Goal: Task Accomplishment & Management: Use online tool/utility

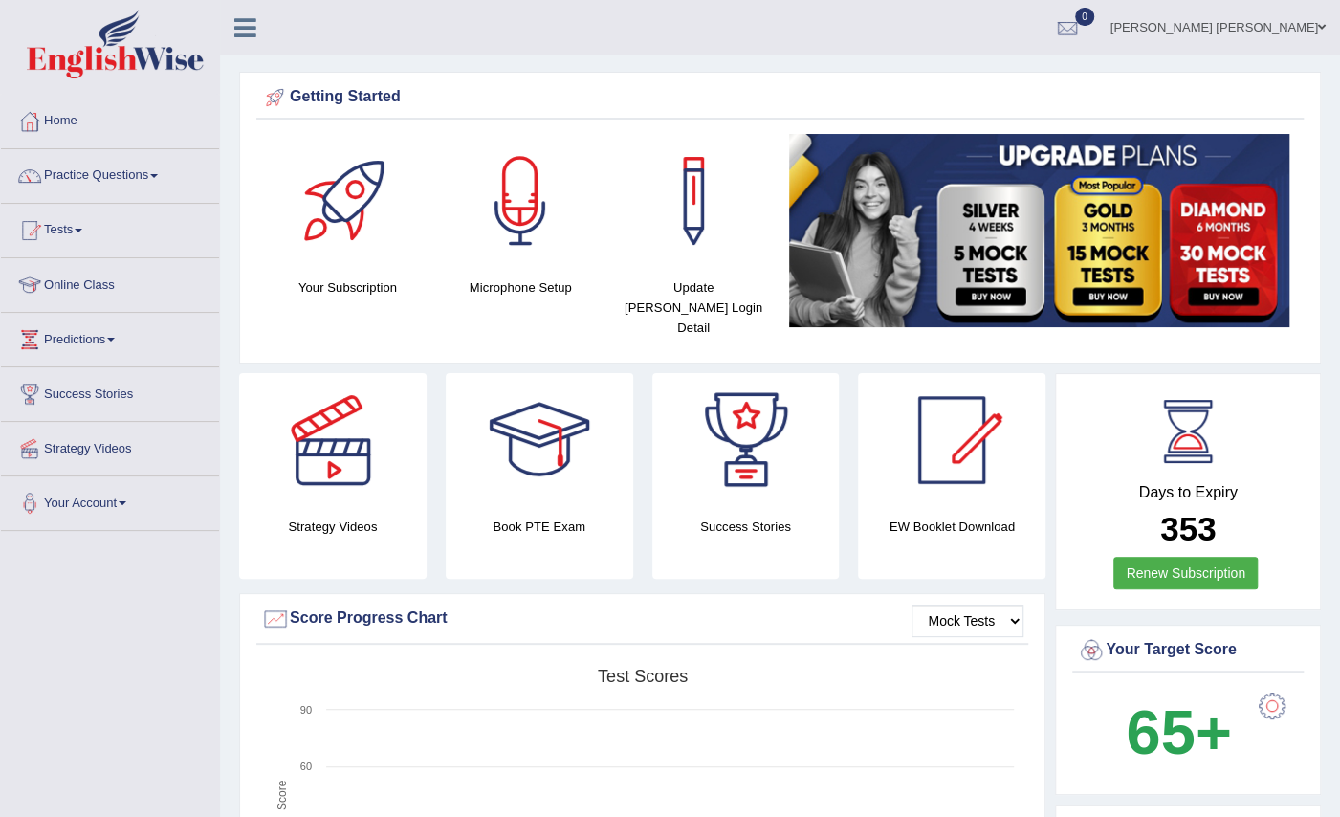
click at [109, 281] on link "Online Class" at bounding box center [110, 282] width 218 height 48
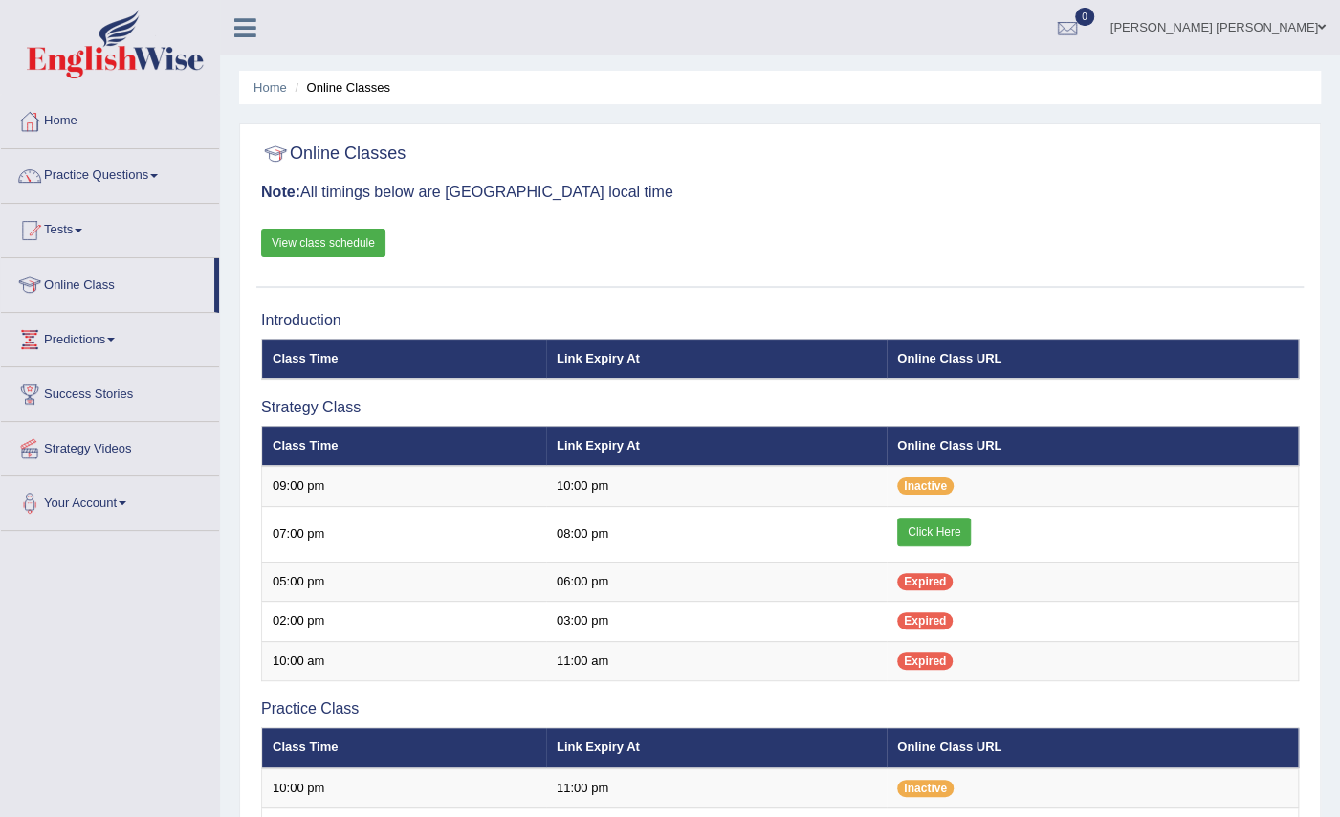
click at [339, 239] on link "View class schedule" at bounding box center [323, 243] width 124 height 29
click at [122, 168] on link "Practice Questions" at bounding box center [110, 173] width 218 height 48
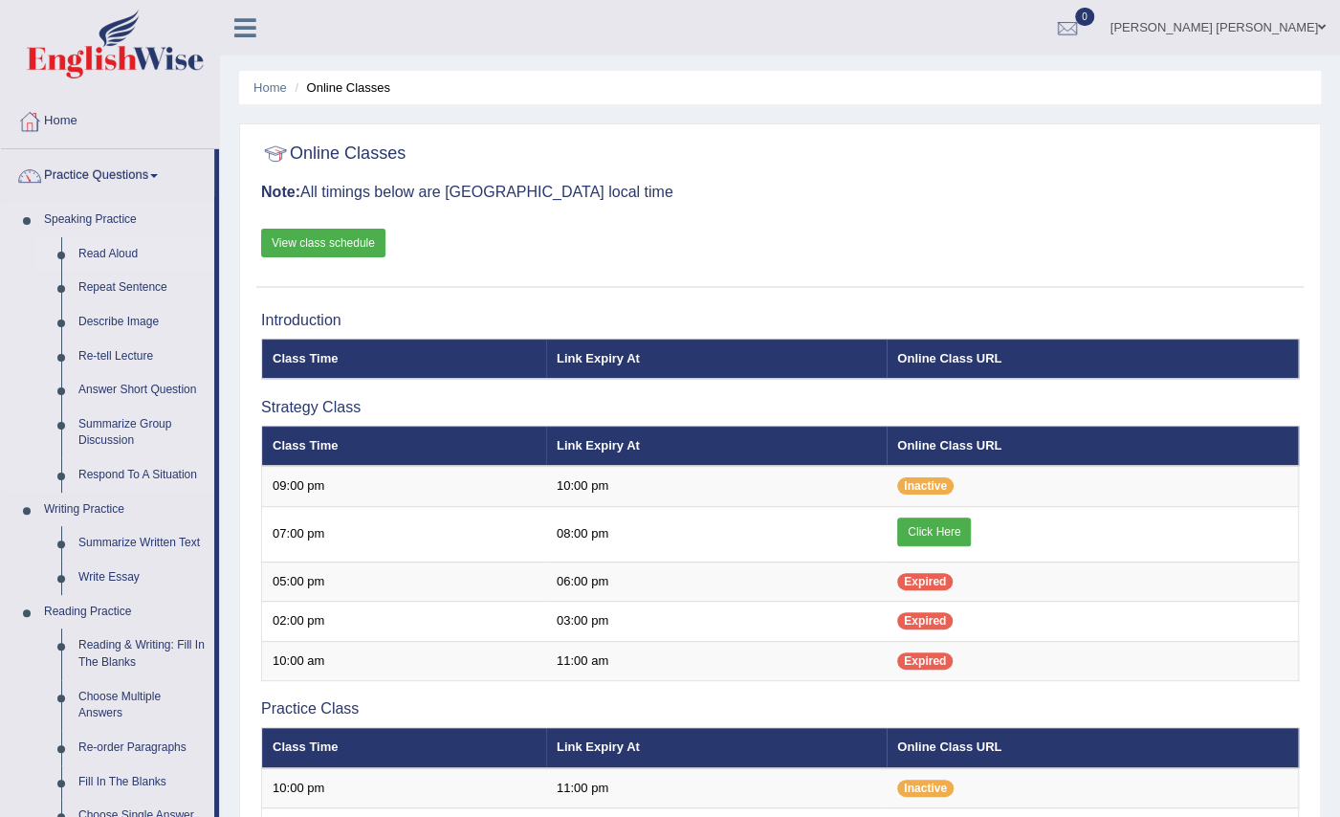
click at [113, 254] on link "Read Aloud" at bounding box center [142, 254] width 144 height 34
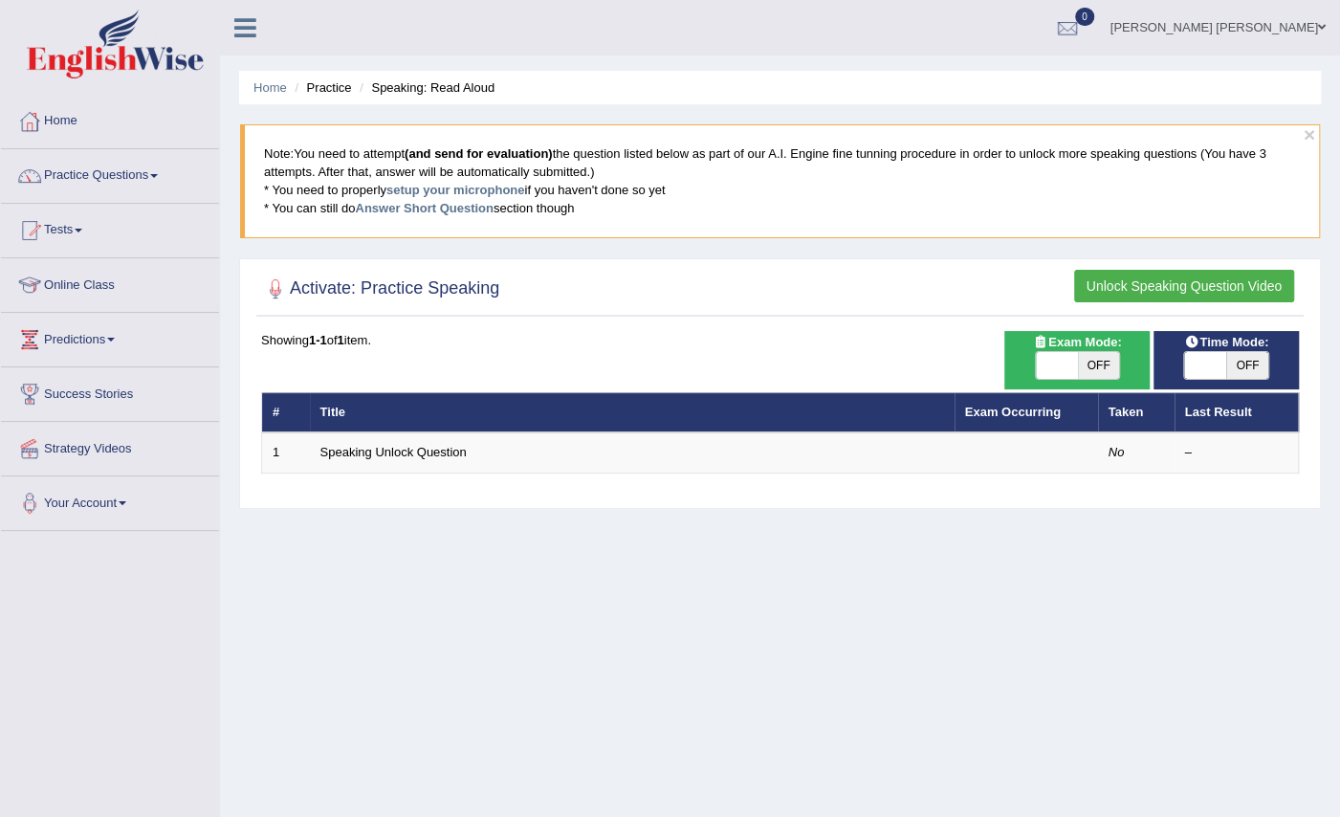
click at [1168, 282] on button "Unlock Speaking Question Video" at bounding box center [1184, 286] width 220 height 33
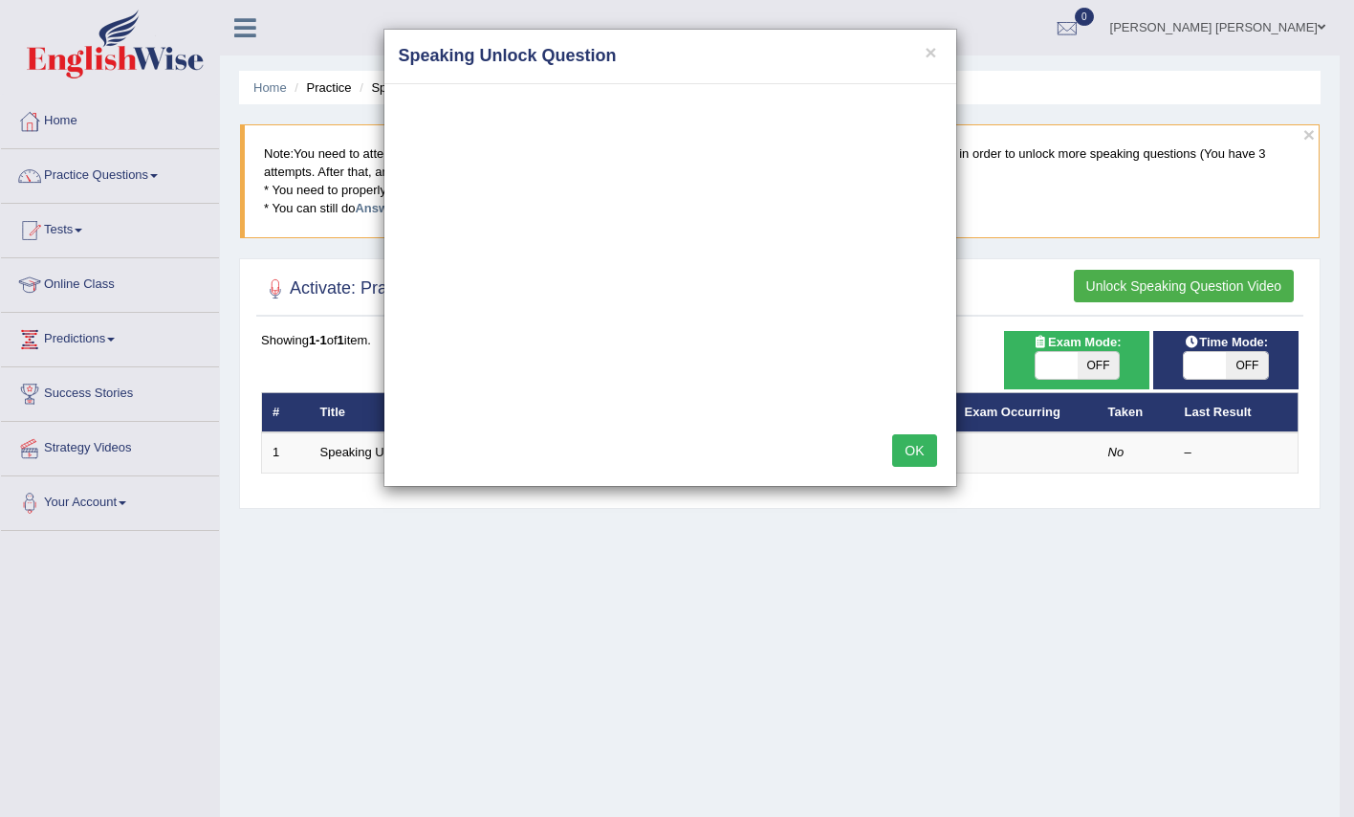
click at [926, 461] on button "OK" at bounding box center [914, 450] width 44 height 33
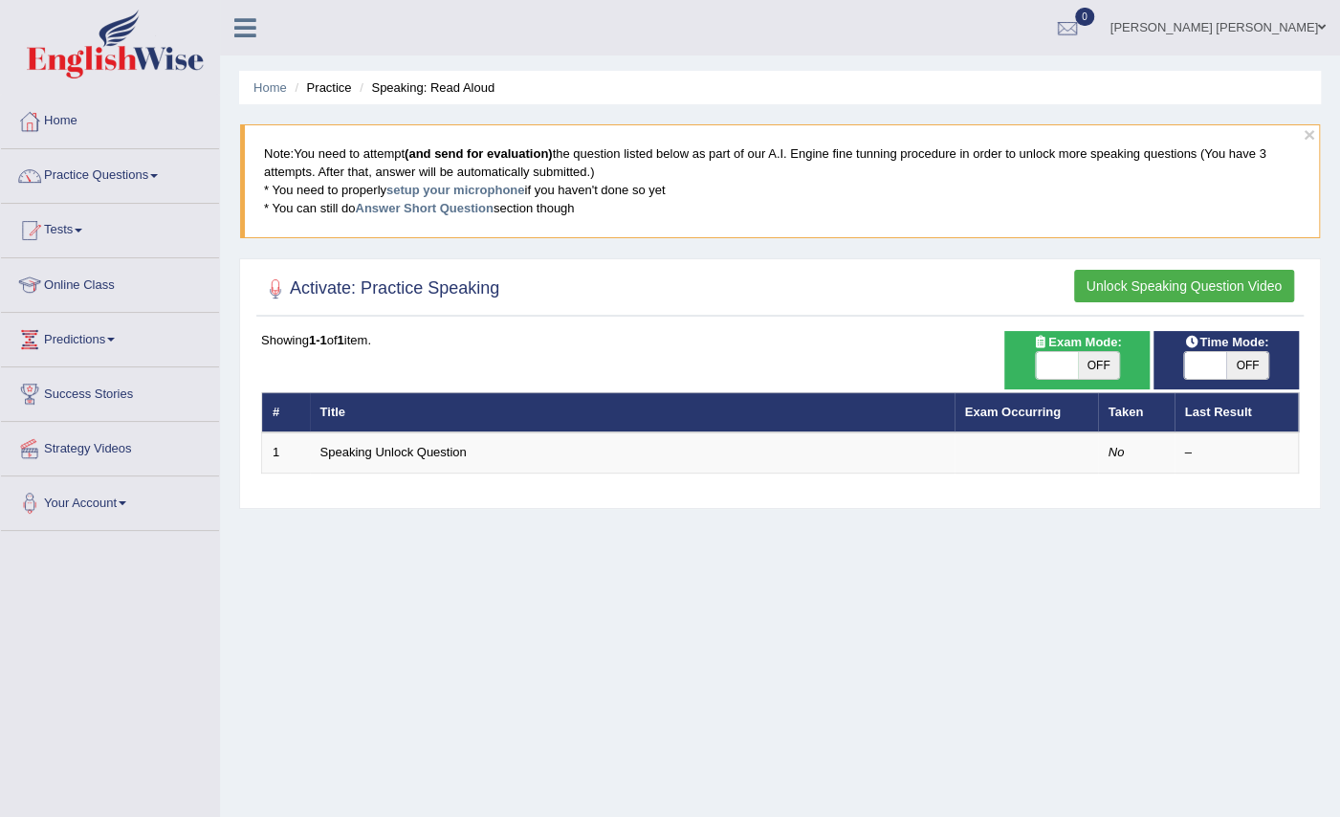
click at [926, 461] on td "Speaking Unlock Question" at bounding box center [632, 452] width 645 height 40
click at [1125, 411] on th "Taken" at bounding box center [1136, 412] width 77 height 40
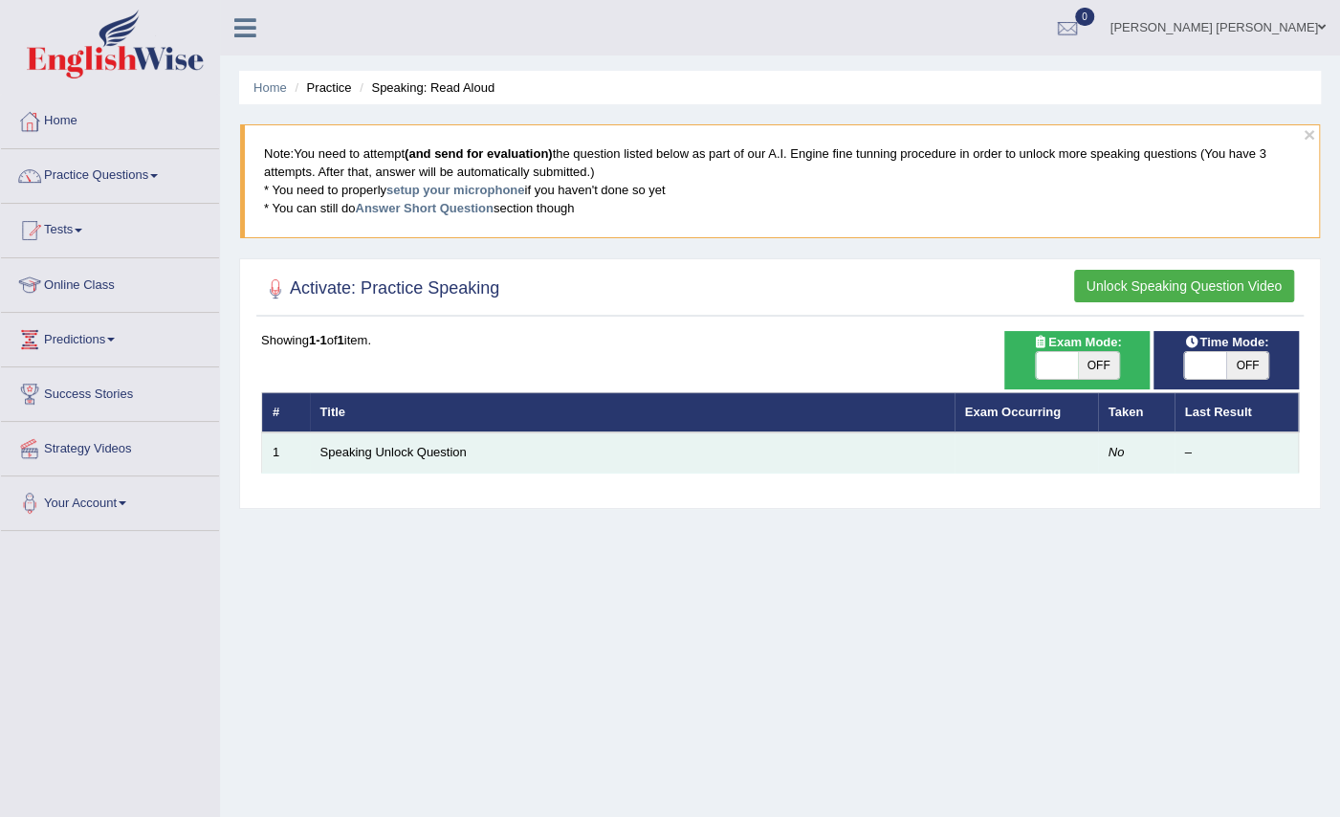
click at [1119, 441] on td "No" at bounding box center [1136, 452] width 77 height 40
click at [1114, 449] on em "No" at bounding box center [1116, 452] width 16 height 14
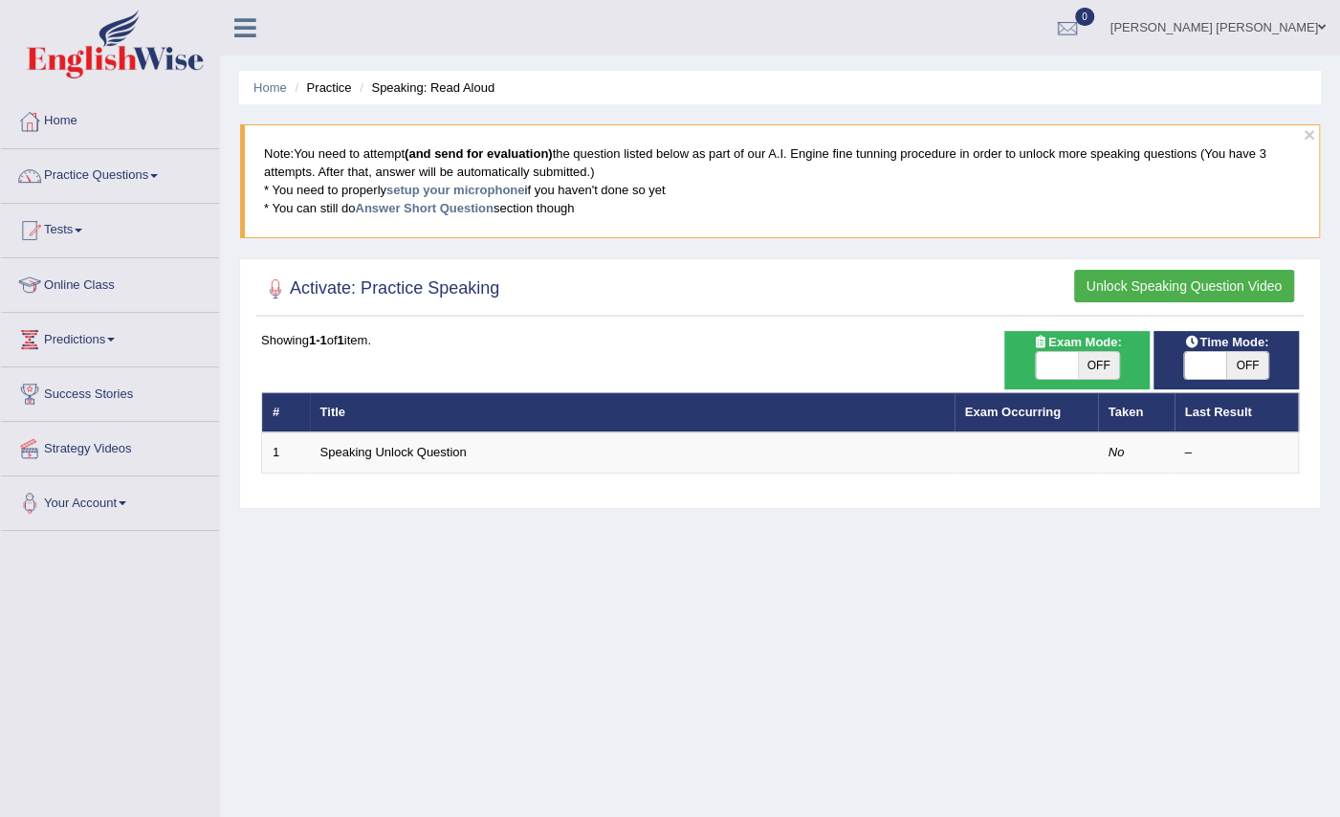
click at [1140, 274] on button "Unlock Speaking Question Video" at bounding box center [1184, 286] width 220 height 33
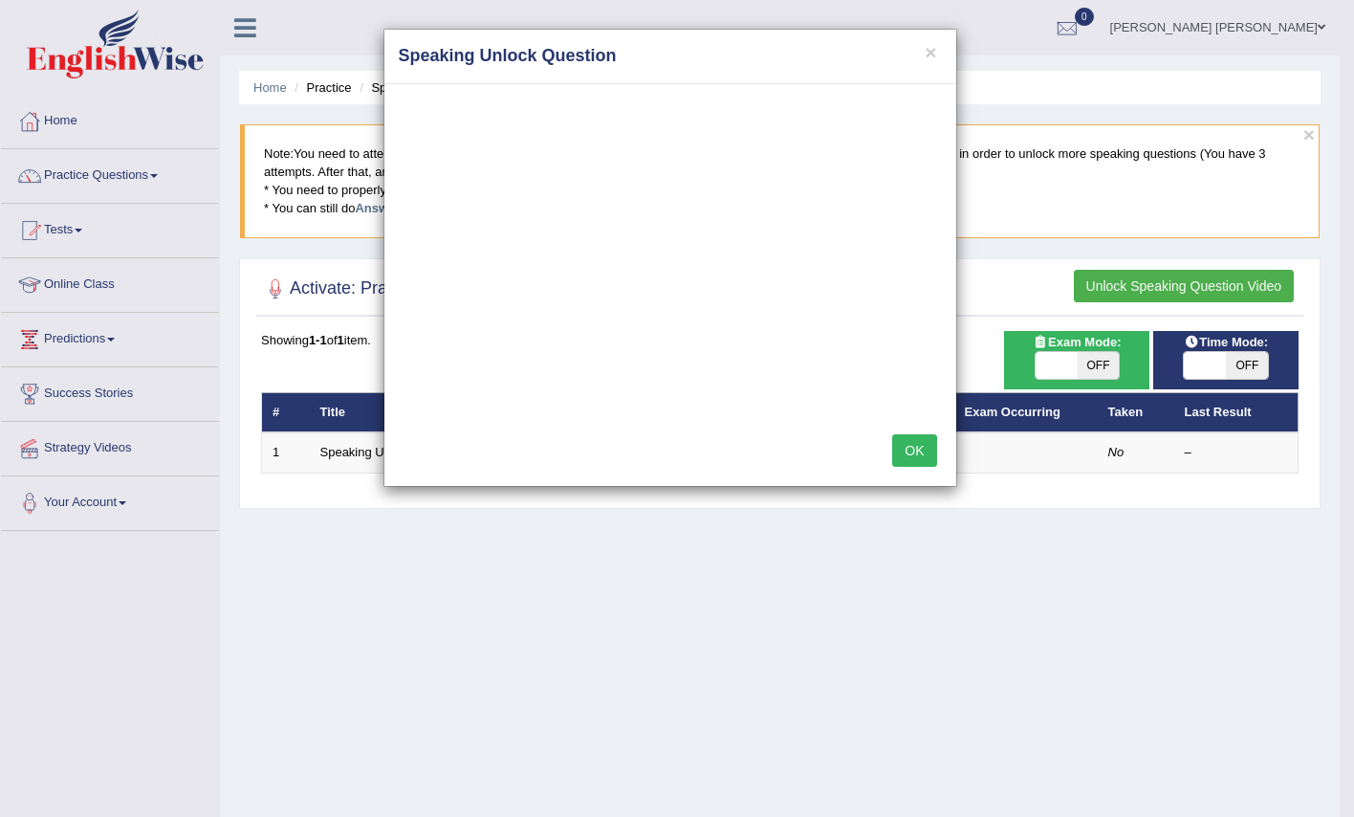
click at [918, 444] on button "OK" at bounding box center [914, 450] width 44 height 33
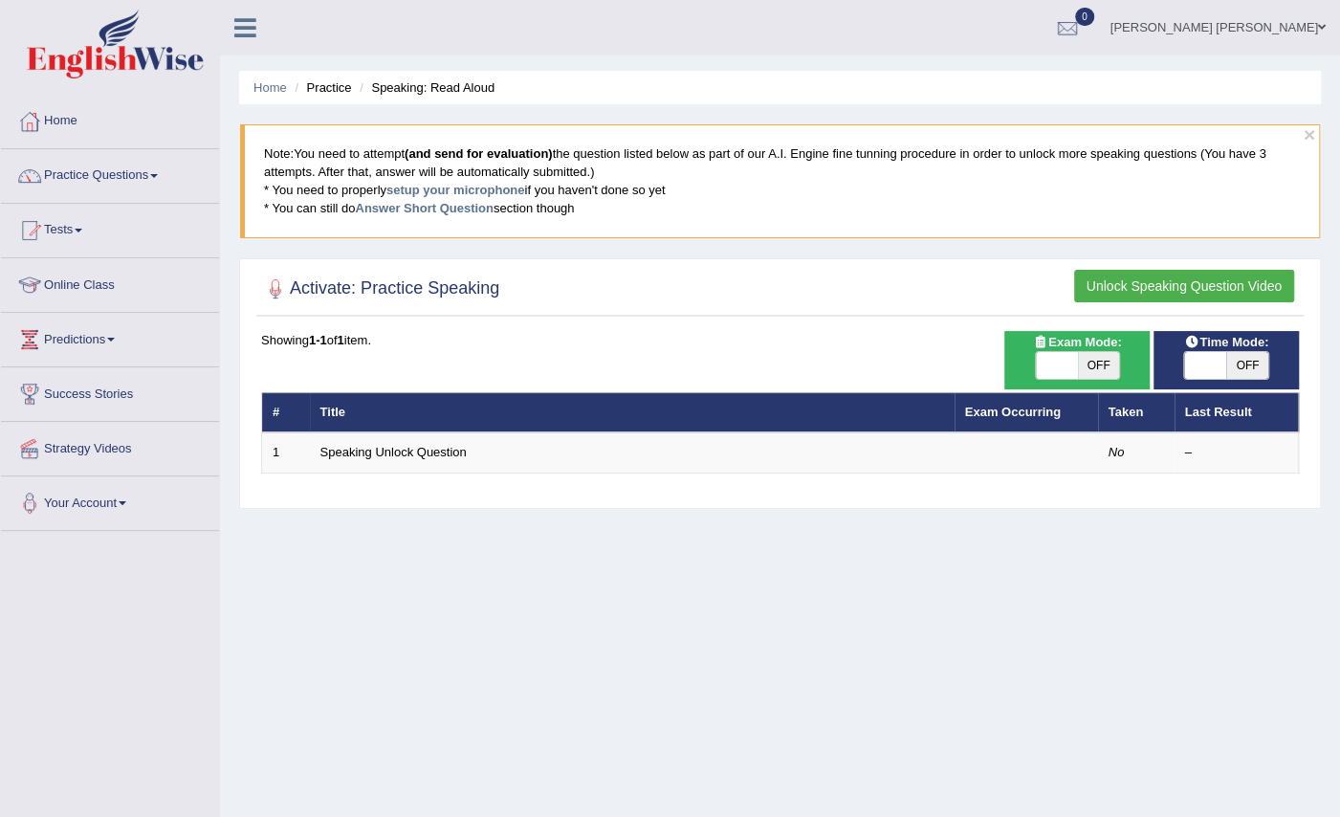
click at [104, 127] on link "Home" at bounding box center [110, 119] width 218 height 48
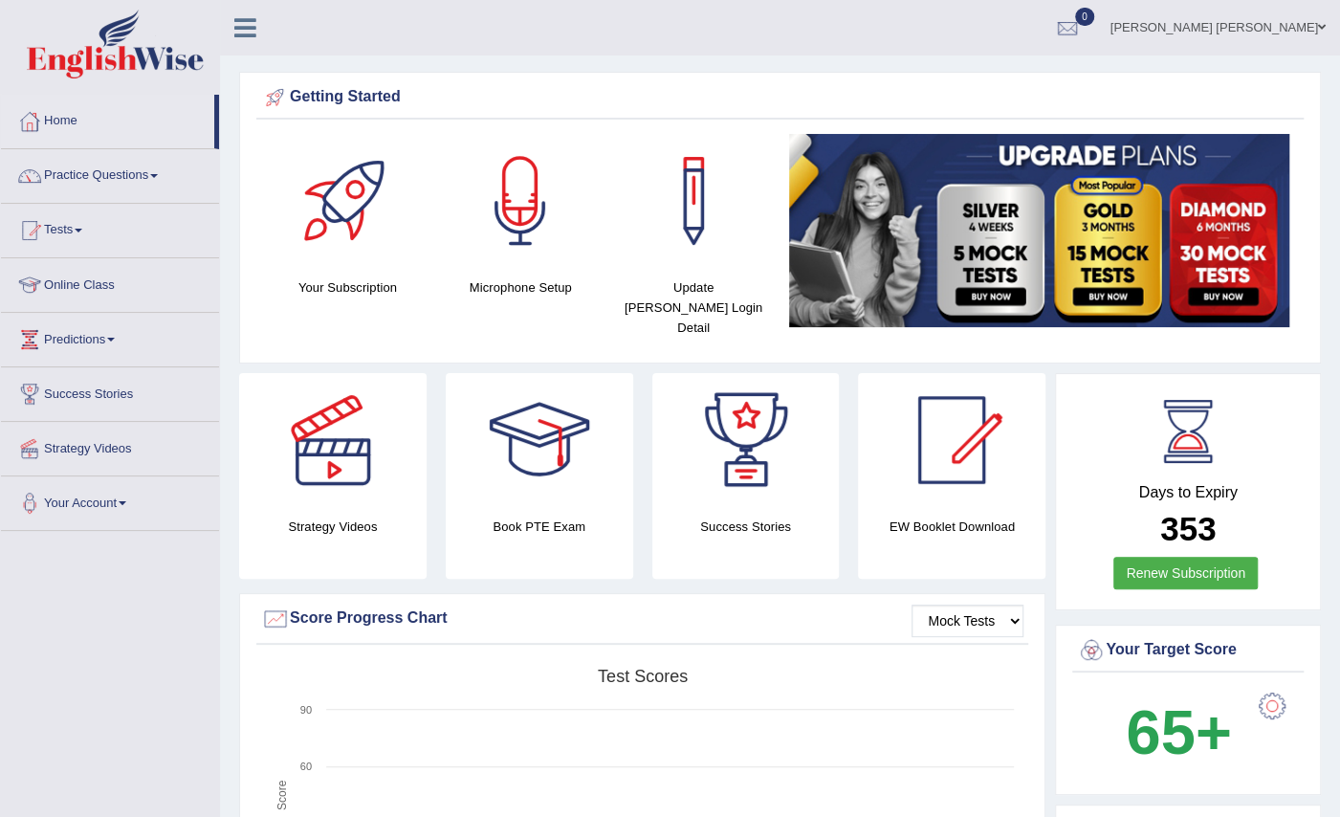
click at [543, 205] on div at bounding box center [520, 201] width 134 height 134
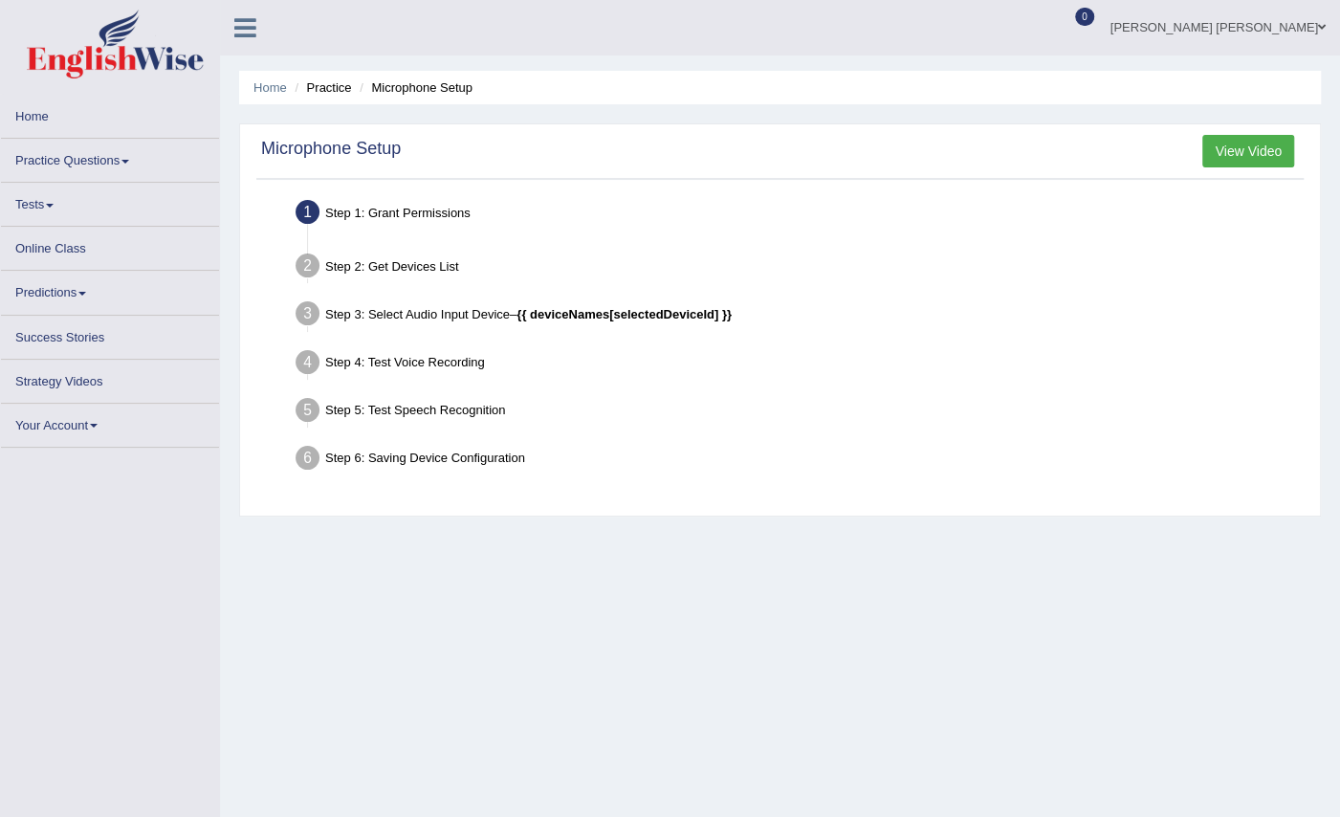
click at [427, 211] on div "Step 1: Grant Permissions" at bounding box center [799, 215] width 1024 height 42
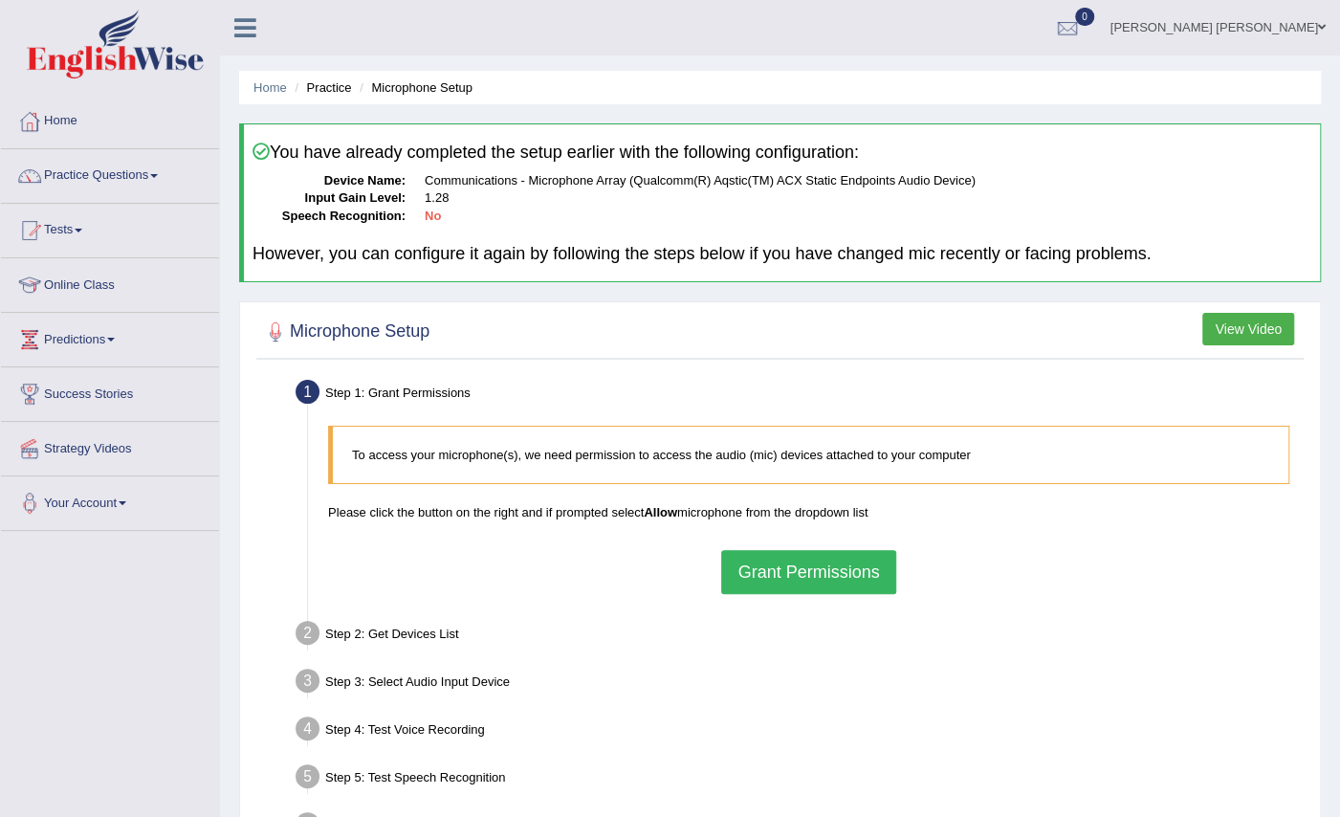
click at [840, 578] on button "Grant Permissions" at bounding box center [808, 572] width 174 height 44
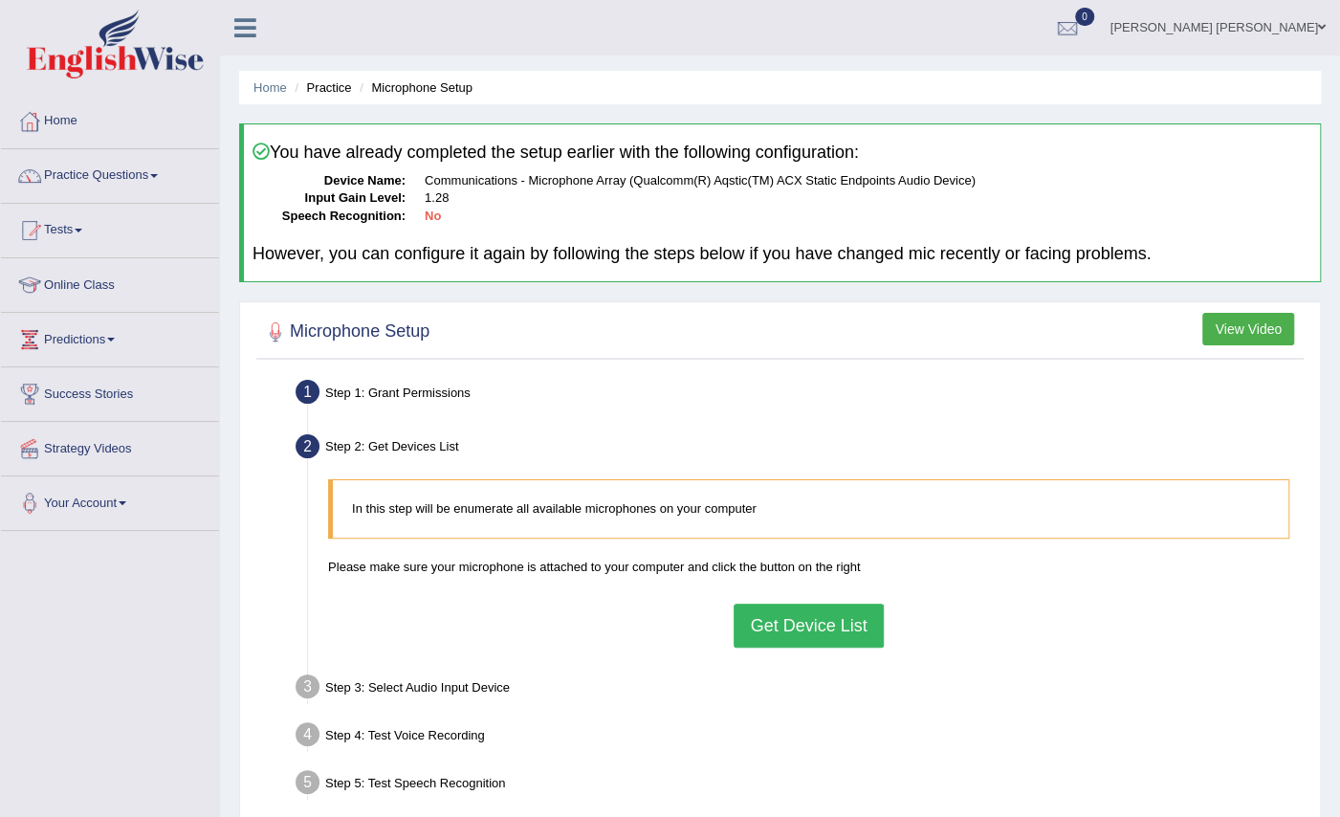
click at [822, 629] on button "Get Device List" at bounding box center [808, 626] width 149 height 44
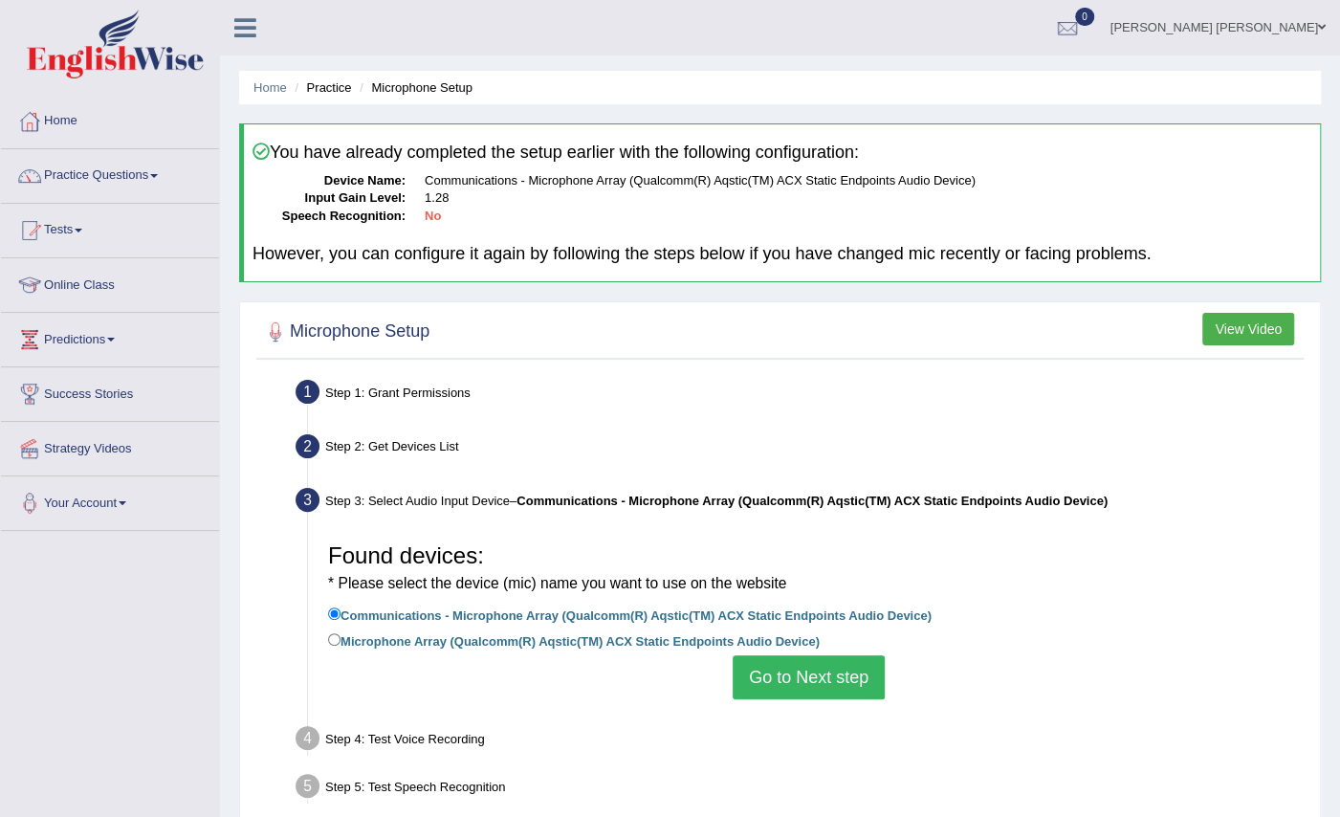
click at [484, 610] on label "Communications - Microphone Array (Qualcomm(R) Aqstic(TM) ACX Static Endpoints …" at bounding box center [630, 614] width 604 height 21
click at [340, 610] on input "Communications - Microphone Array (Qualcomm(R) Aqstic(TM) ACX Static Endpoints …" at bounding box center [334, 613] width 12 height 12
click at [801, 669] on button "Go to Next step" at bounding box center [809, 677] width 152 height 44
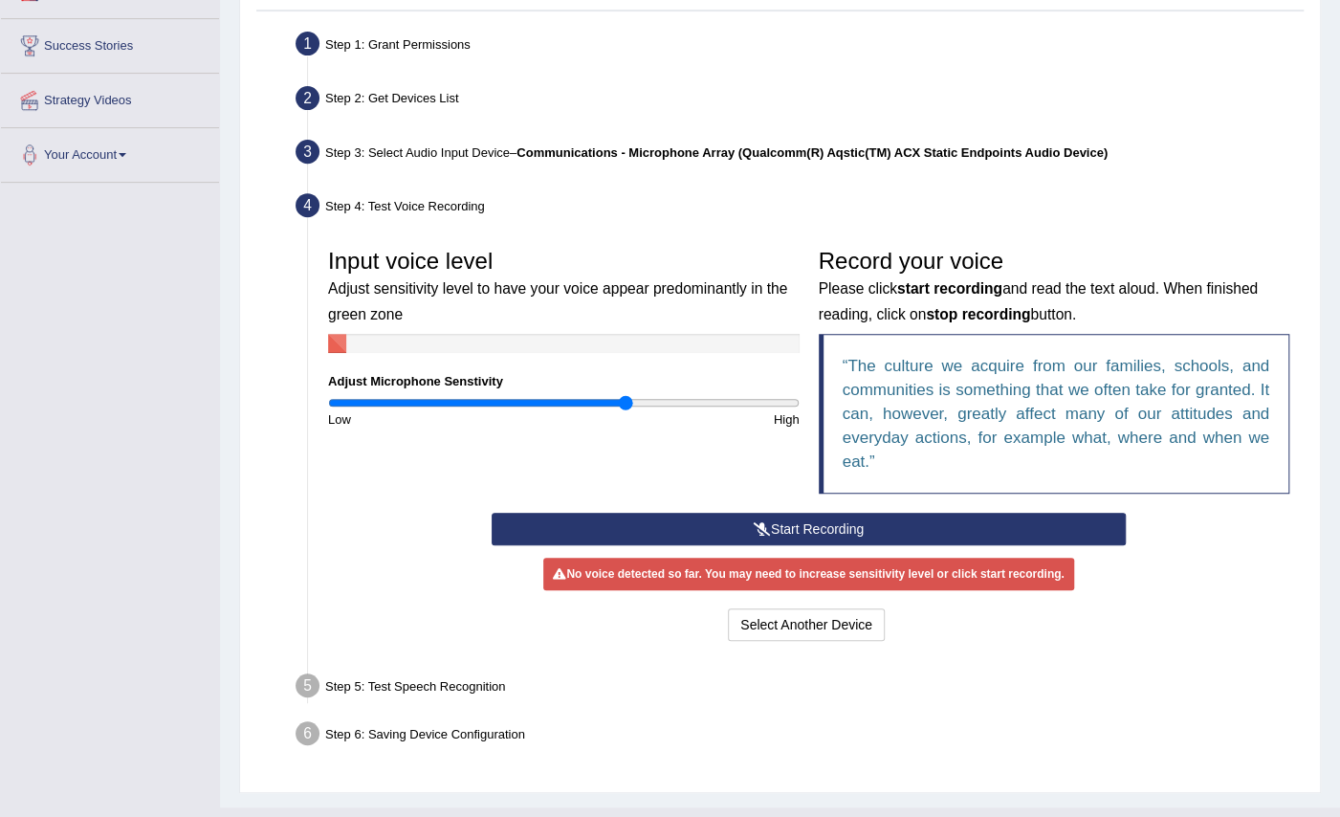
scroll to position [363, 0]
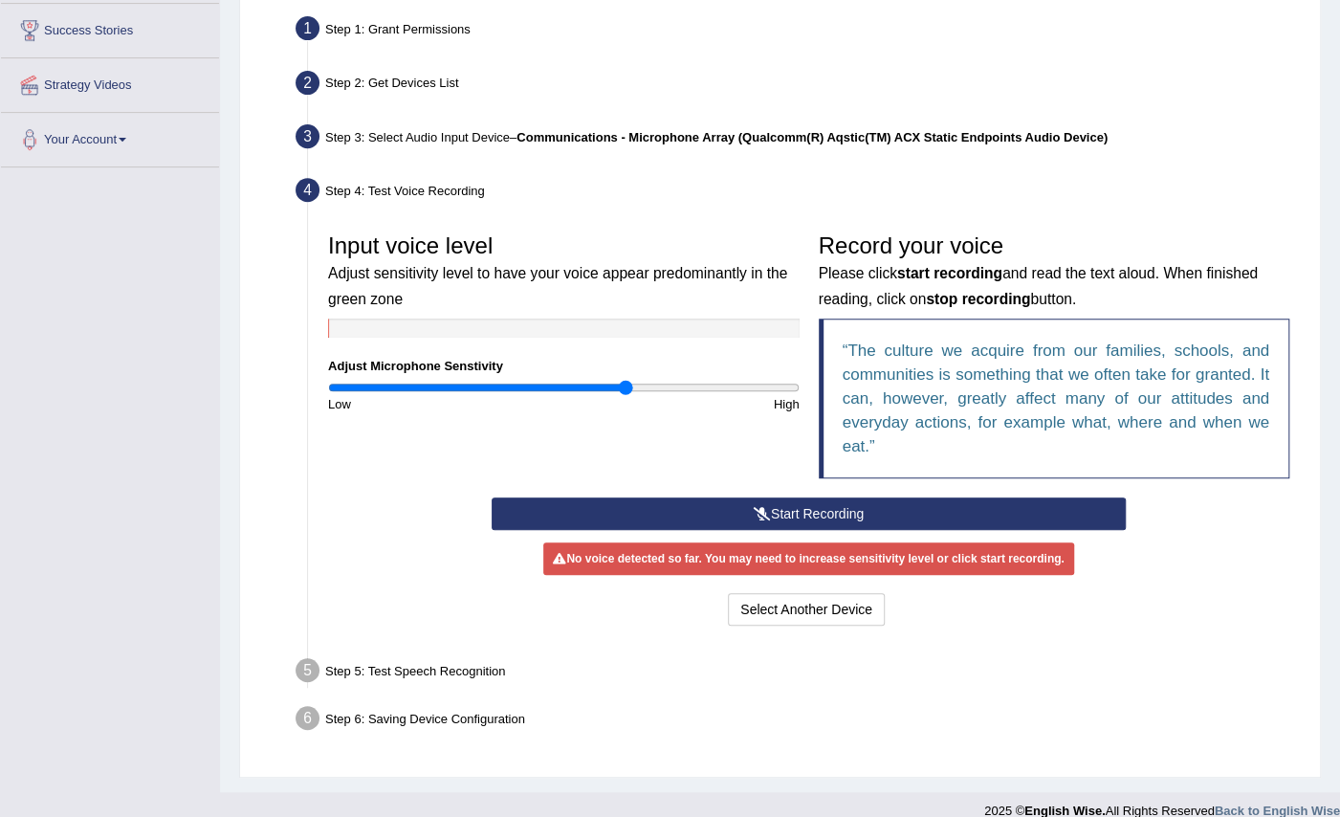
click at [909, 519] on button "Start Recording" at bounding box center [809, 513] width 634 height 33
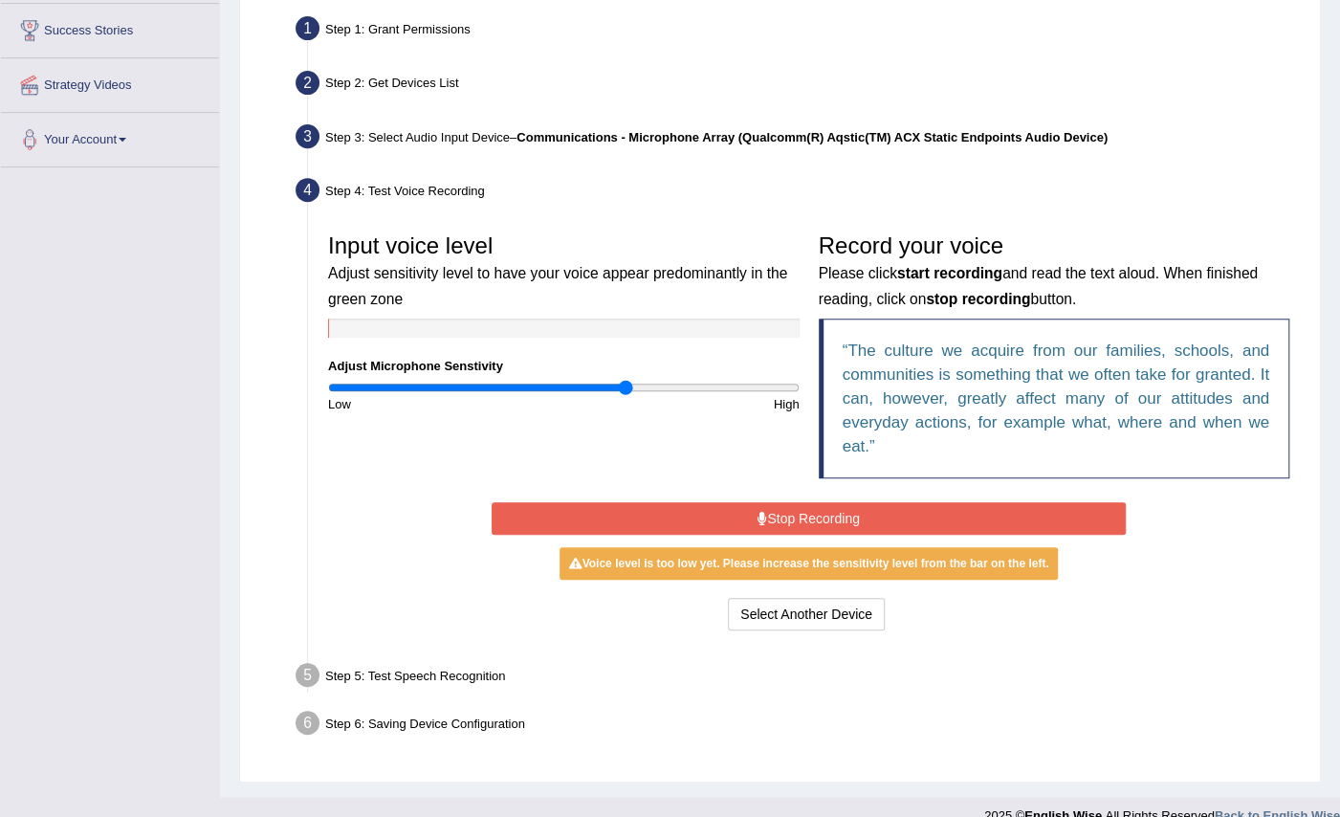
click at [838, 519] on button "Stop Recording" at bounding box center [809, 518] width 634 height 33
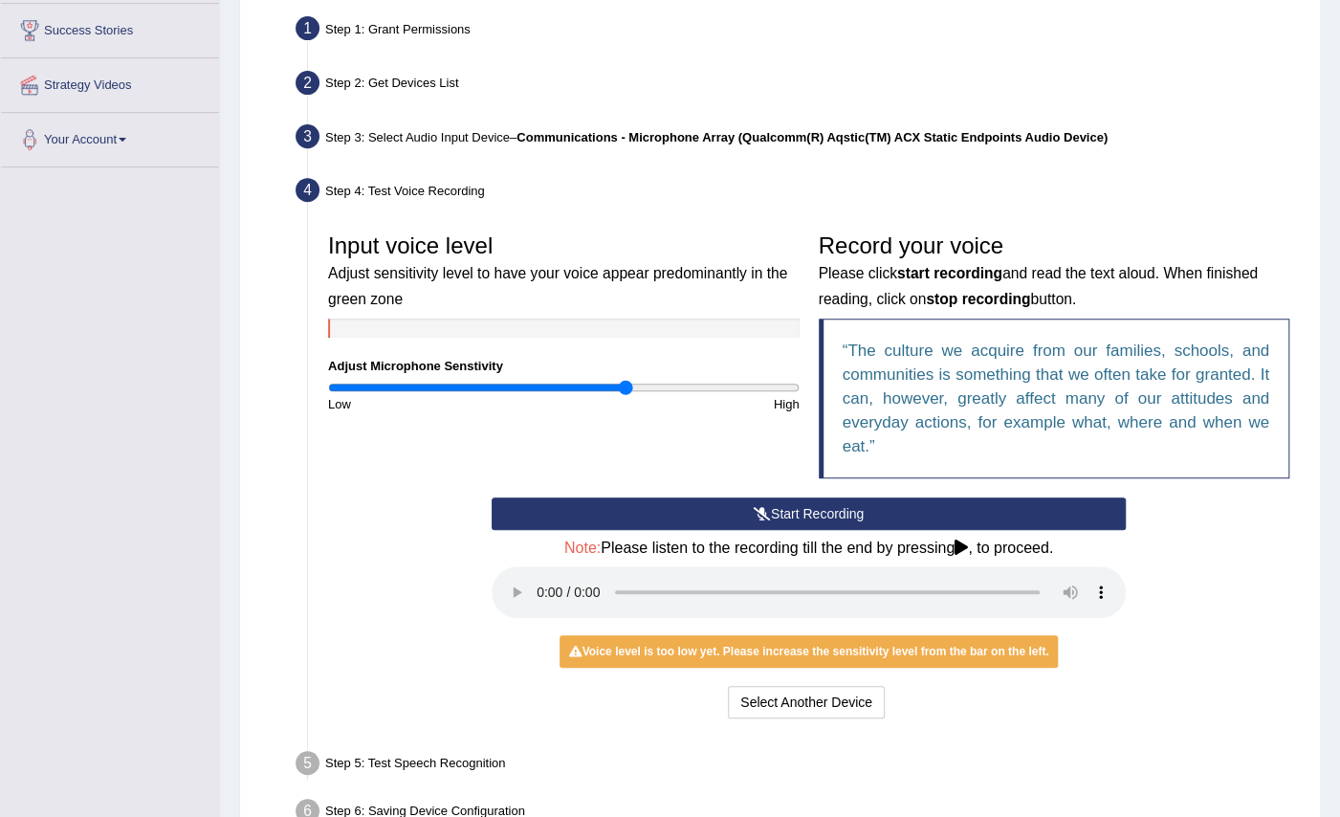
click at [759, 516] on icon at bounding box center [762, 513] width 17 height 13
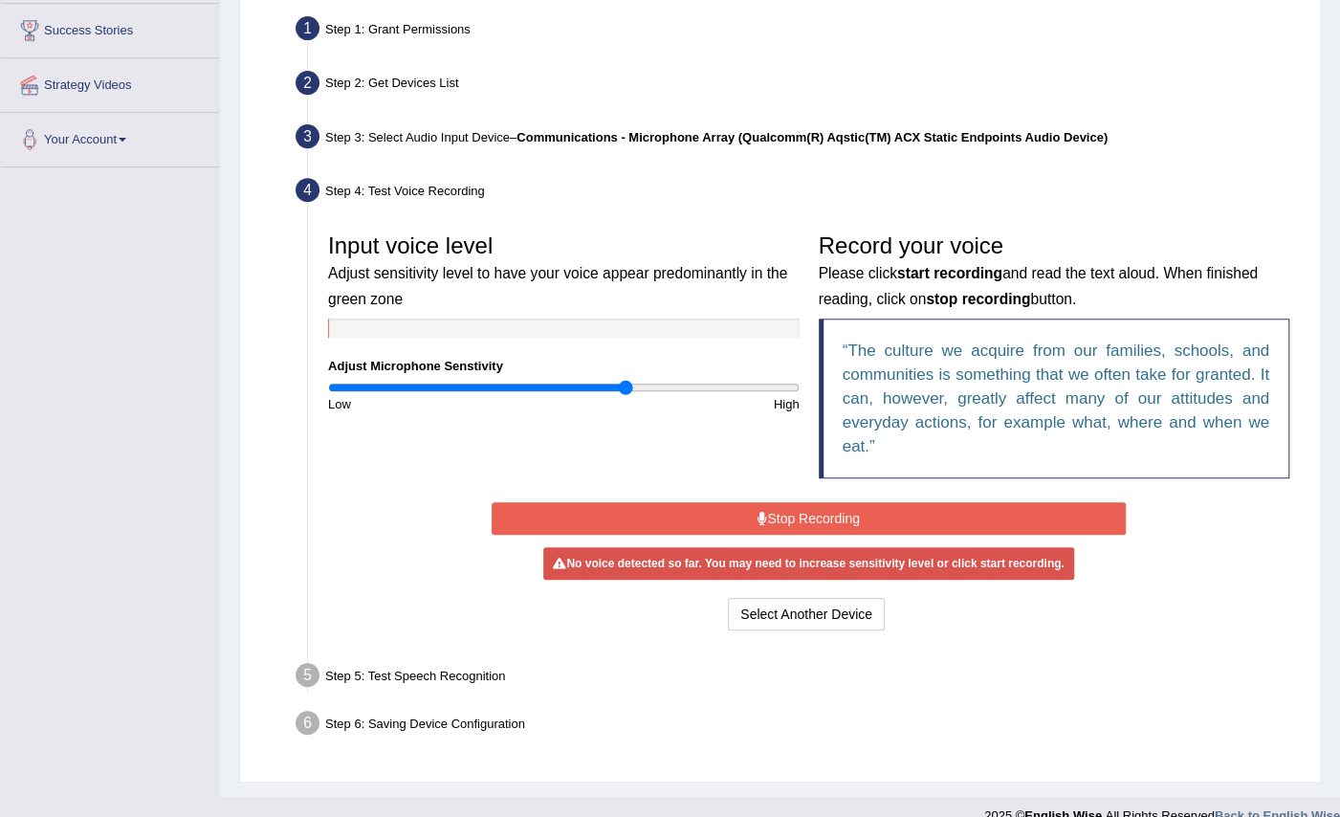
click at [799, 520] on button "Stop Recording" at bounding box center [809, 518] width 634 height 33
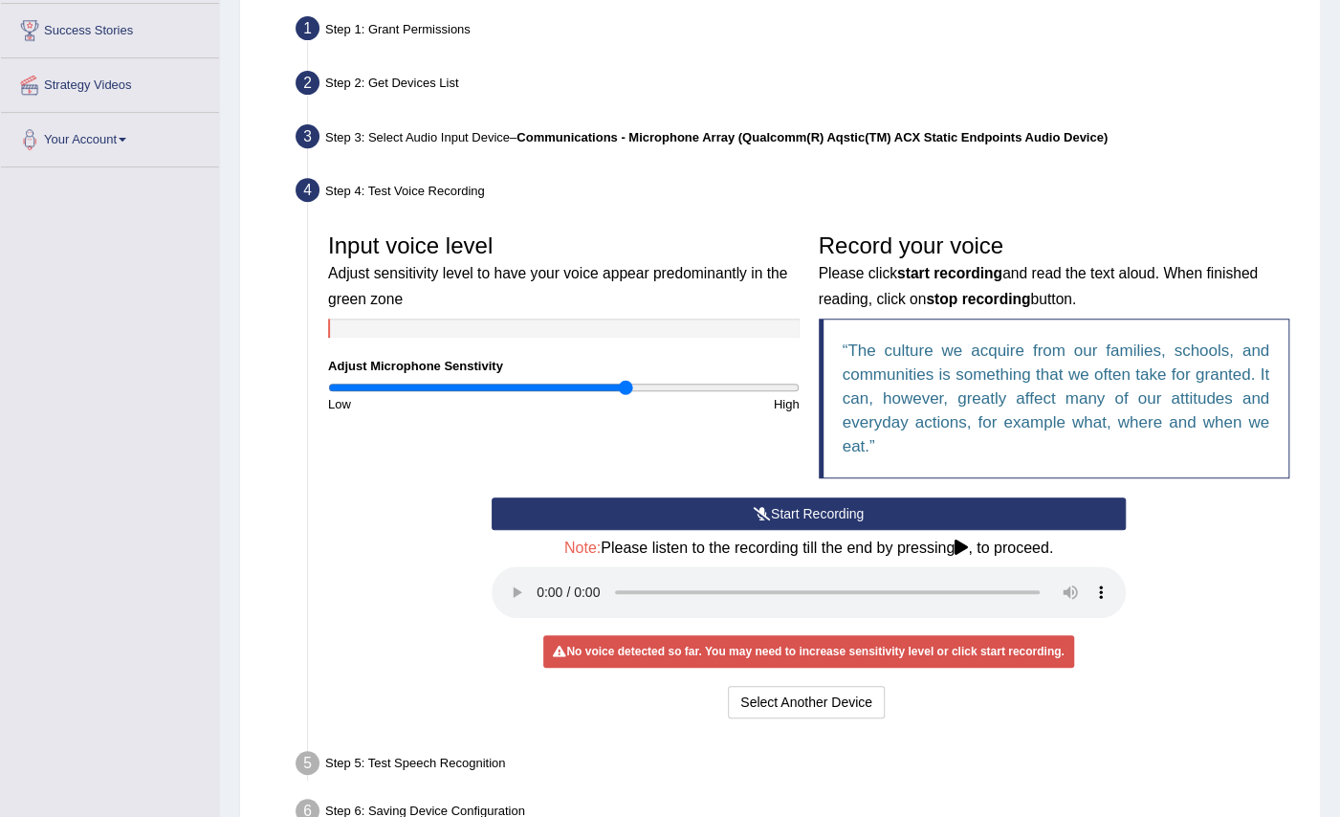
click at [798, 503] on button "Start Recording" at bounding box center [809, 513] width 634 height 33
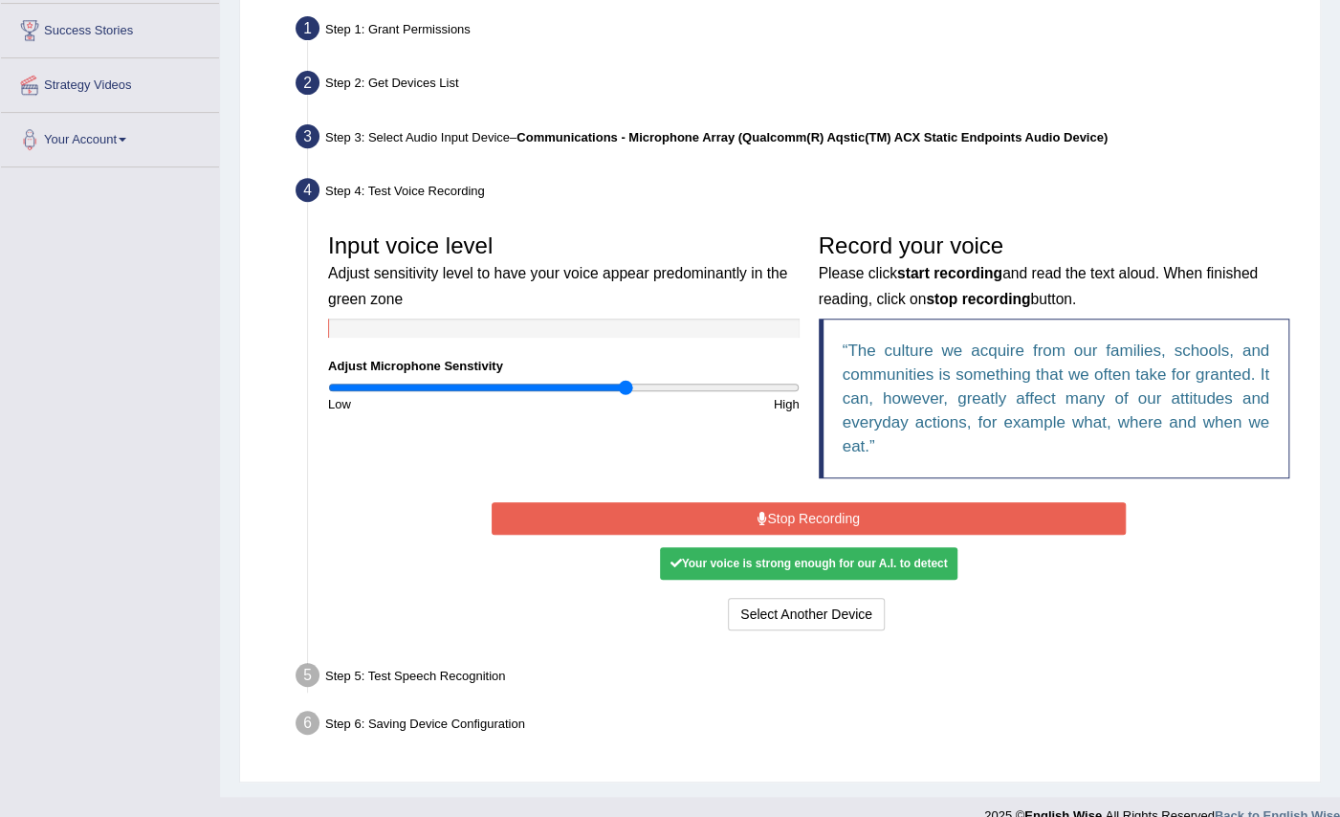
click at [897, 566] on div "Your voice is strong enough for our A.I. to detect" at bounding box center [808, 563] width 296 height 33
click at [819, 518] on button "Stop Recording" at bounding box center [809, 518] width 634 height 33
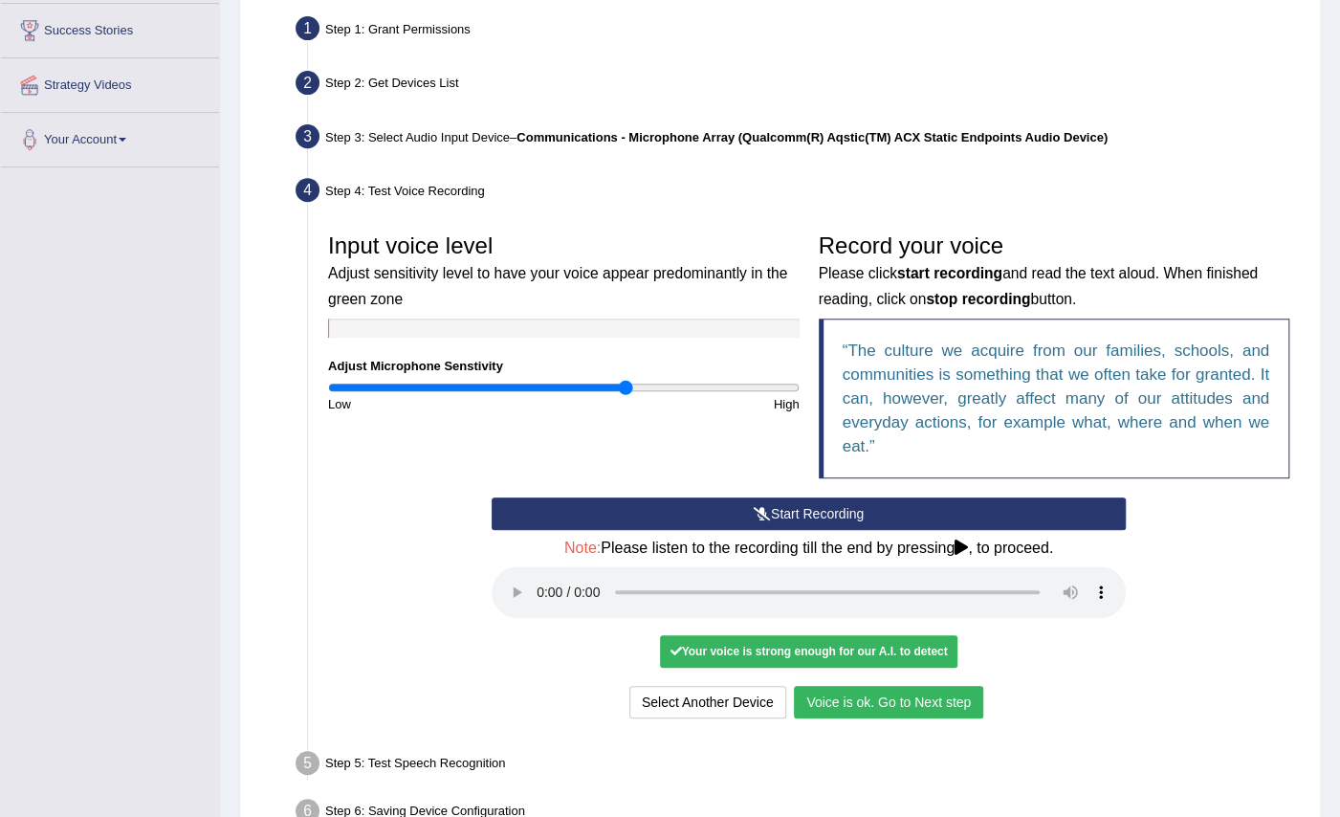
click at [905, 701] on button "Voice is ok. Go to Next step" at bounding box center [888, 702] width 189 height 33
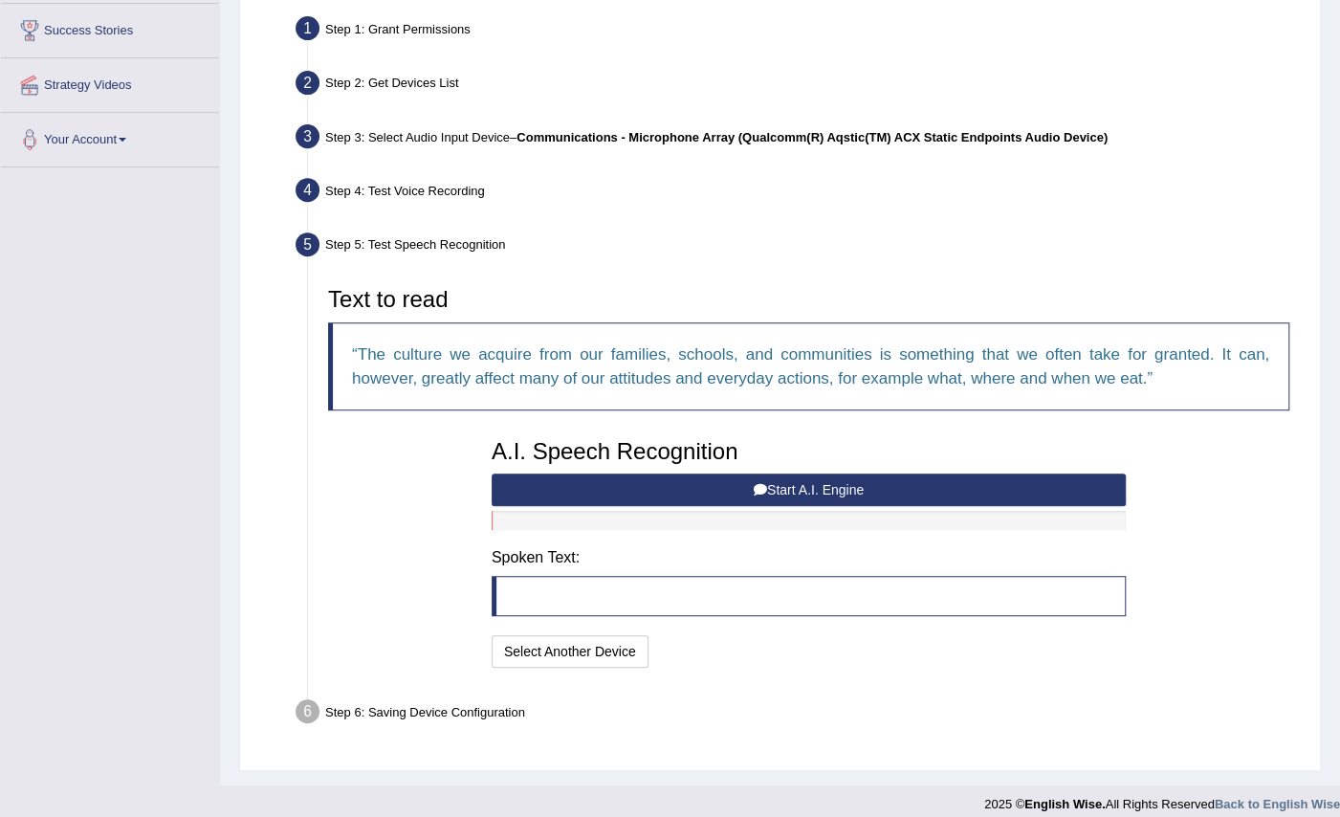
click at [852, 473] on button "Start A.I. Engine" at bounding box center [809, 489] width 634 height 33
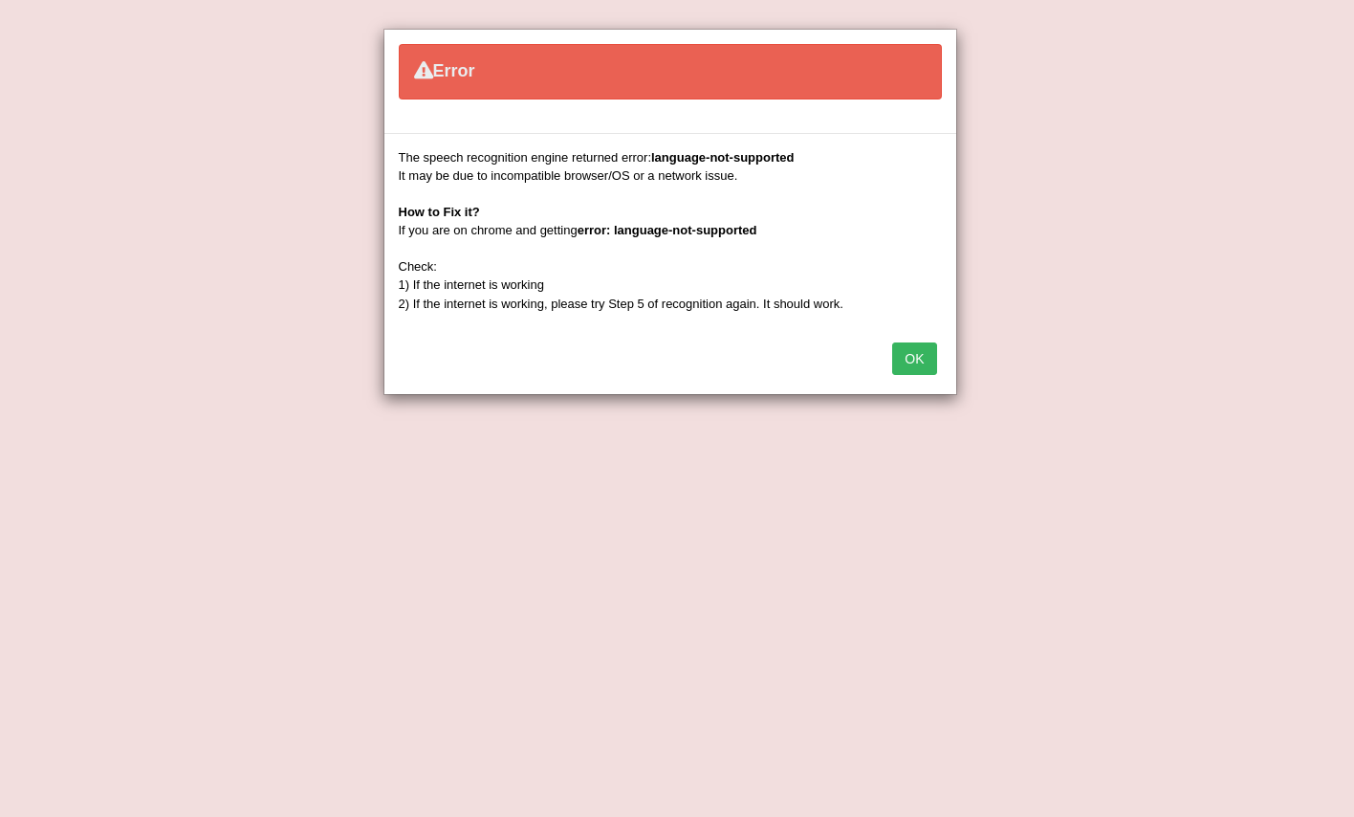
click at [917, 369] on button "OK" at bounding box center [914, 358] width 44 height 33
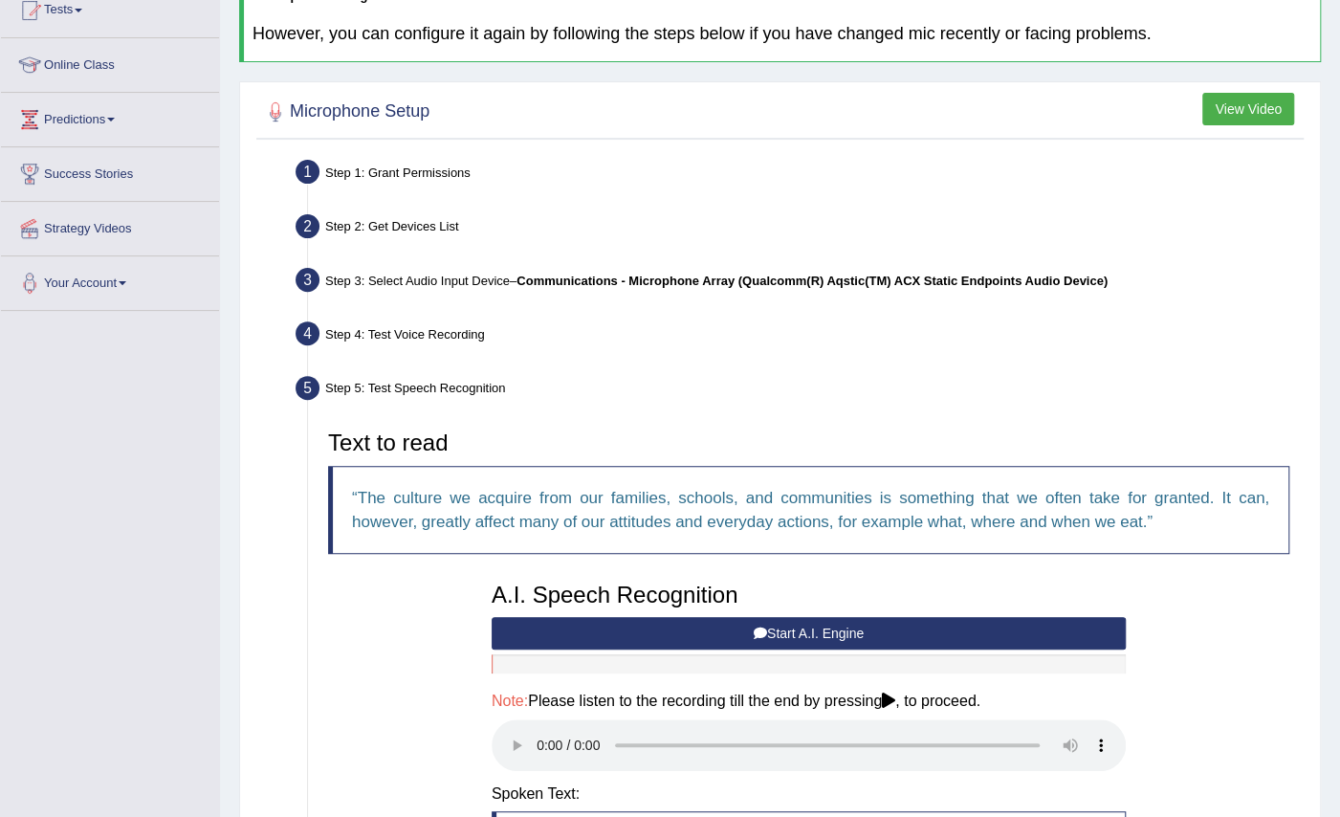
scroll to position [0, 0]
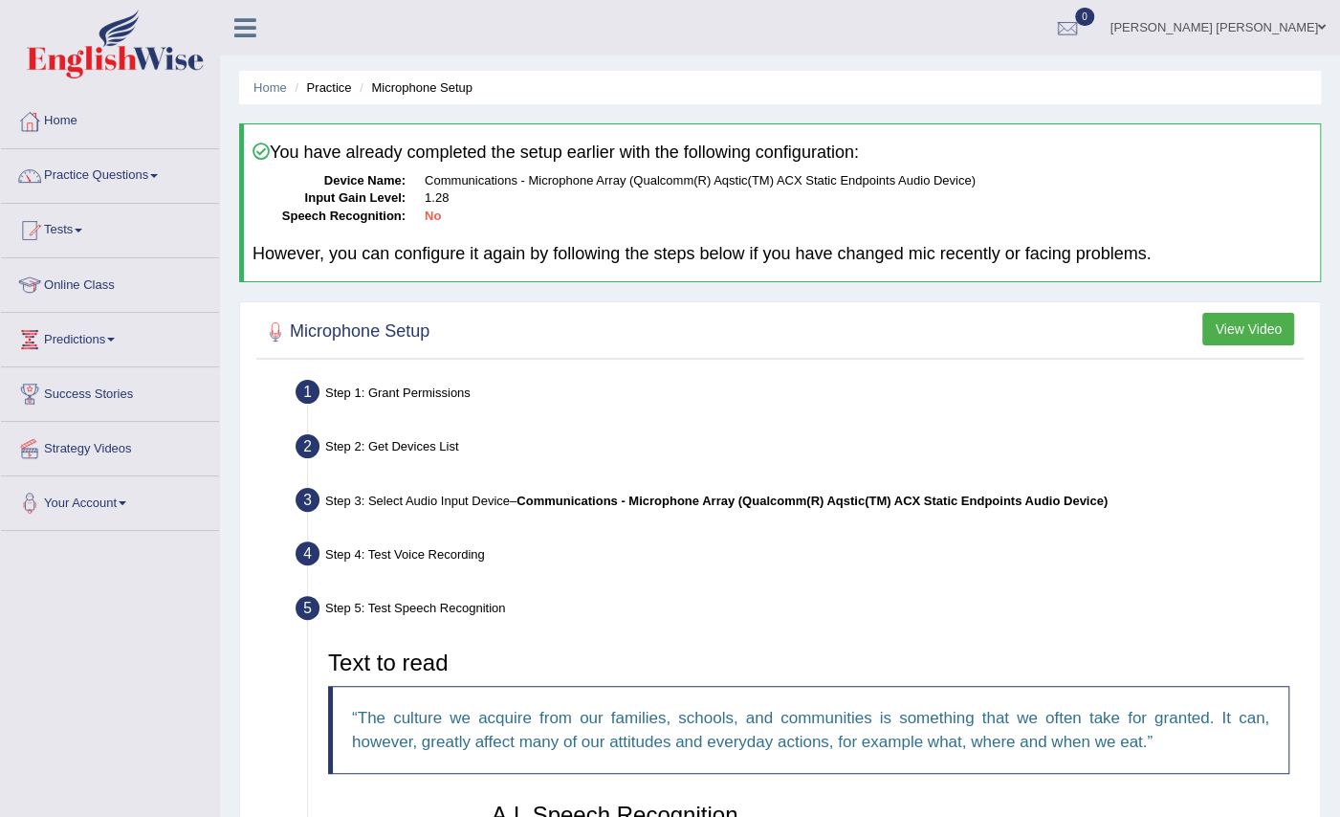
click at [169, 291] on link "Online Class" at bounding box center [110, 282] width 218 height 48
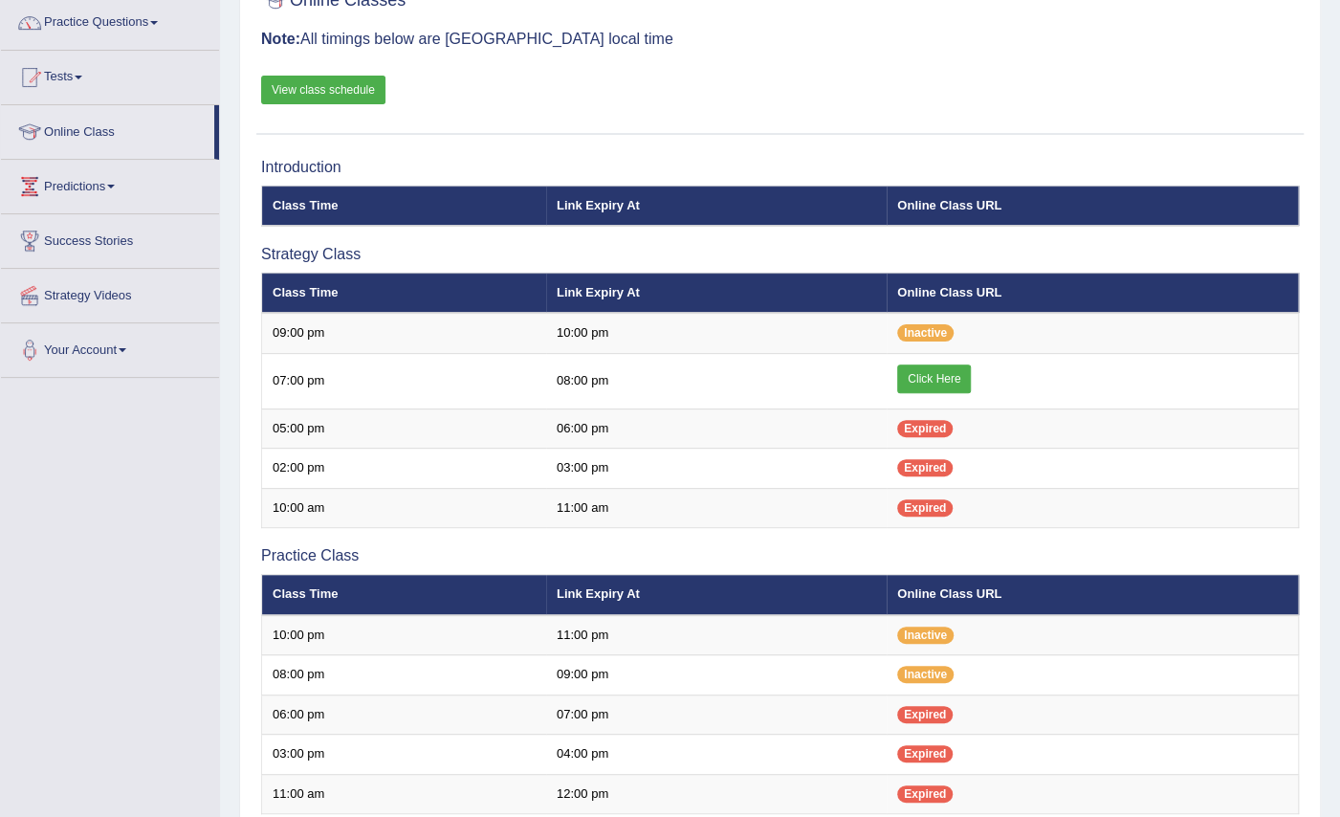
scroll to position [175, 0]
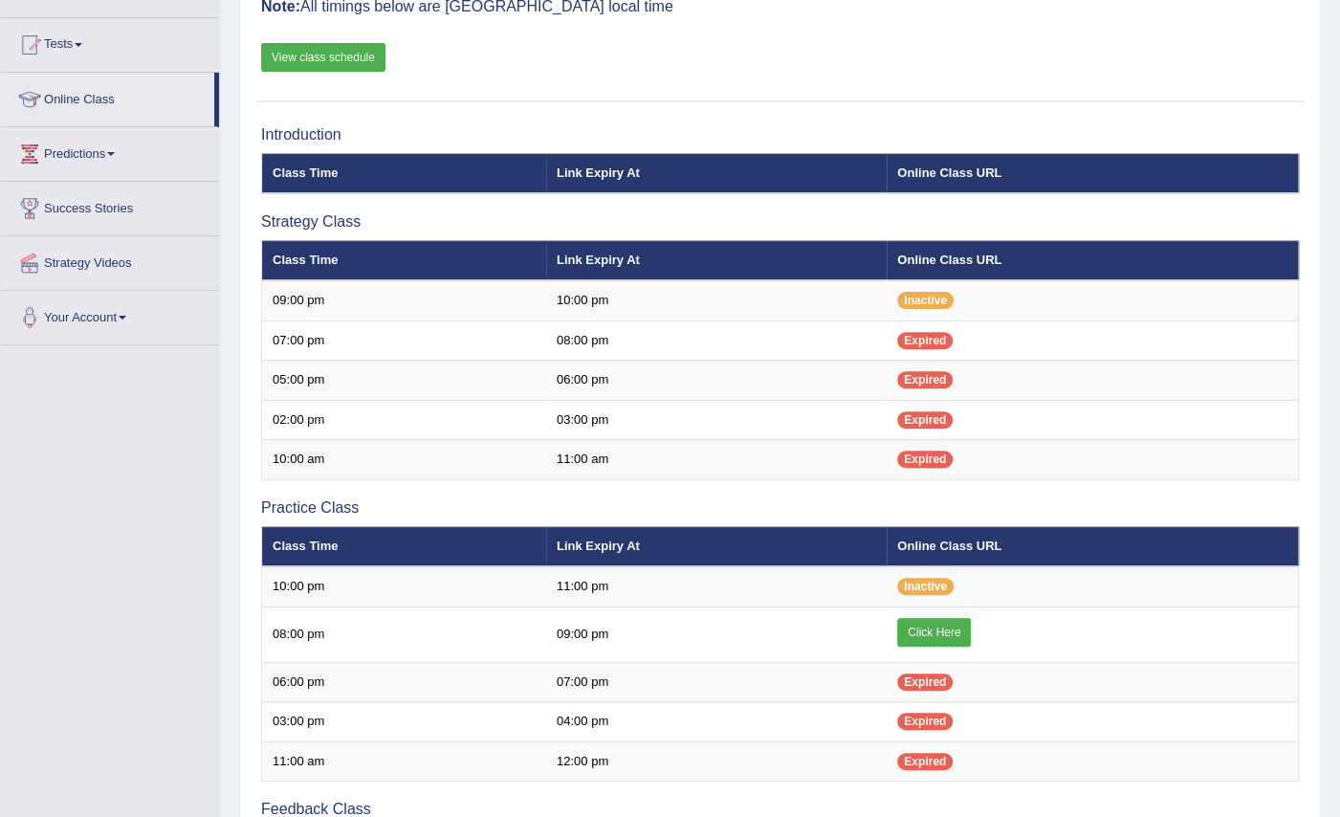
scroll to position [175, 0]
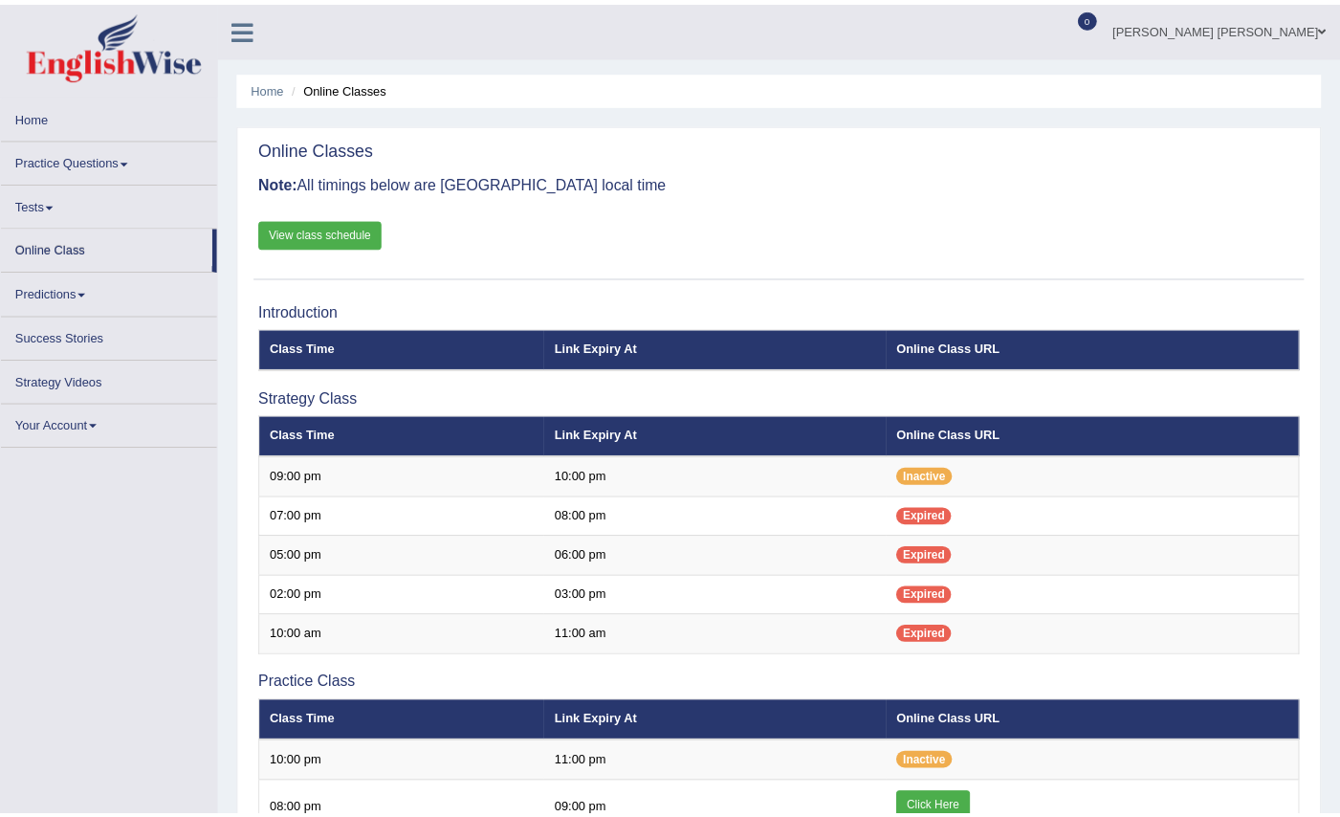
scroll to position [175, 0]
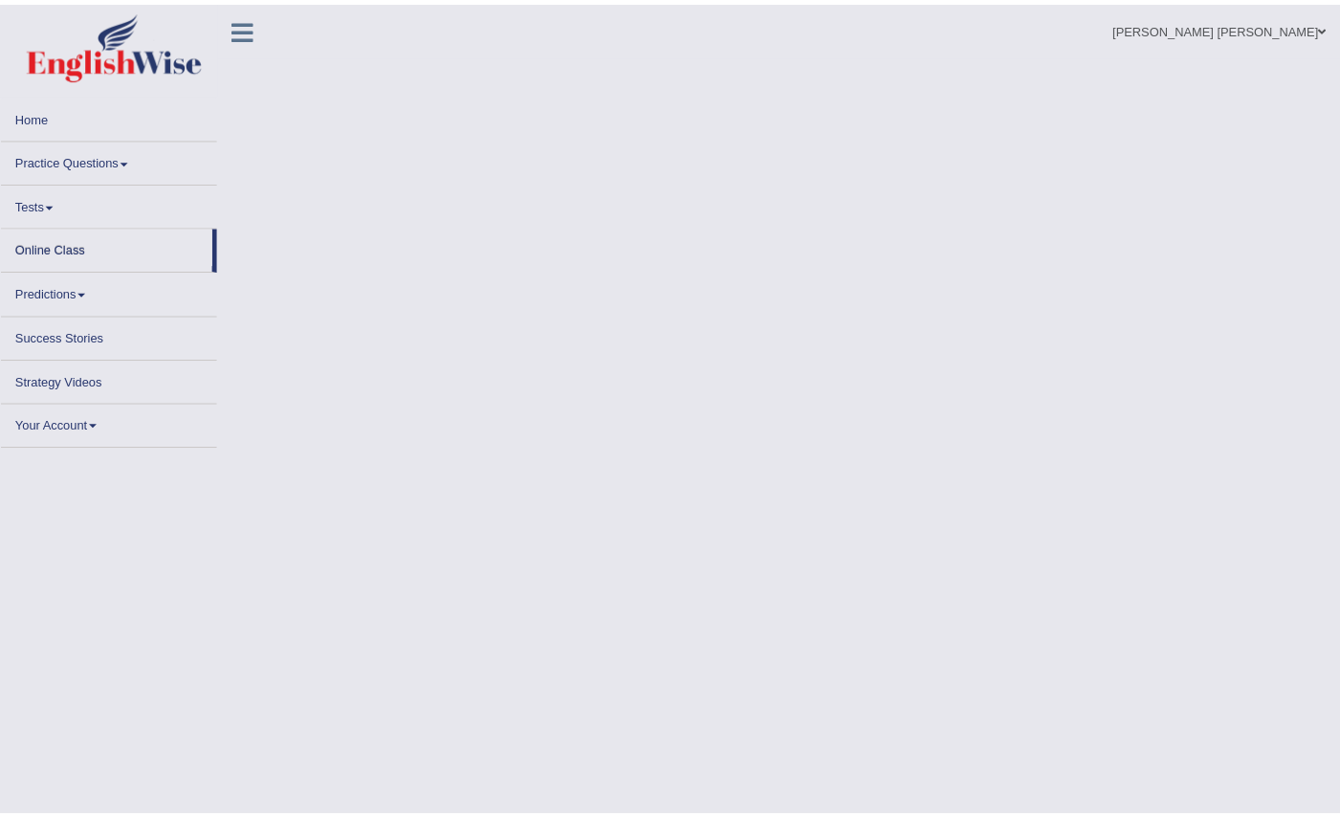
scroll to position [175, 0]
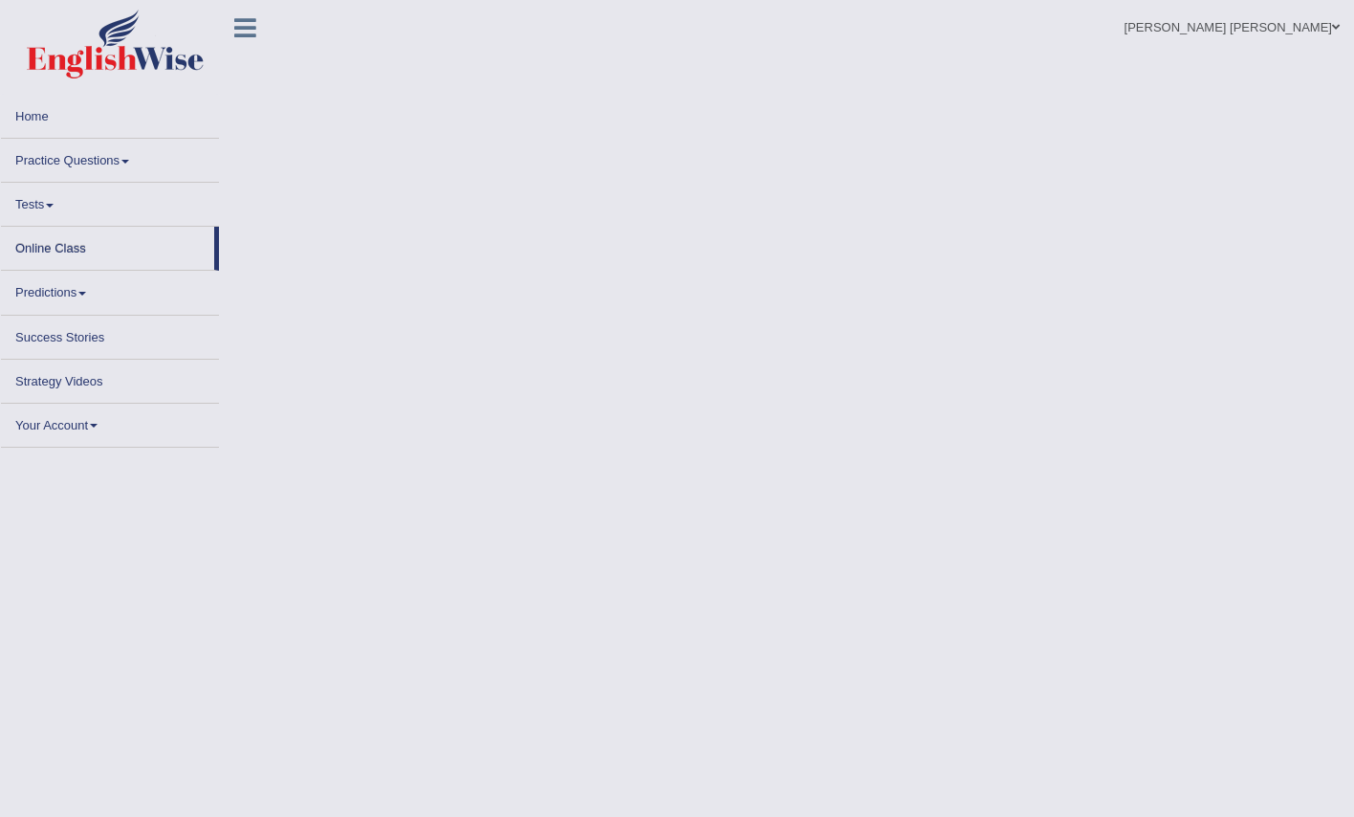
click at [117, 161] on link "Practice Questions" at bounding box center [110, 157] width 218 height 37
click at [129, 161] on span at bounding box center [125, 162] width 8 height 4
click at [85, 153] on link "Practice Questions" at bounding box center [110, 157] width 218 height 37
click at [72, 165] on link "Practice Questions" at bounding box center [110, 157] width 218 height 37
click at [69, 155] on link "Practice Questions" at bounding box center [110, 157] width 218 height 37
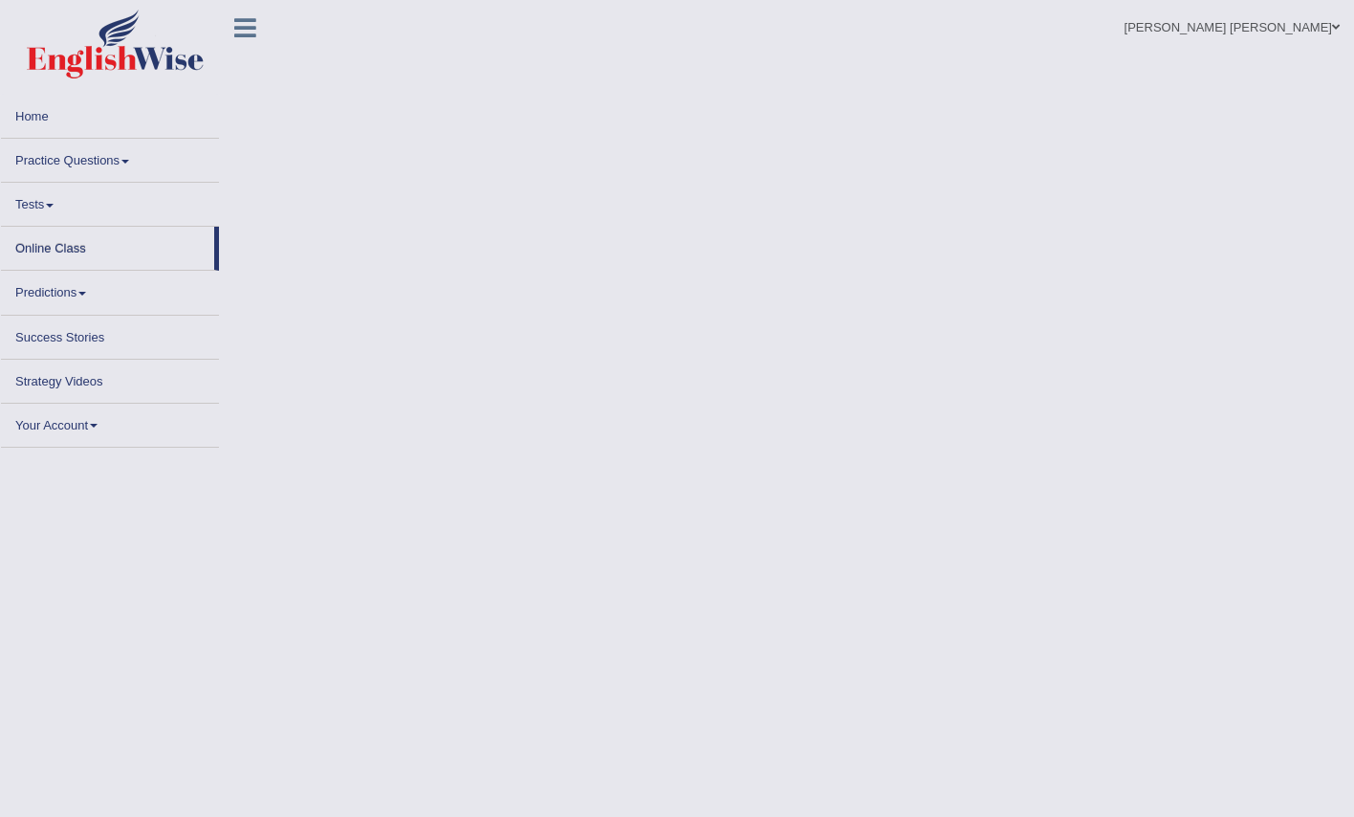
click at [125, 160] on span at bounding box center [125, 162] width 8 height 4
click at [45, 117] on link "Home" at bounding box center [110, 113] width 218 height 37
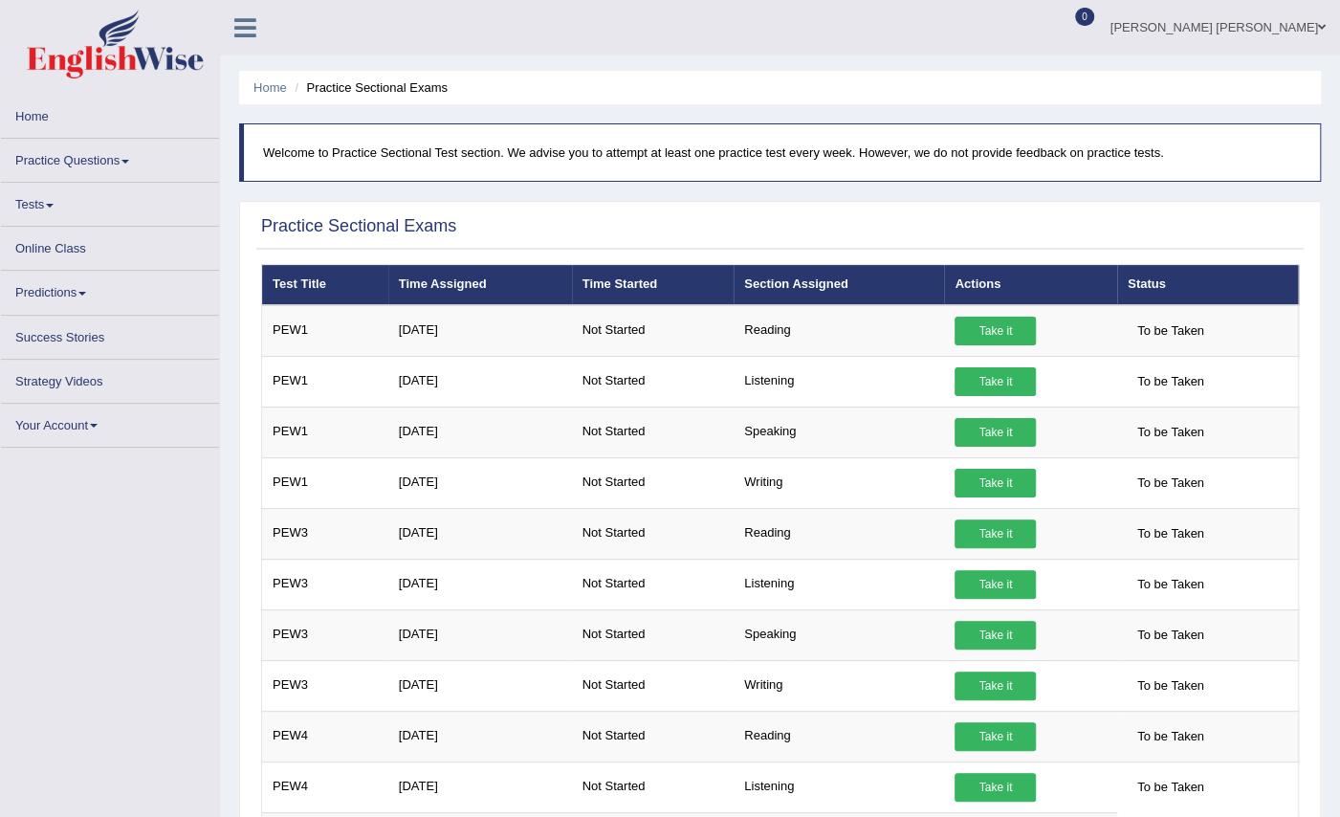
click at [119, 165] on link "Practice Questions" at bounding box center [110, 157] width 218 height 37
click at [142, 155] on link "Practice Questions" at bounding box center [110, 157] width 218 height 37
click at [103, 155] on link "Practice Questions" at bounding box center [110, 157] width 218 height 37
click at [44, 111] on link "Home" at bounding box center [110, 113] width 218 height 37
click at [36, 109] on link "Home" at bounding box center [110, 113] width 218 height 37
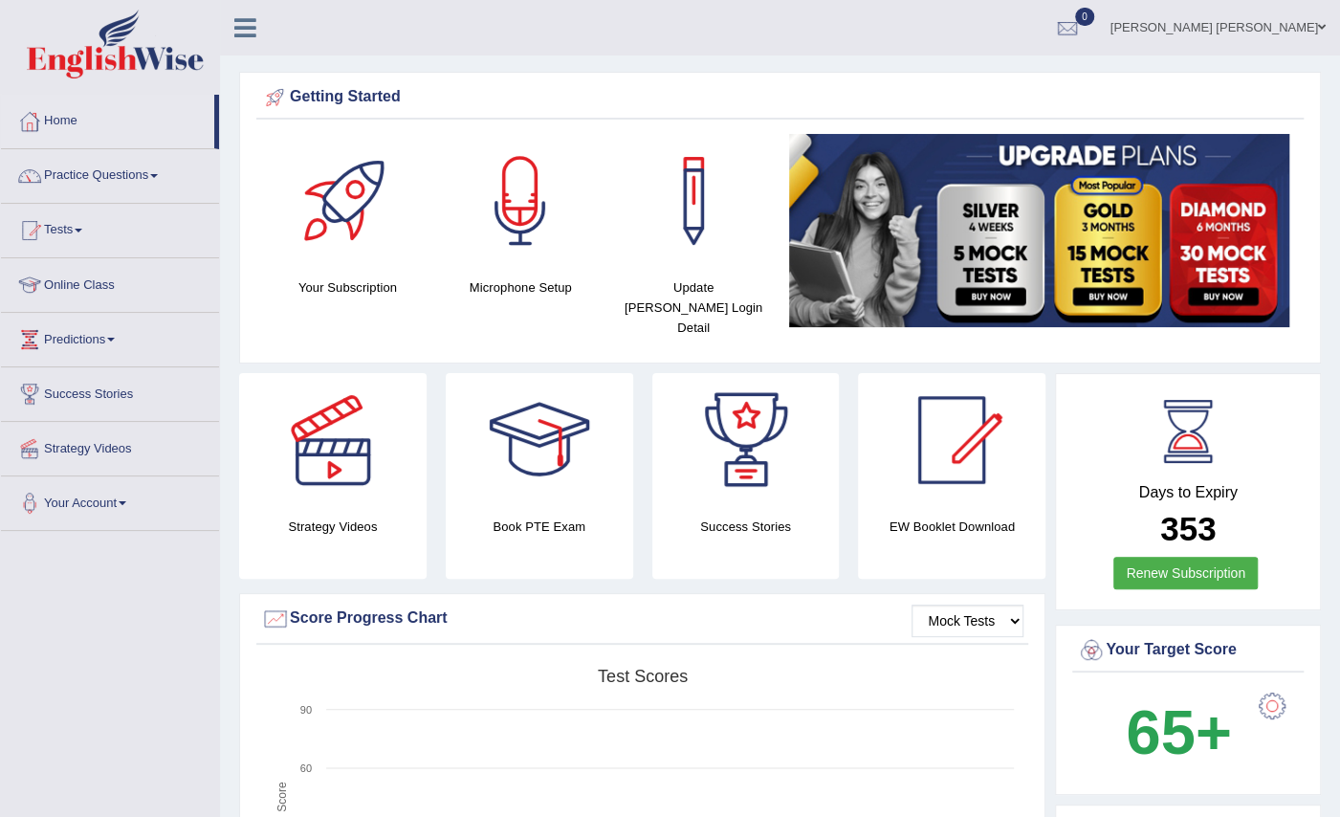
click at [138, 178] on link "Practice Questions" at bounding box center [110, 173] width 218 height 48
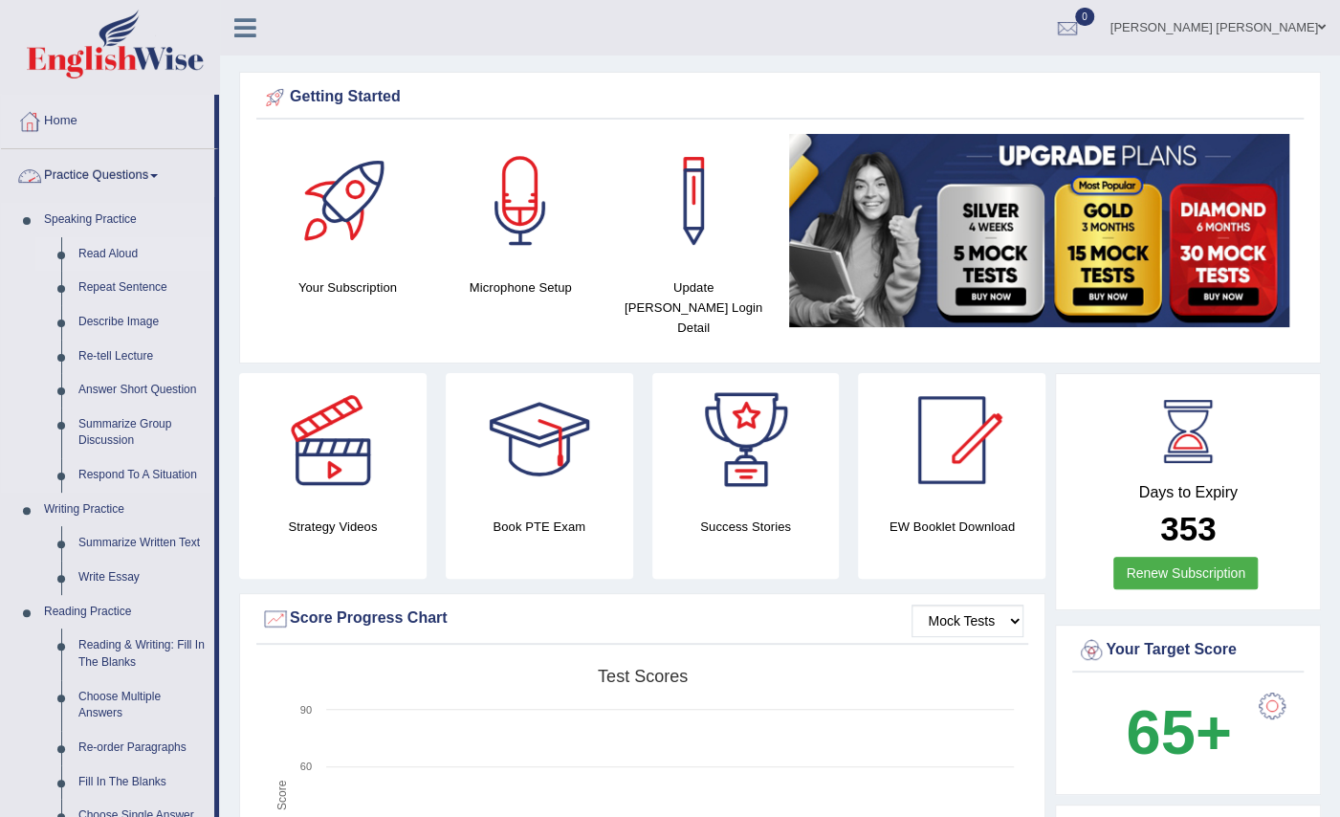
click at [127, 254] on link "Read Aloud" at bounding box center [142, 254] width 144 height 34
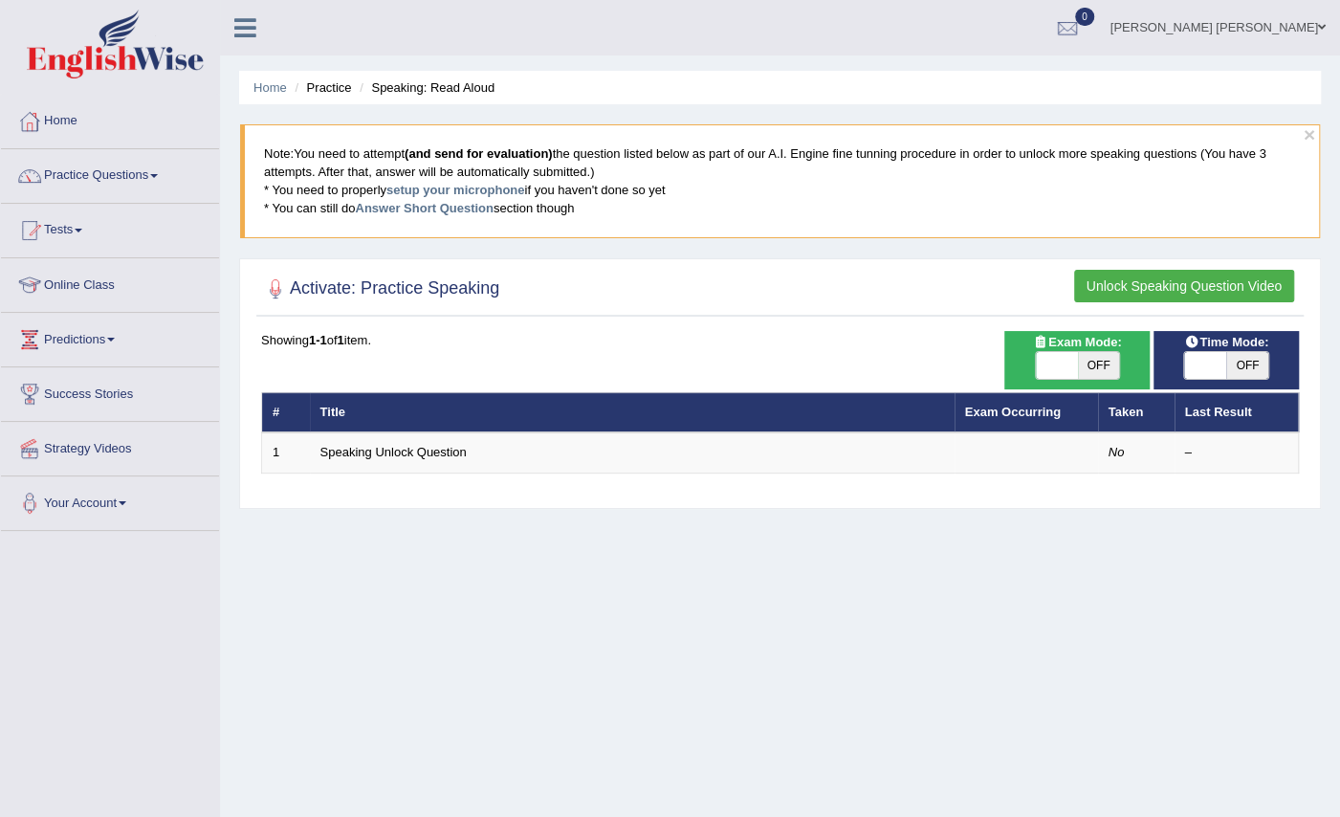
click at [1218, 293] on button "Unlock Speaking Question Video" at bounding box center [1184, 286] width 220 height 33
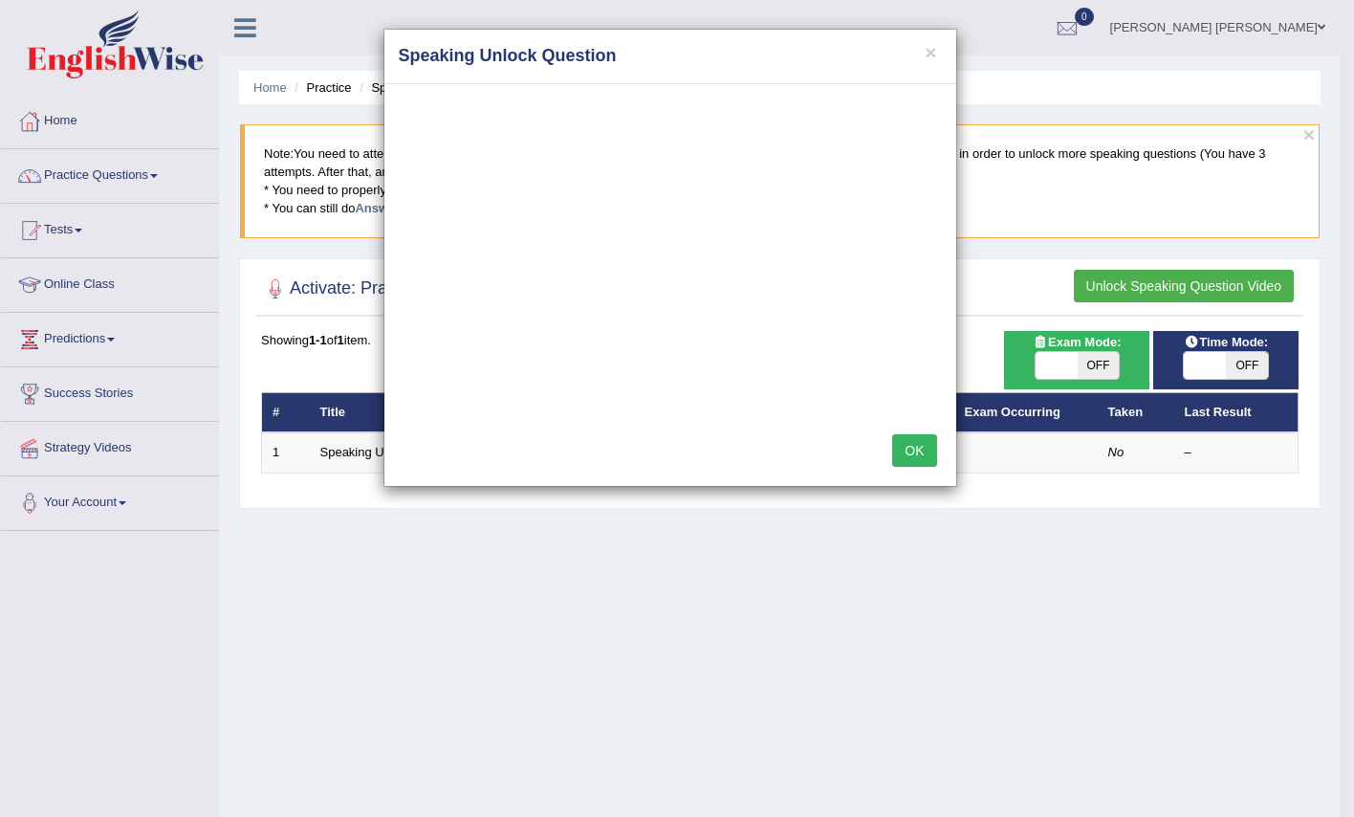
click at [908, 450] on button "OK" at bounding box center [914, 450] width 44 height 33
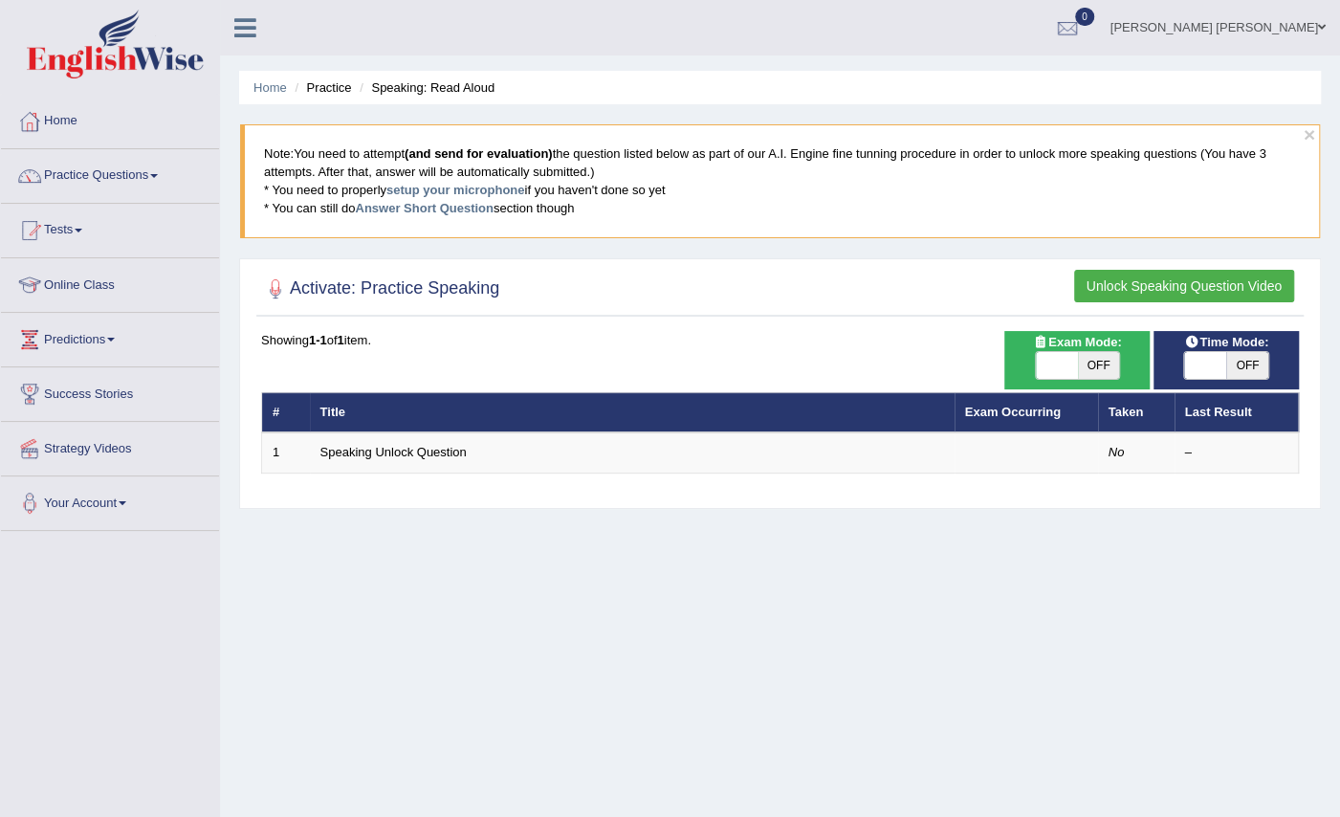
click at [570, 174] on blockquote "Note: You need to attempt (and send for evaluation) the question listed below a…" at bounding box center [780, 180] width 1080 height 113
click at [1301, 128] on blockquote "Note: You need to attempt (and send for evaluation) the question listed below a…" at bounding box center [780, 180] width 1080 height 113
click at [503, 303] on div at bounding box center [780, 289] width 1038 height 39
click at [136, 124] on link "Home" at bounding box center [110, 119] width 218 height 48
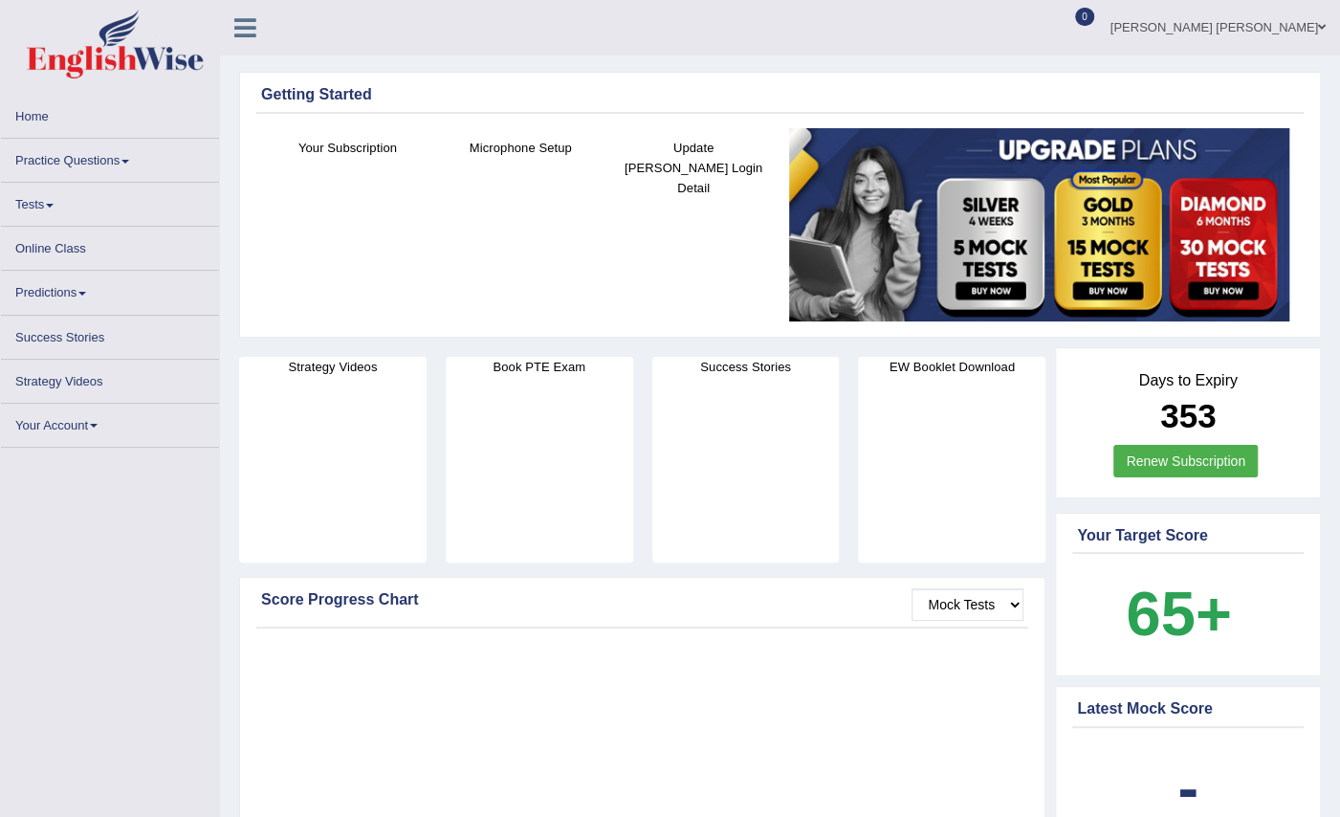
click at [32, 112] on link "Home" at bounding box center [110, 113] width 218 height 37
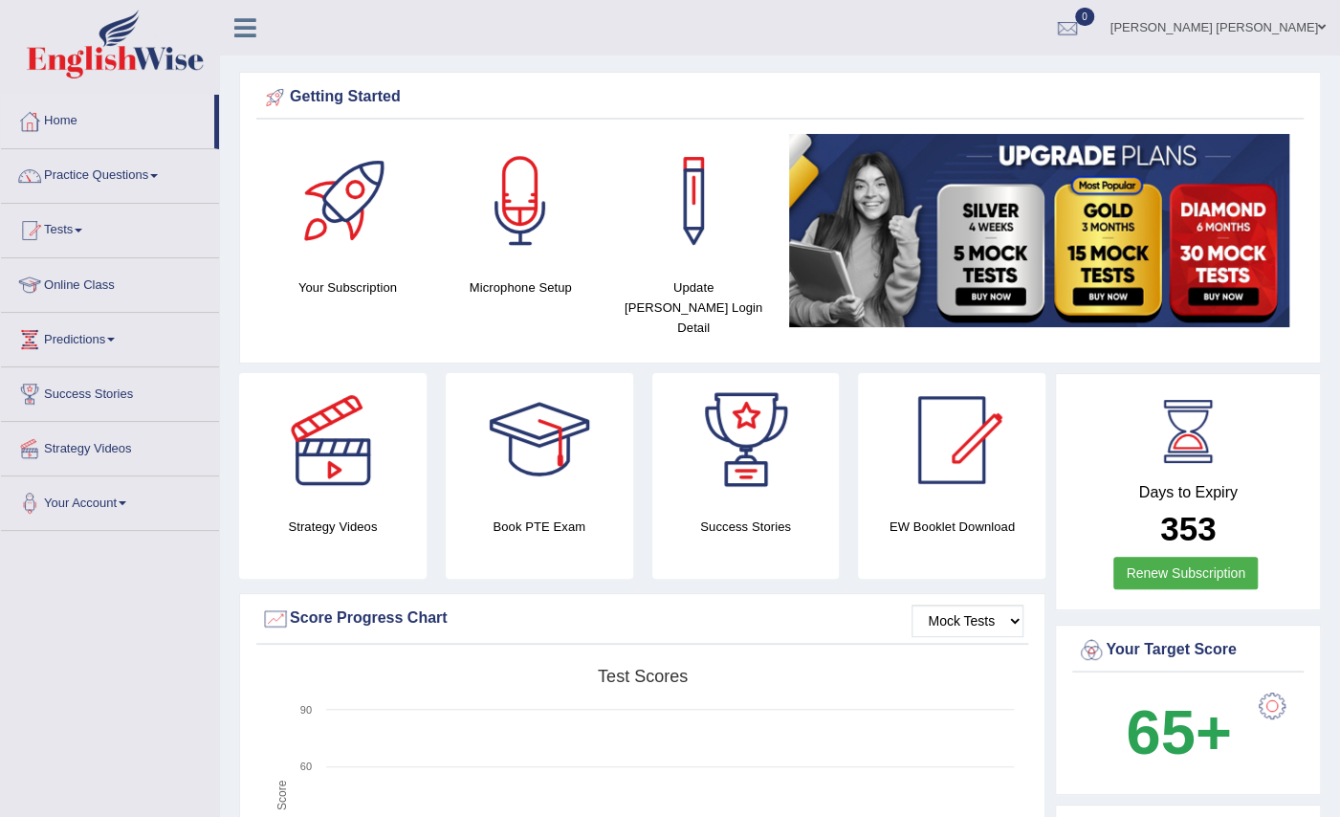
click at [526, 184] on div at bounding box center [520, 201] width 134 height 134
click at [518, 203] on div at bounding box center [520, 201] width 134 height 134
click at [543, 256] on div at bounding box center [520, 201] width 134 height 134
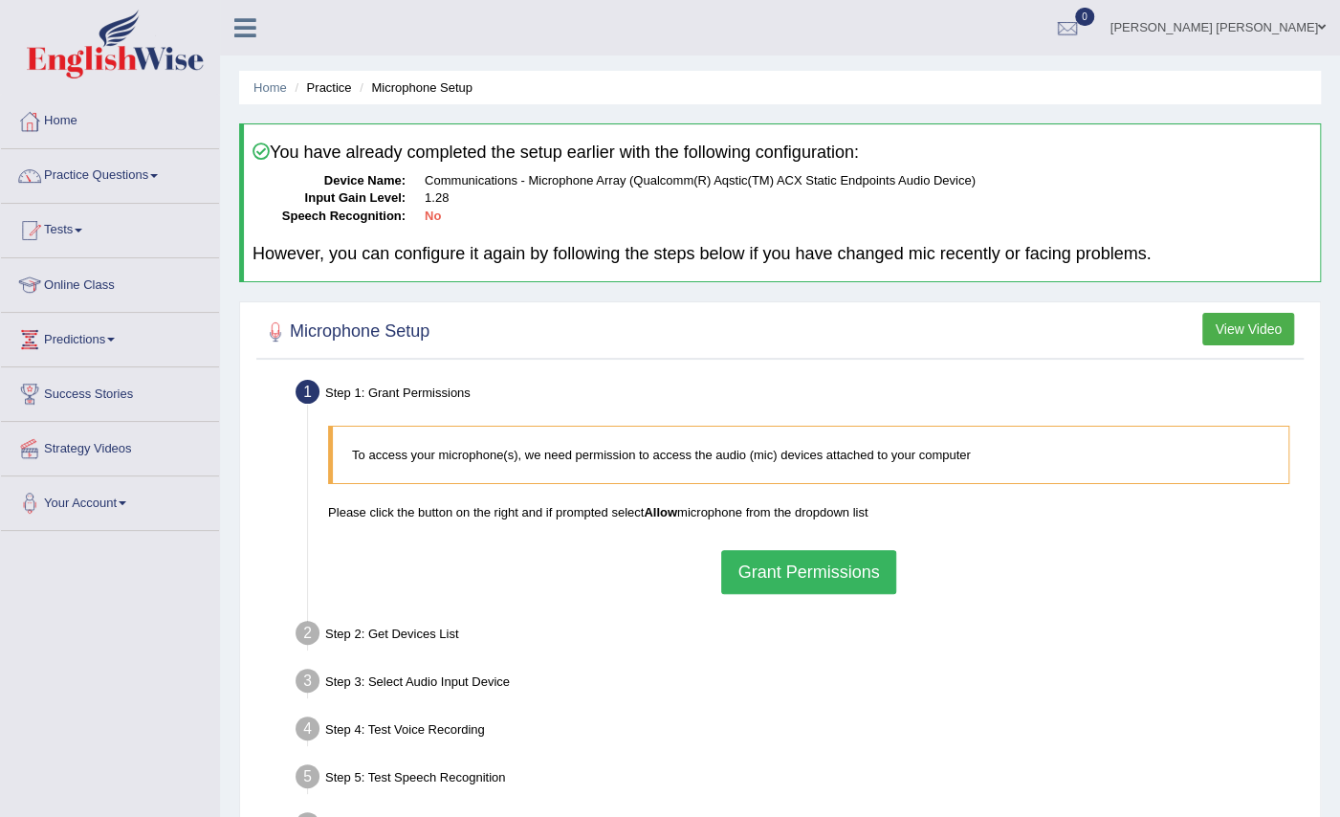
click at [840, 597] on div "To access your microphone(s), we need permission to access the audio (mic) devi…" at bounding box center [808, 509] width 980 height 187
click at [852, 576] on button "Grant Permissions" at bounding box center [808, 572] width 174 height 44
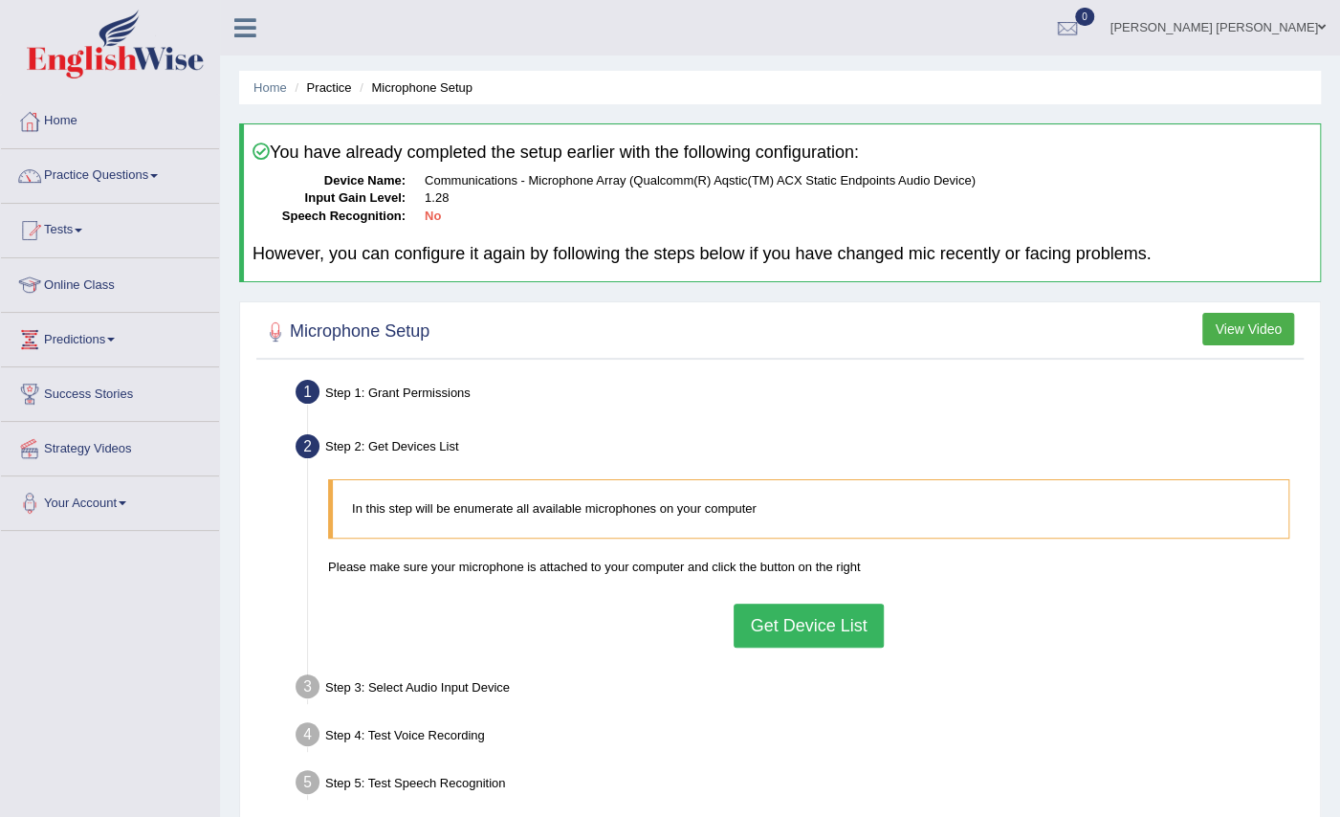
click at [811, 631] on button "Get Device List" at bounding box center [808, 626] width 149 height 44
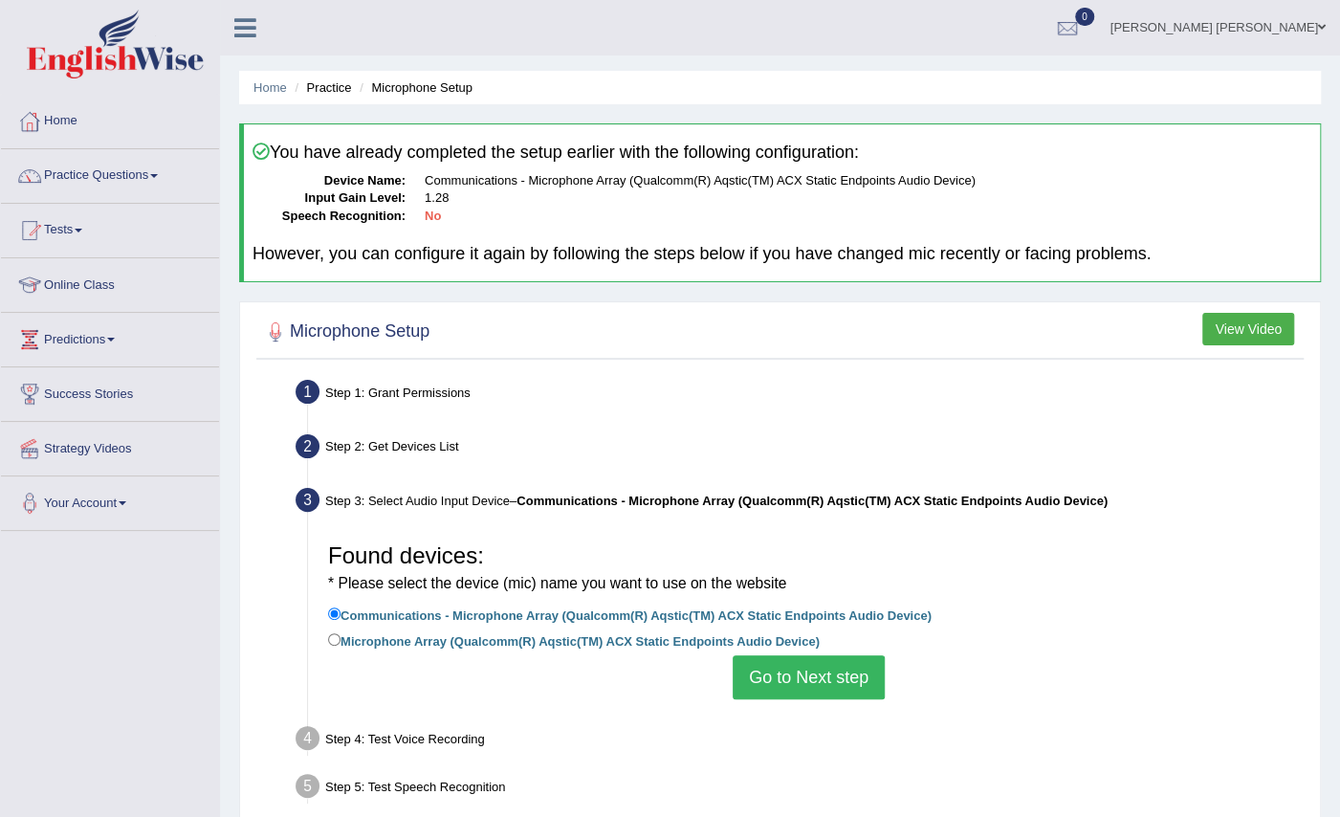
click at [823, 682] on button "Go to Next step" at bounding box center [809, 677] width 152 height 44
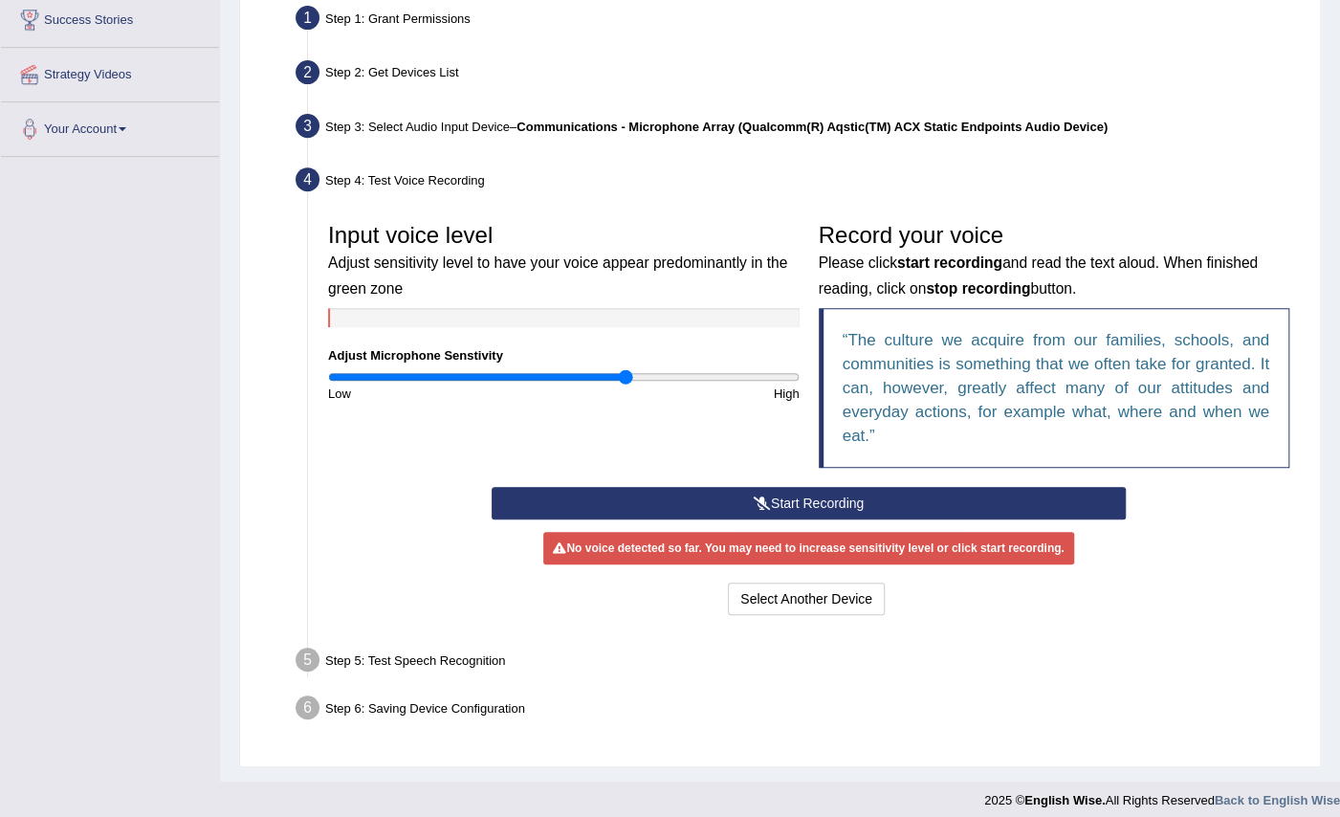
scroll to position [383, 0]
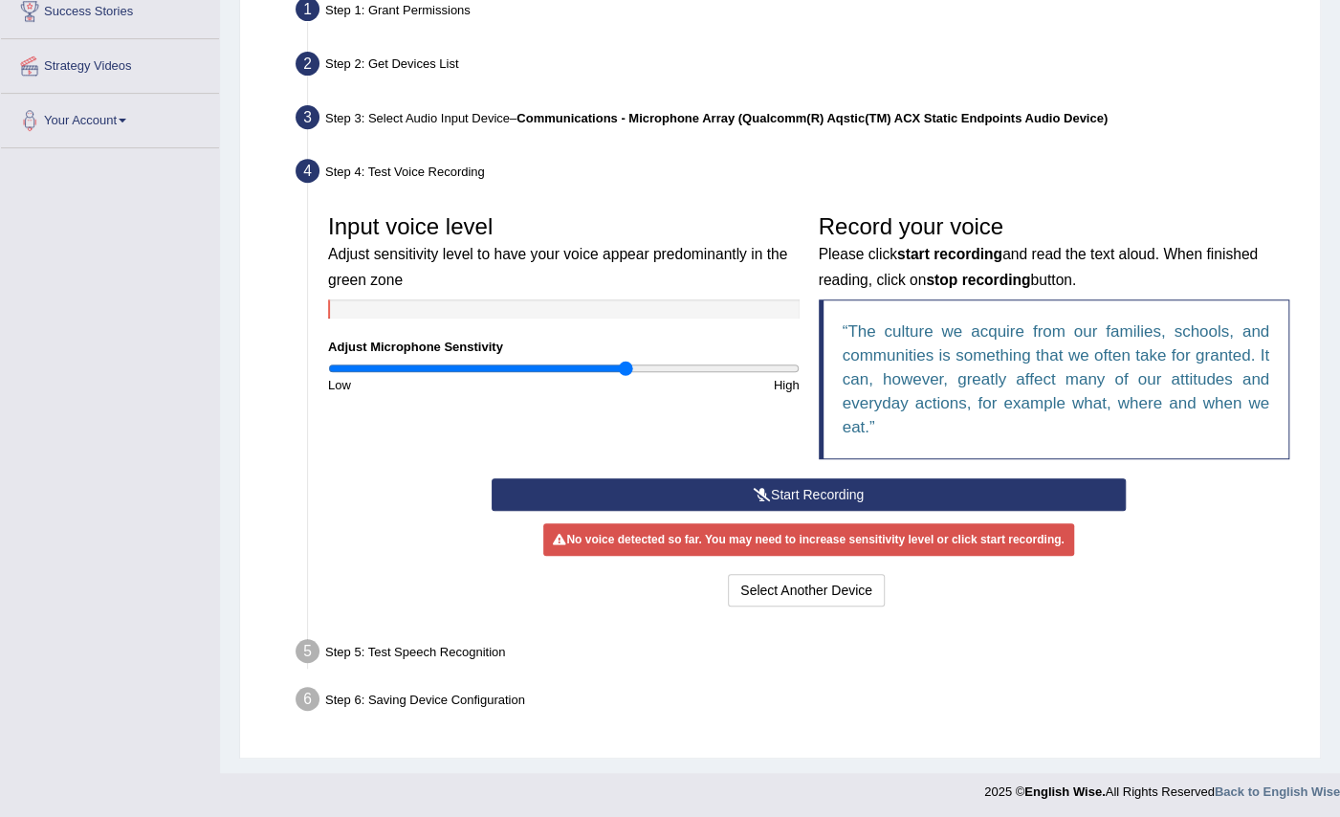
click at [861, 496] on button "Start Recording" at bounding box center [809, 494] width 634 height 33
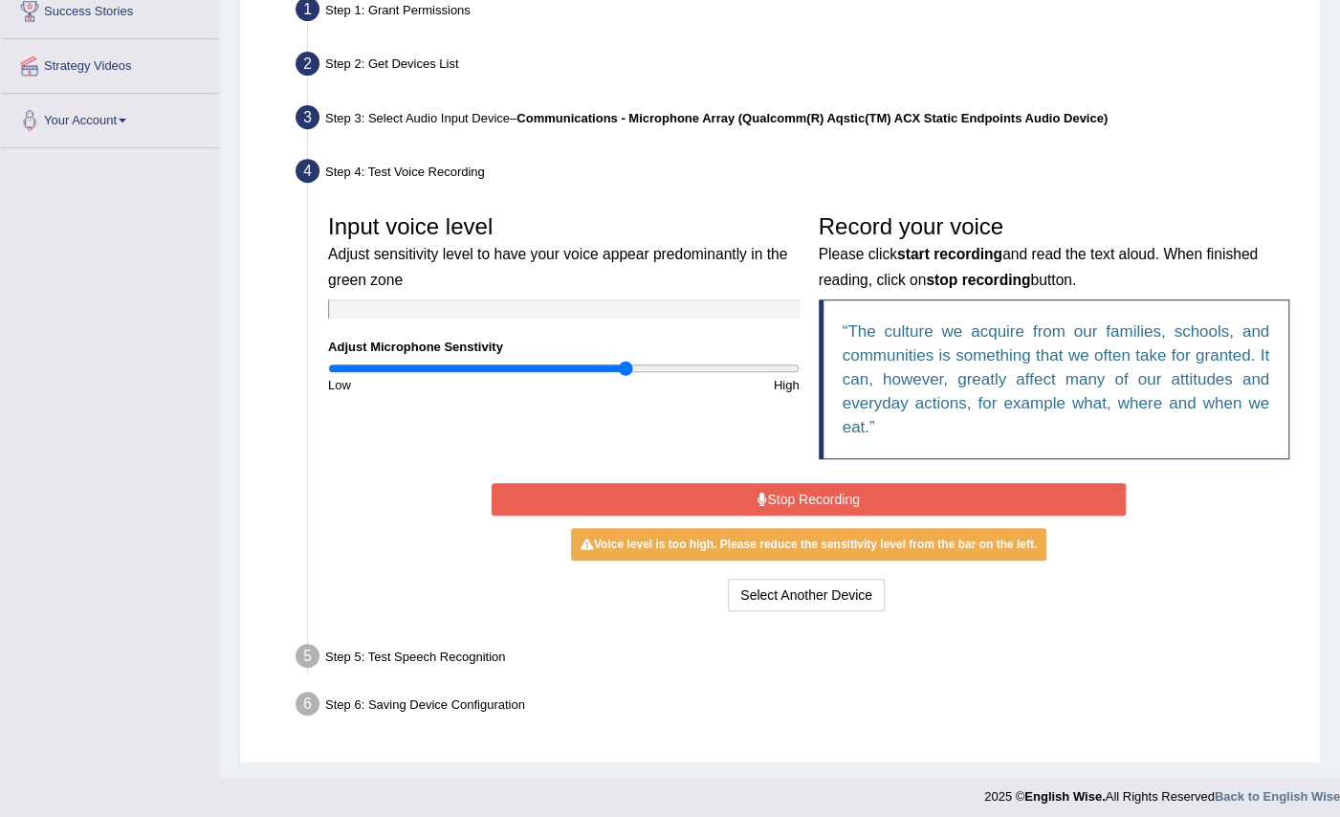
click at [895, 502] on button "Stop Recording" at bounding box center [809, 499] width 634 height 33
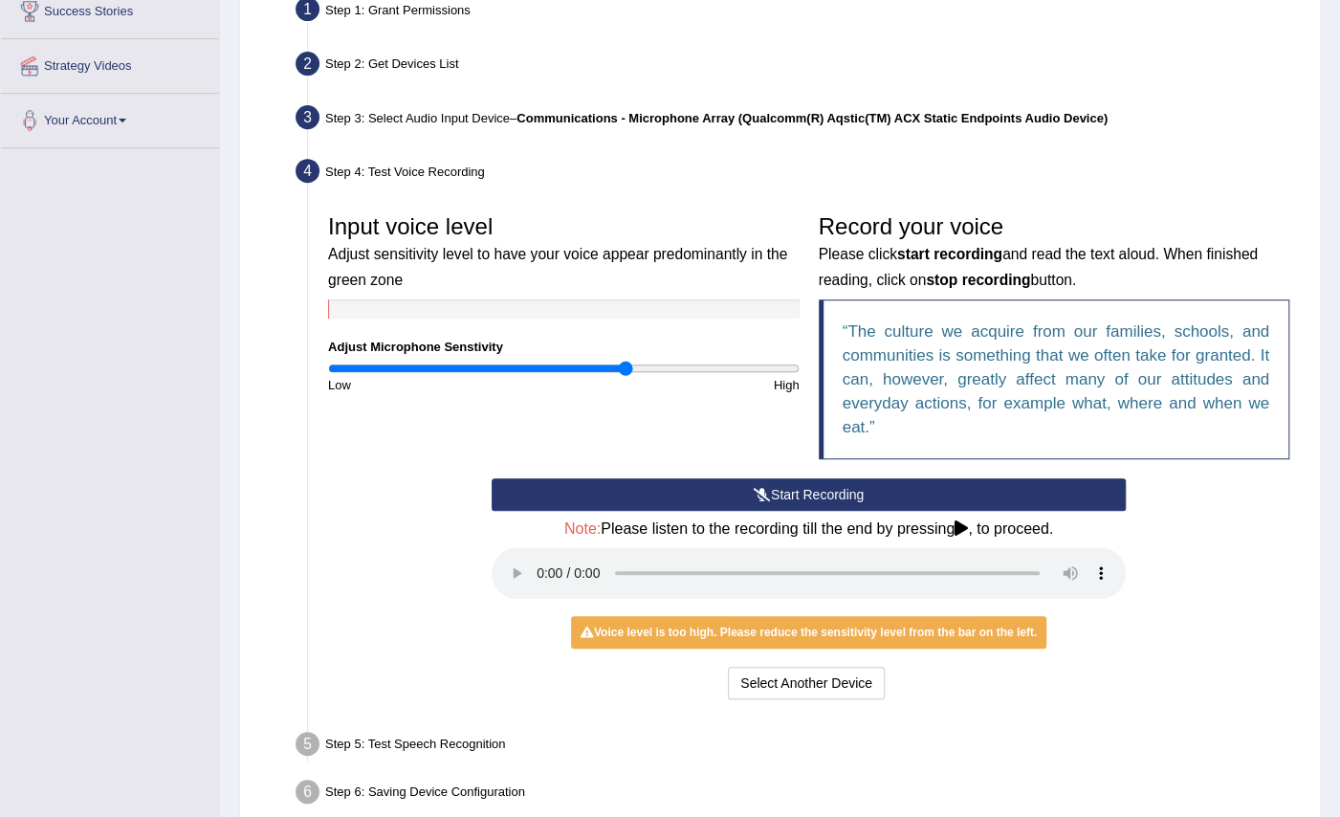
click at [863, 490] on button "Start Recording" at bounding box center [809, 494] width 634 height 33
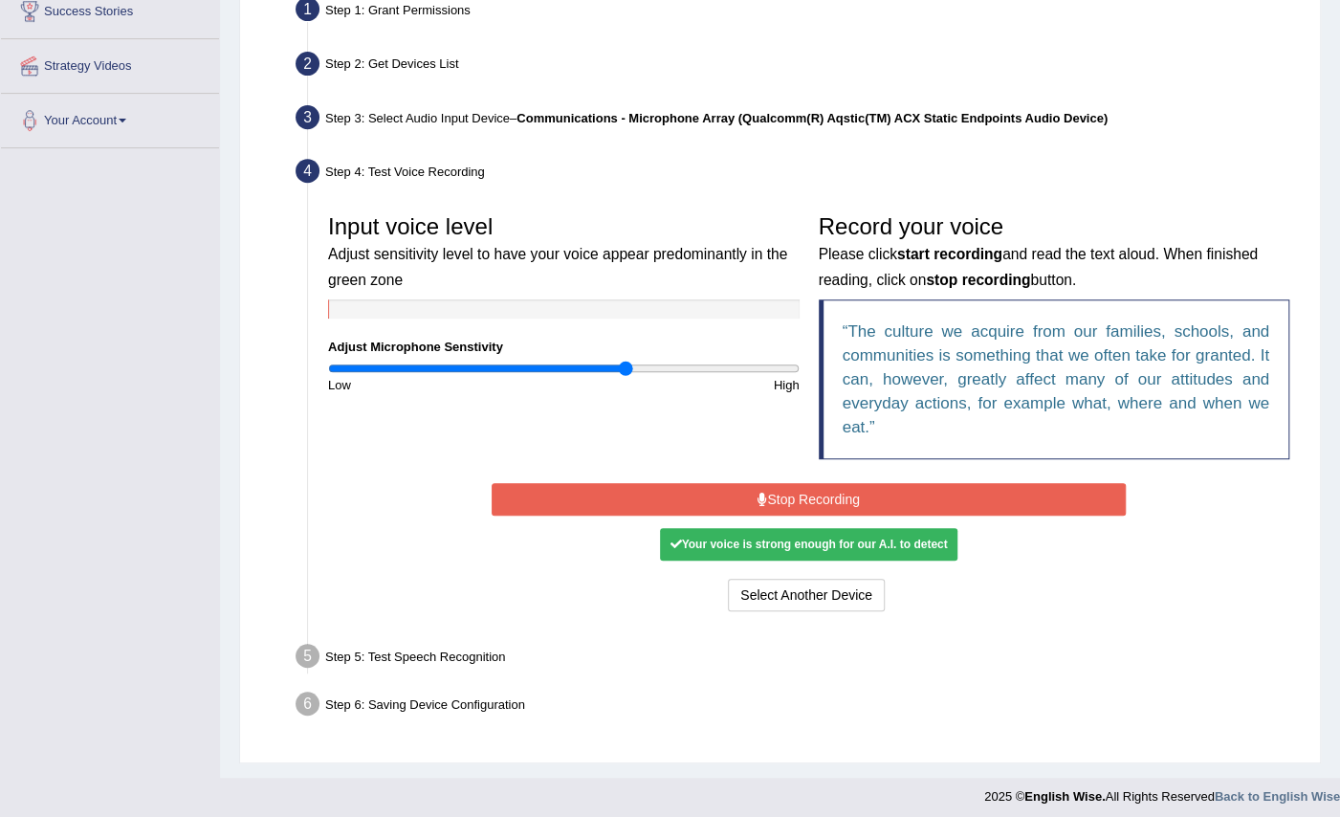
click at [876, 486] on button "Stop Recording" at bounding box center [809, 499] width 634 height 33
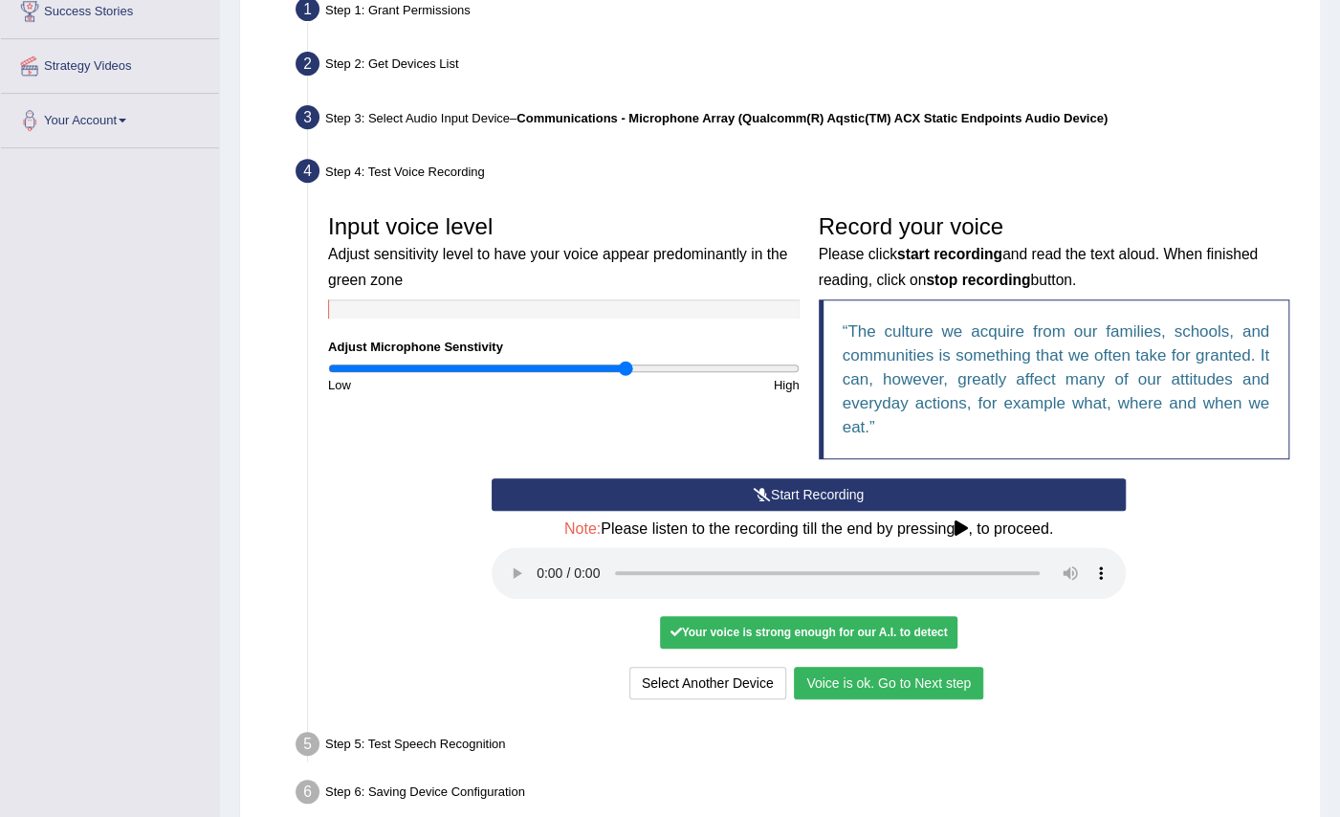
click at [857, 674] on button "Voice is ok. Go to Next step" at bounding box center [888, 683] width 189 height 33
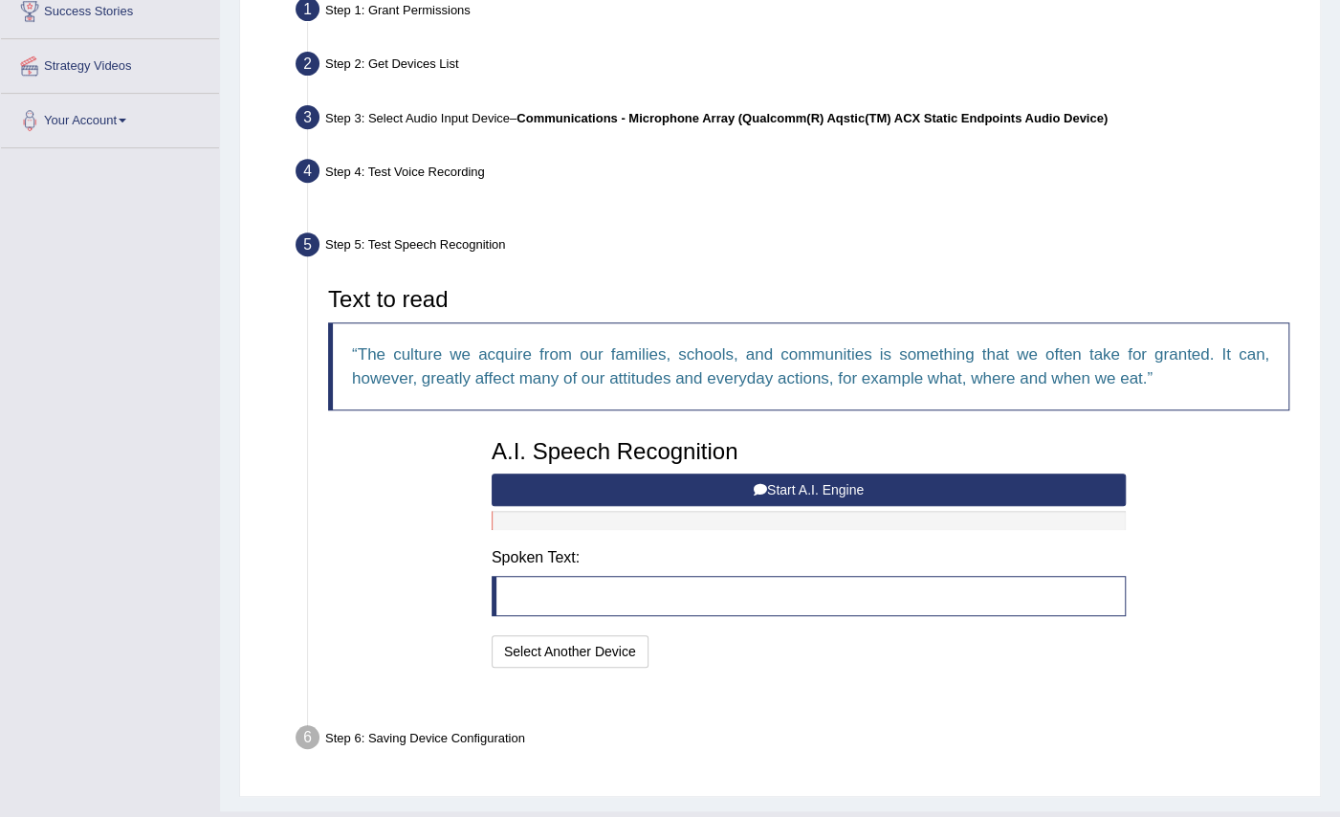
scroll to position [375, 0]
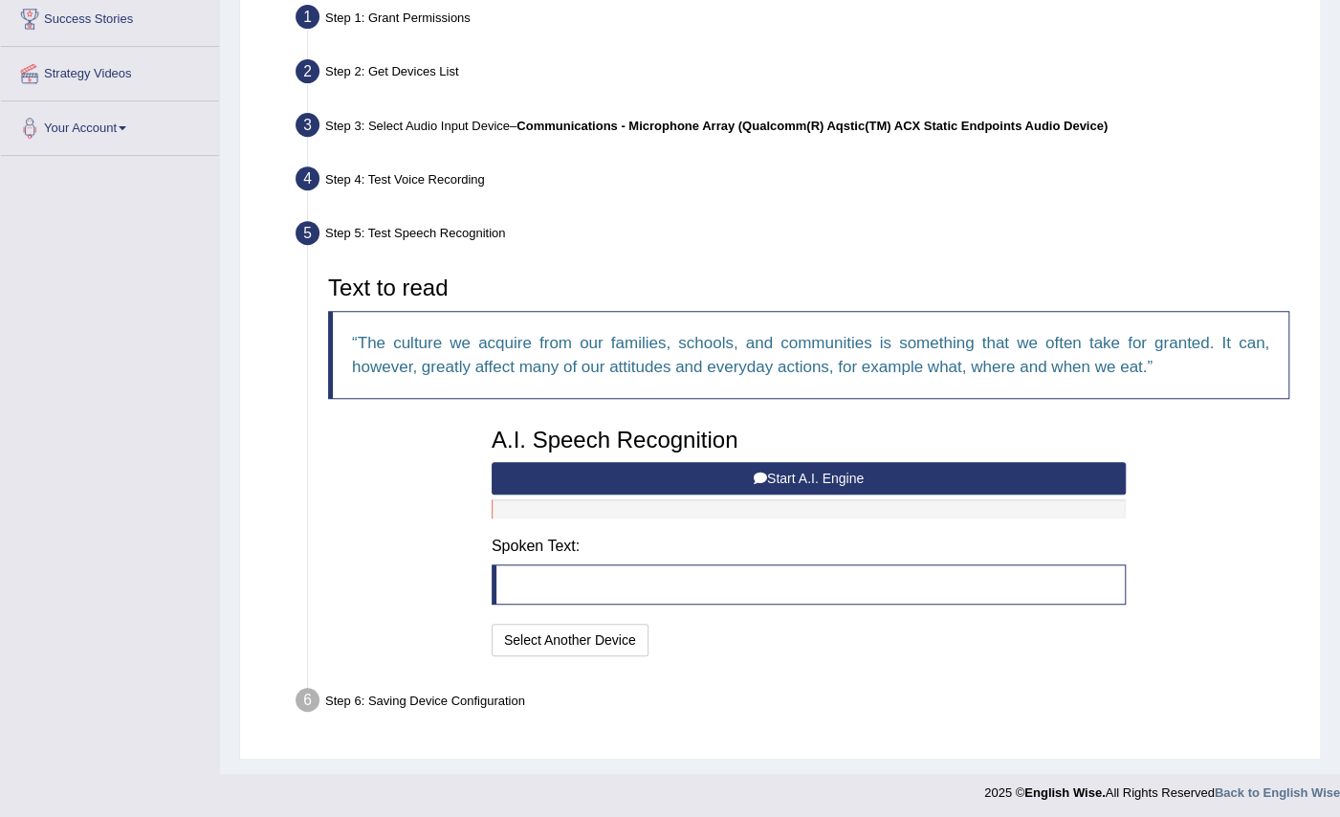
click at [852, 472] on button "Start A.I. Engine" at bounding box center [809, 478] width 634 height 33
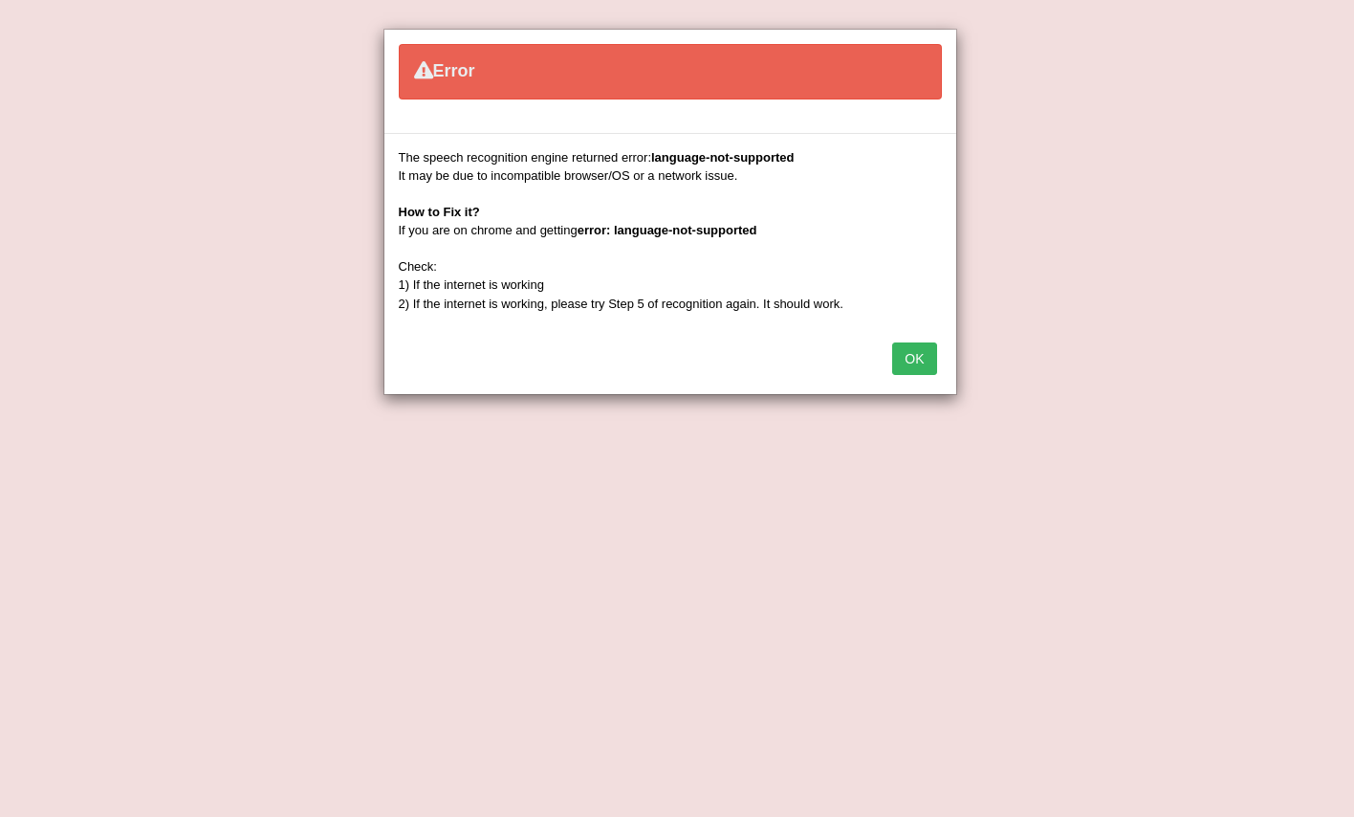
click at [923, 362] on button "OK" at bounding box center [914, 358] width 44 height 33
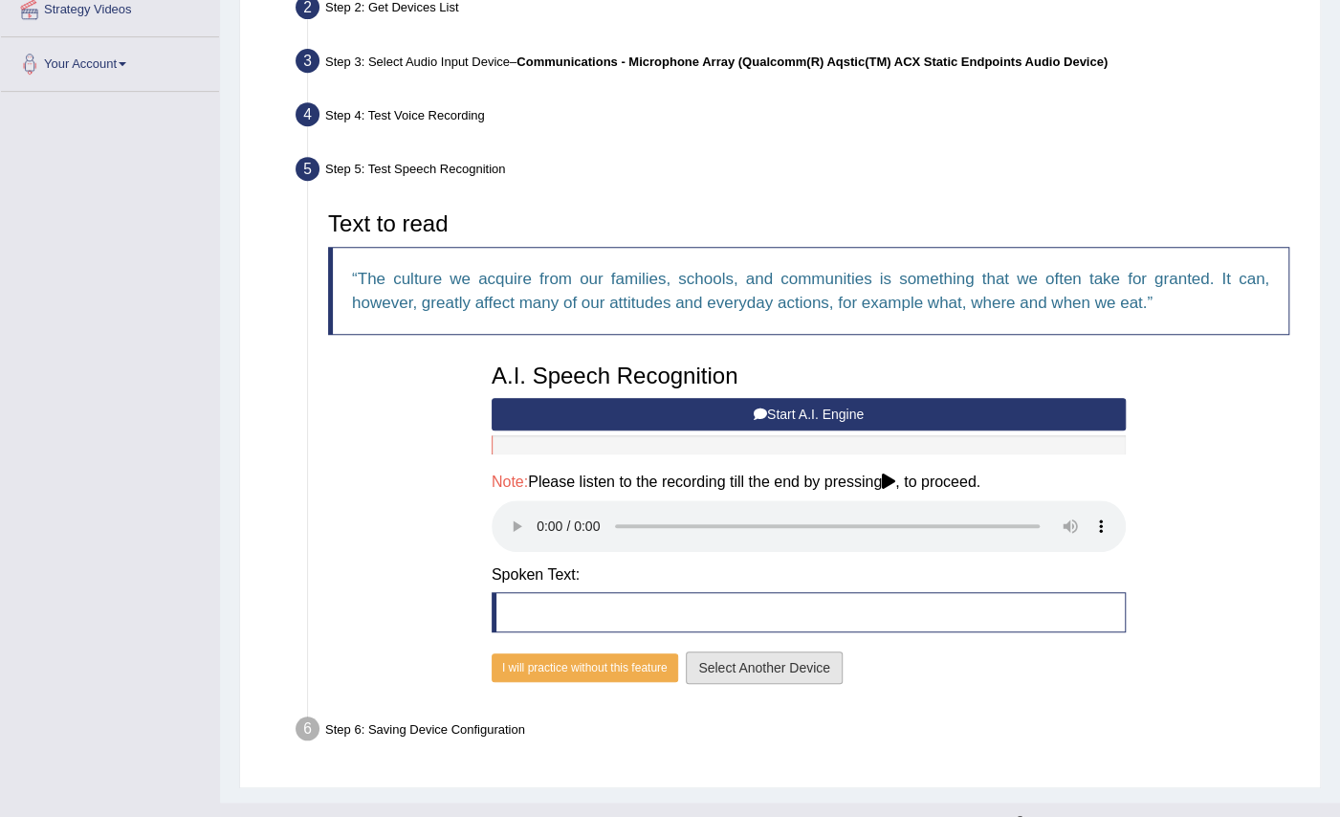
click at [811, 667] on button "Select Another Device" at bounding box center [764, 667] width 157 height 33
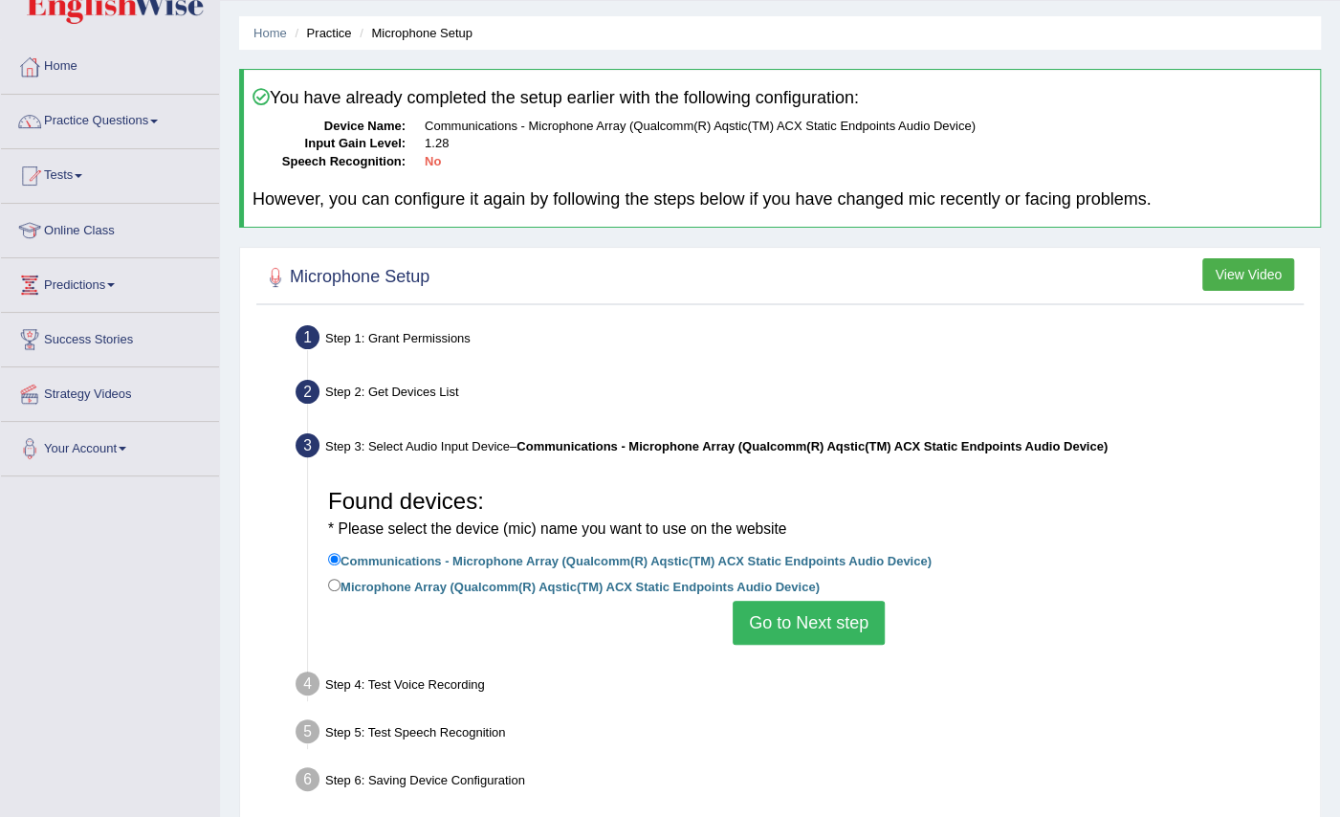
scroll to position [54, 0]
click at [148, 119] on link "Practice Questions" at bounding box center [110, 120] width 218 height 48
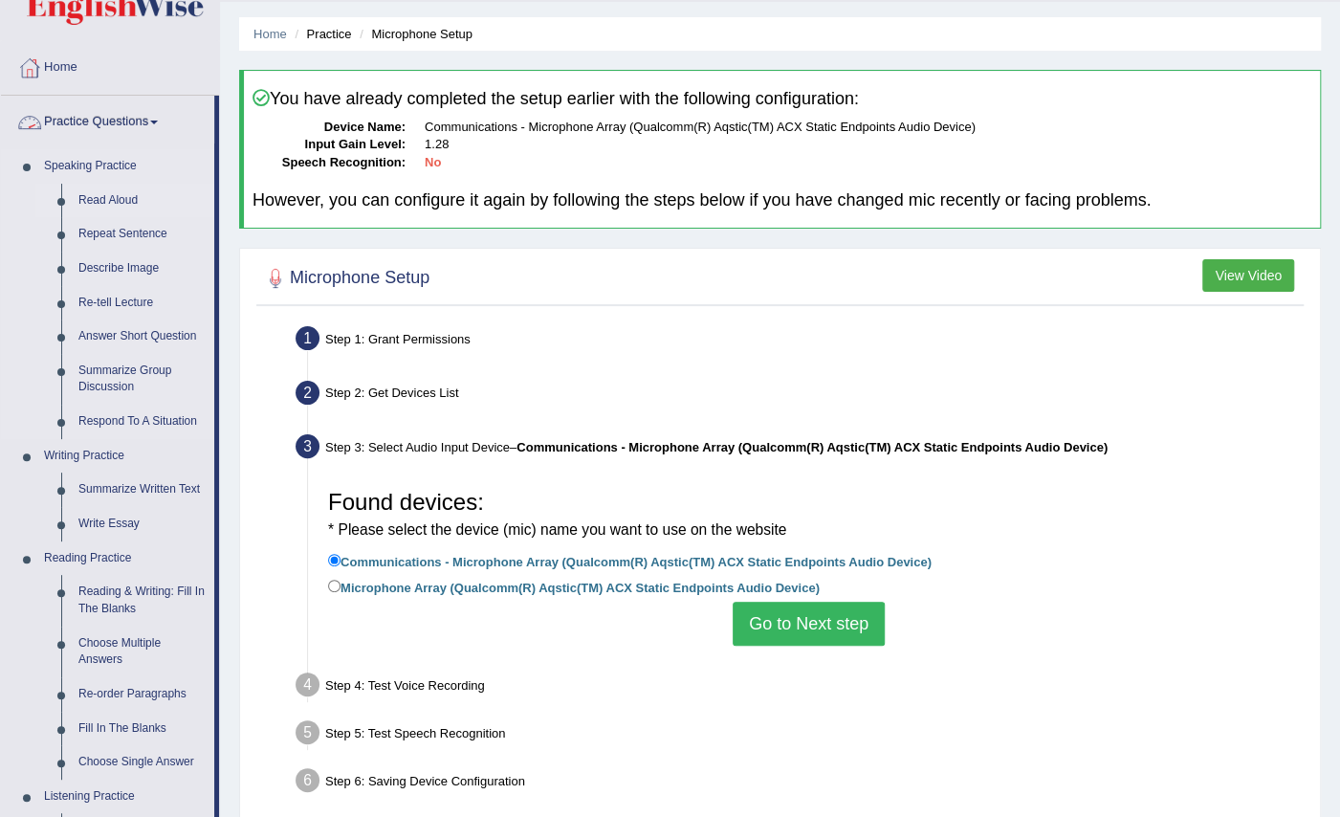
click at [132, 201] on link "Read Aloud" at bounding box center [142, 201] width 144 height 34
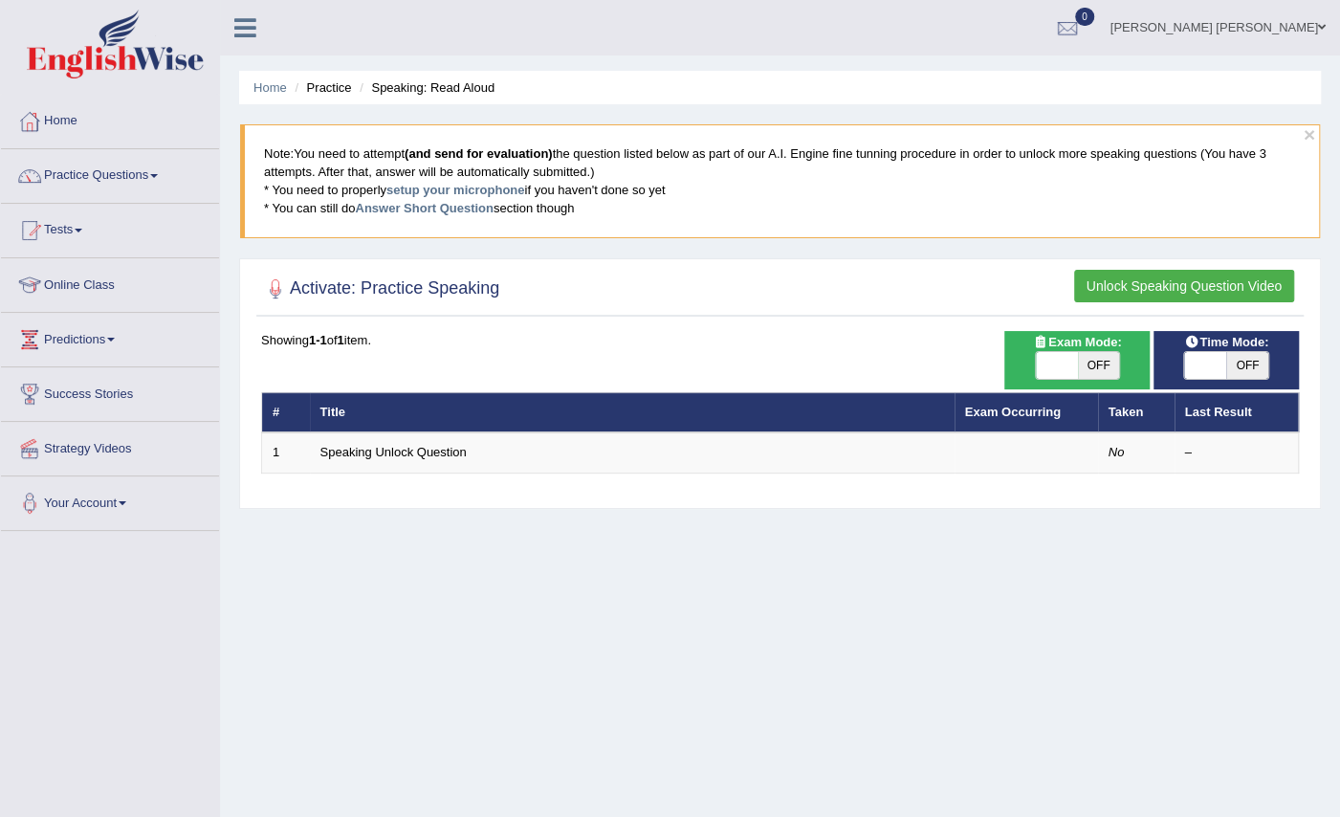
click at [107, 134] on link "Home" at bounding box center [110, 119] width 218 height 48
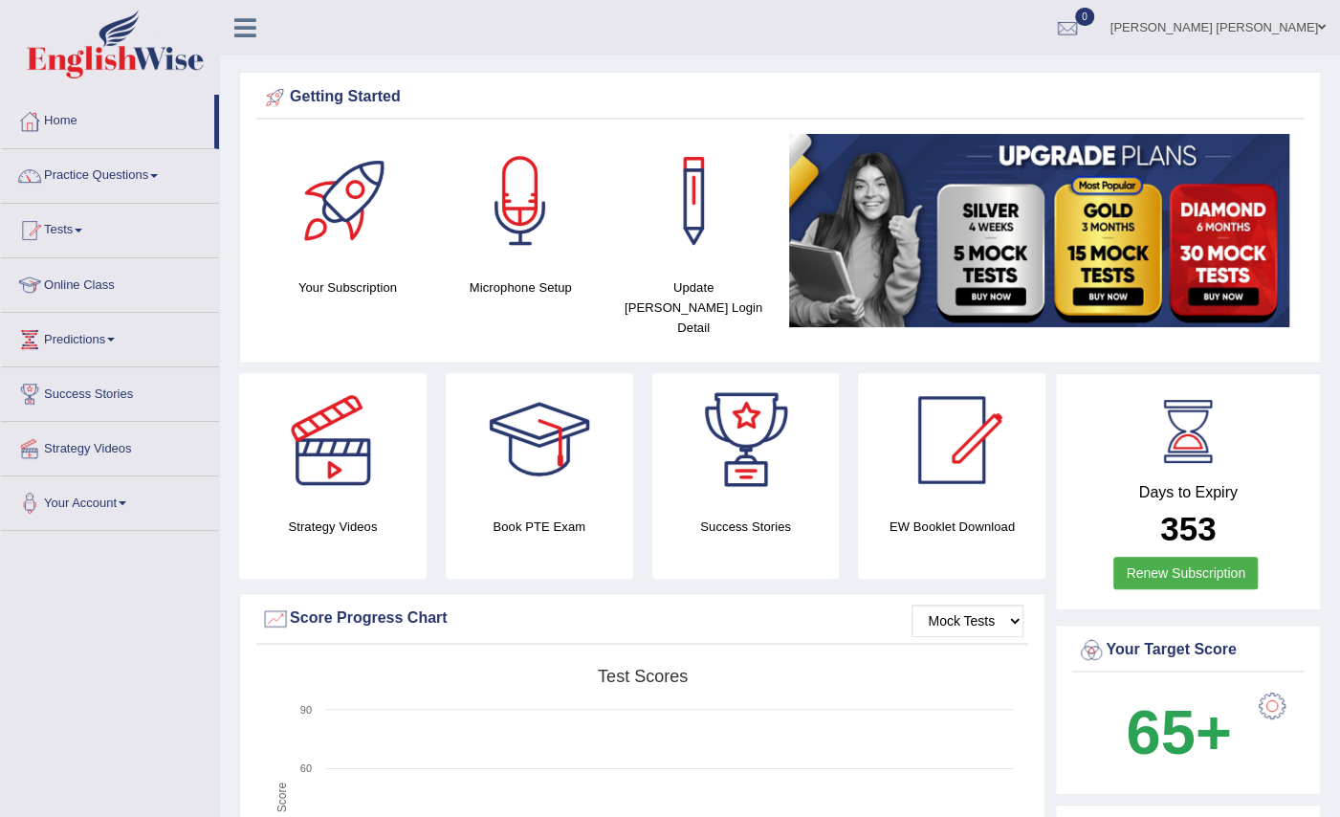
click at [523, 245] on div at bounding box center [520, 201] width 134 height 134
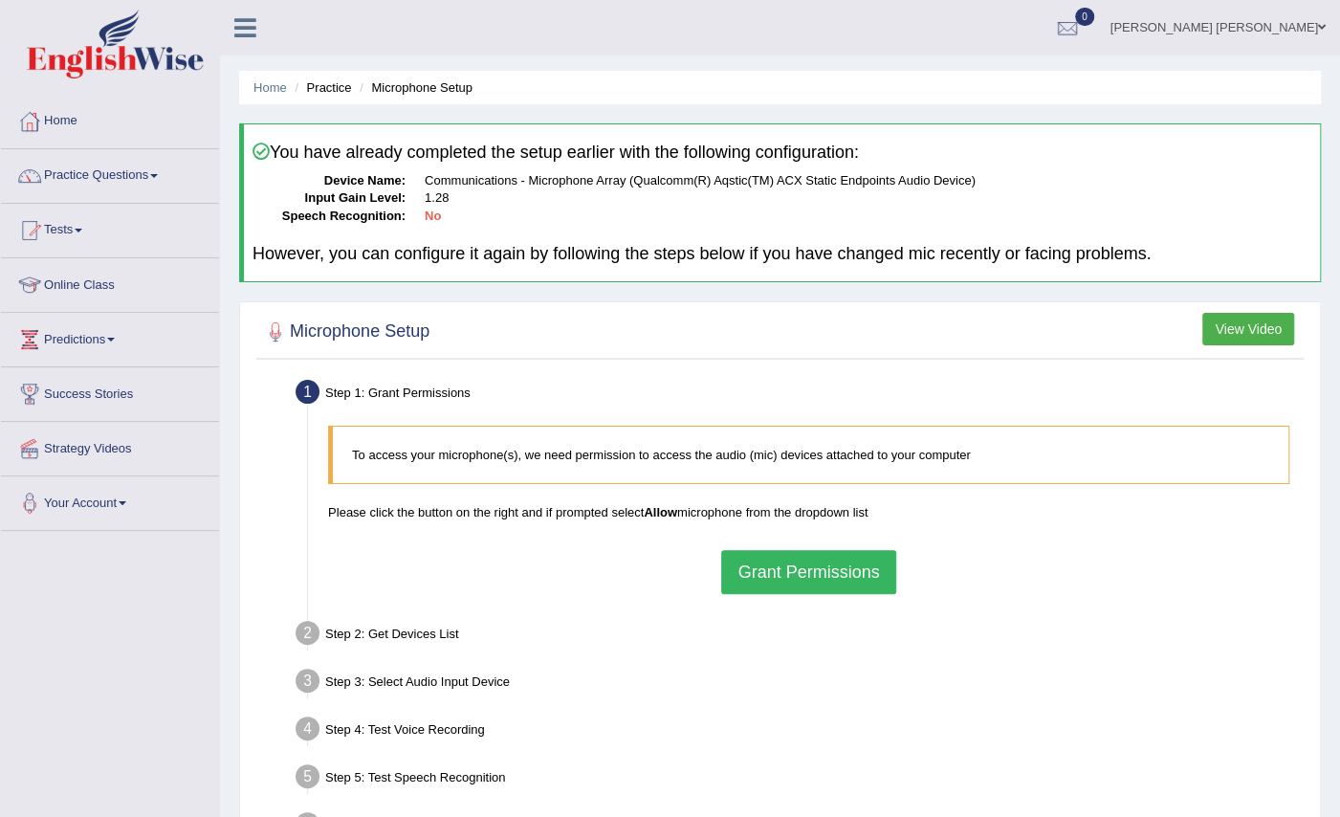
click at [832, 588] on button "Grant Permissions" at bounding box center [808, 572] width 174 height 44
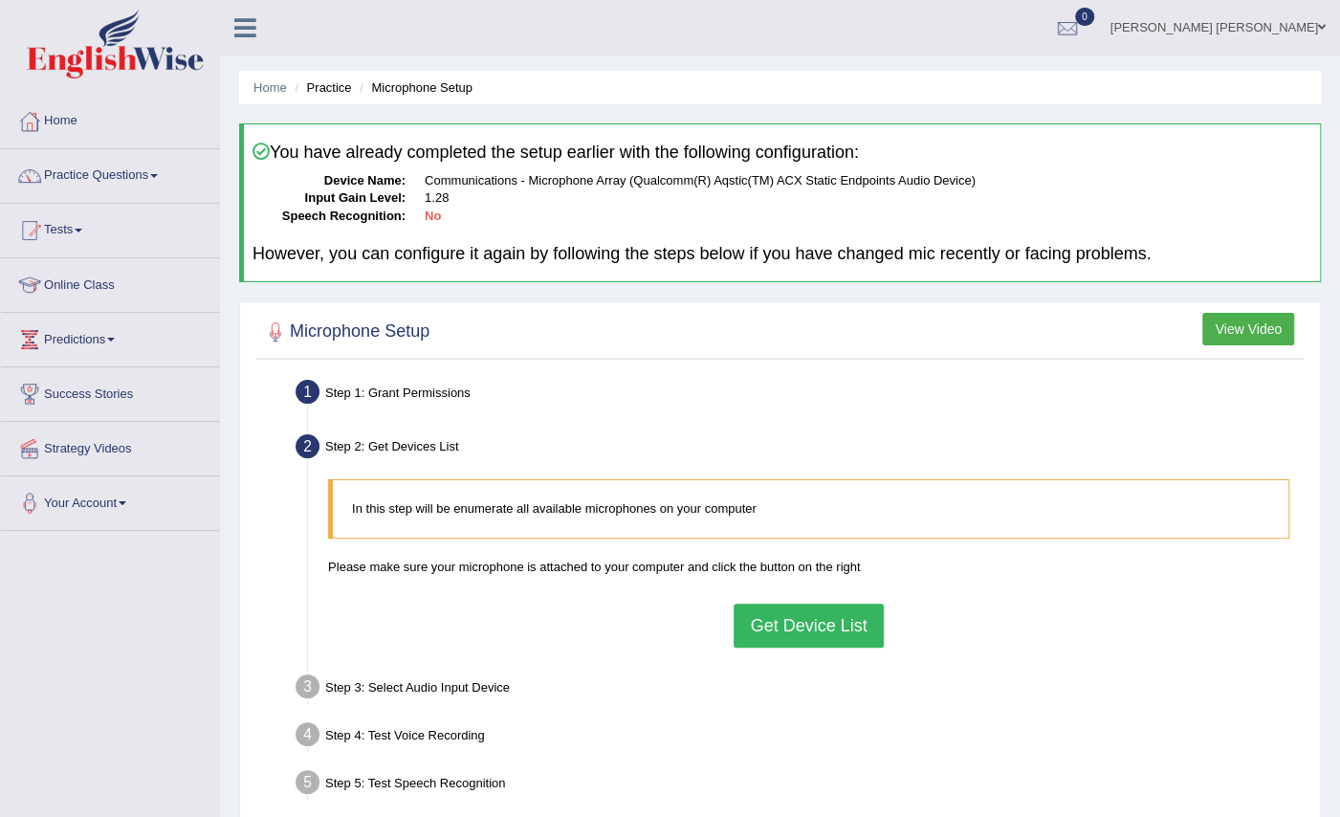
click at [809, 612] on button "Get Device List" at bounding box center [808, 626] width 149 height 44
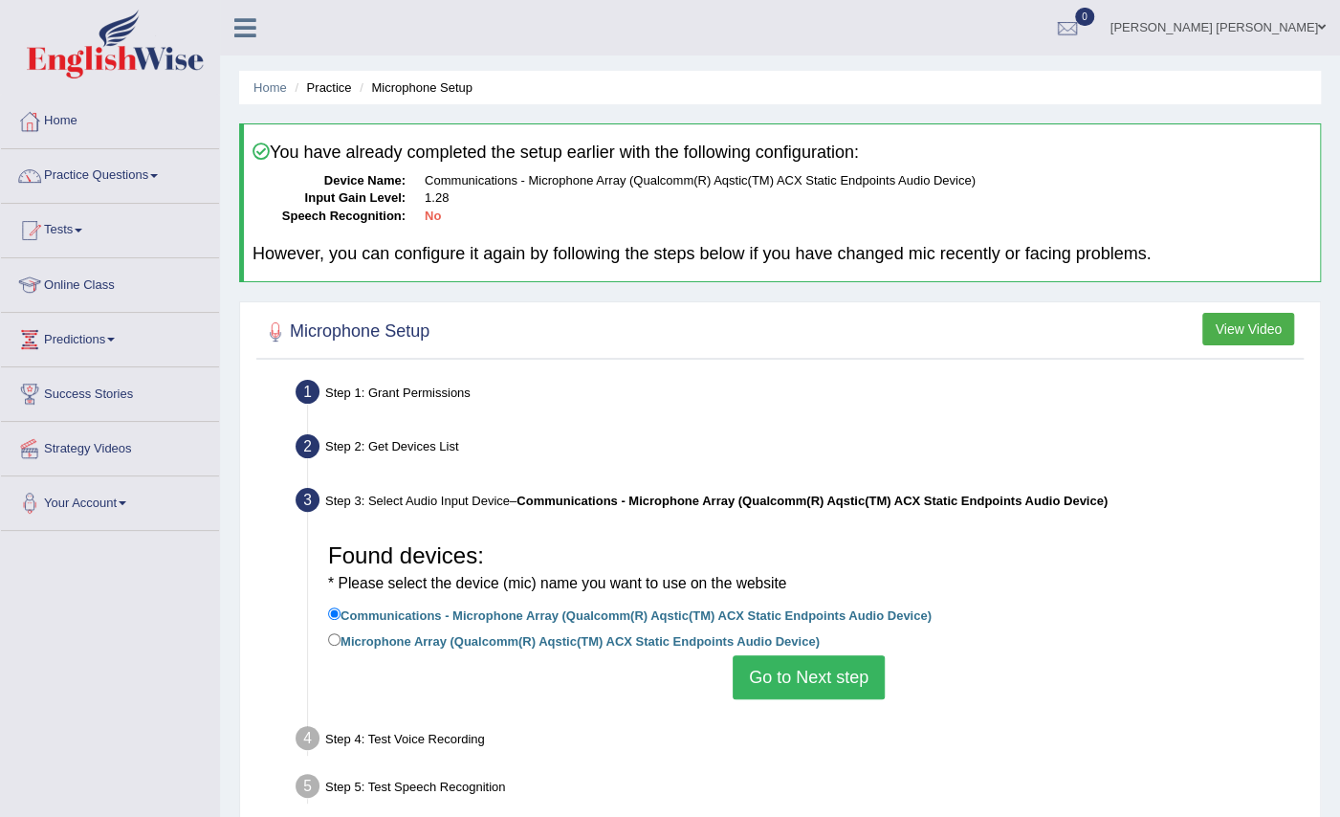
click at [820, 681] on button "Go to Next step" at bounding box center [809, 677] width 152 height 44
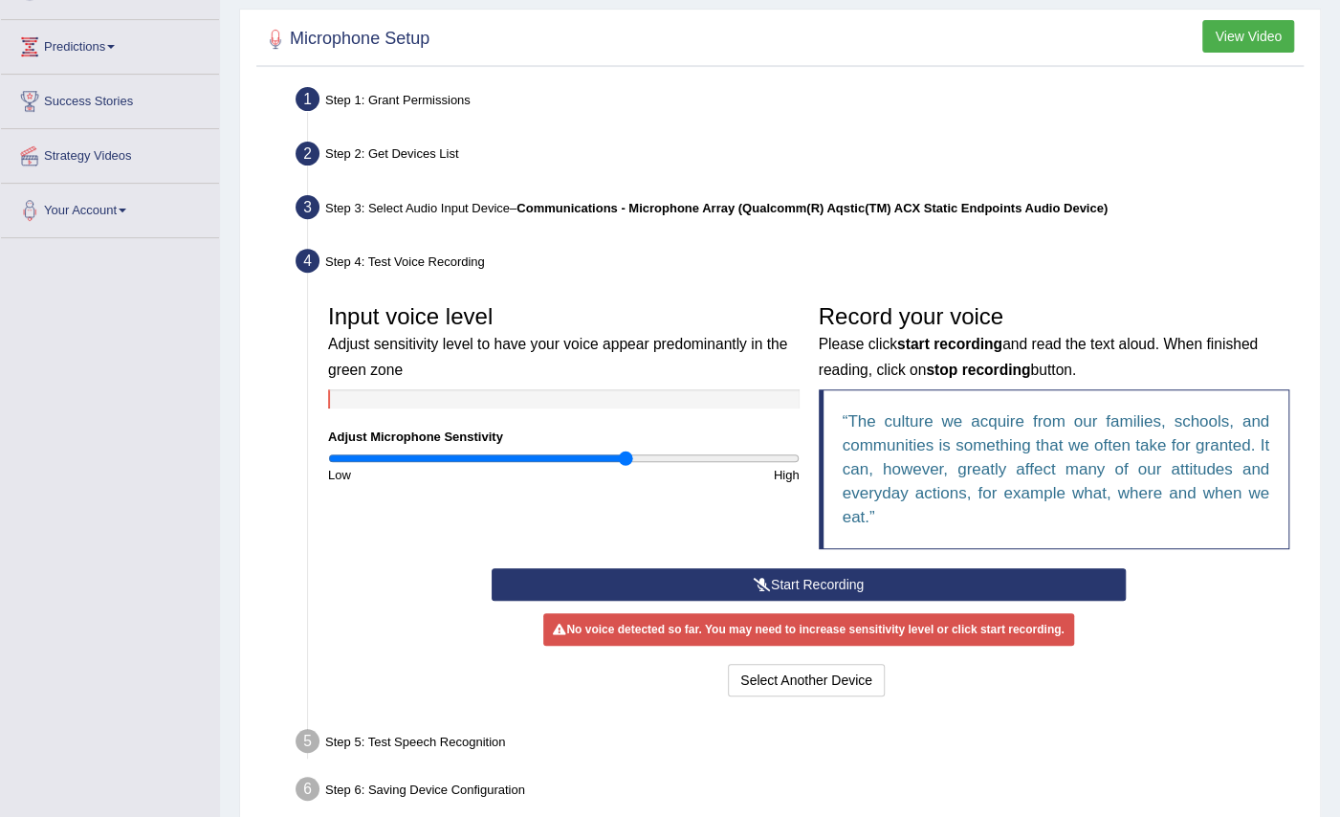
scroll to position [358, 0]
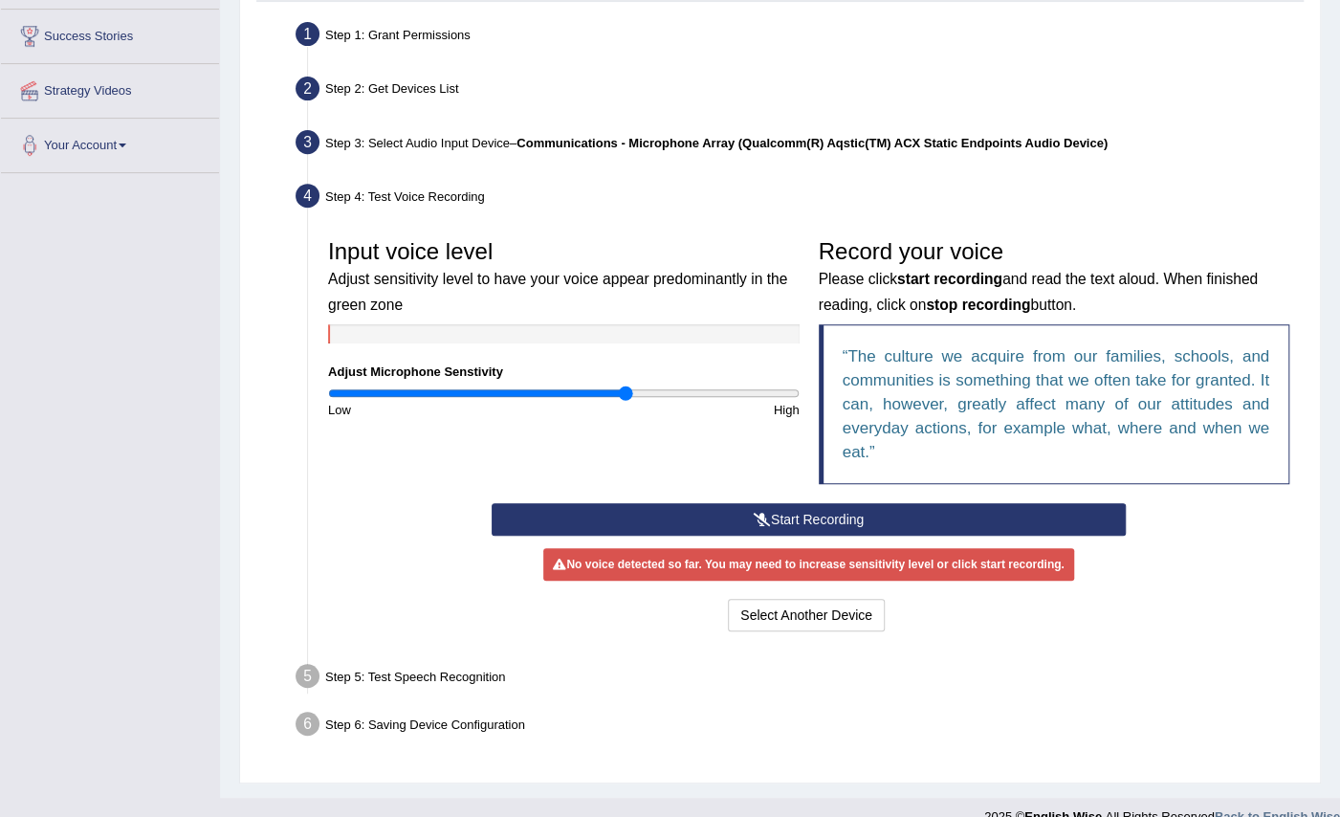
click at [897, 513] on button "Start Recording" at bounding box center [809, 519] width 634 height 33
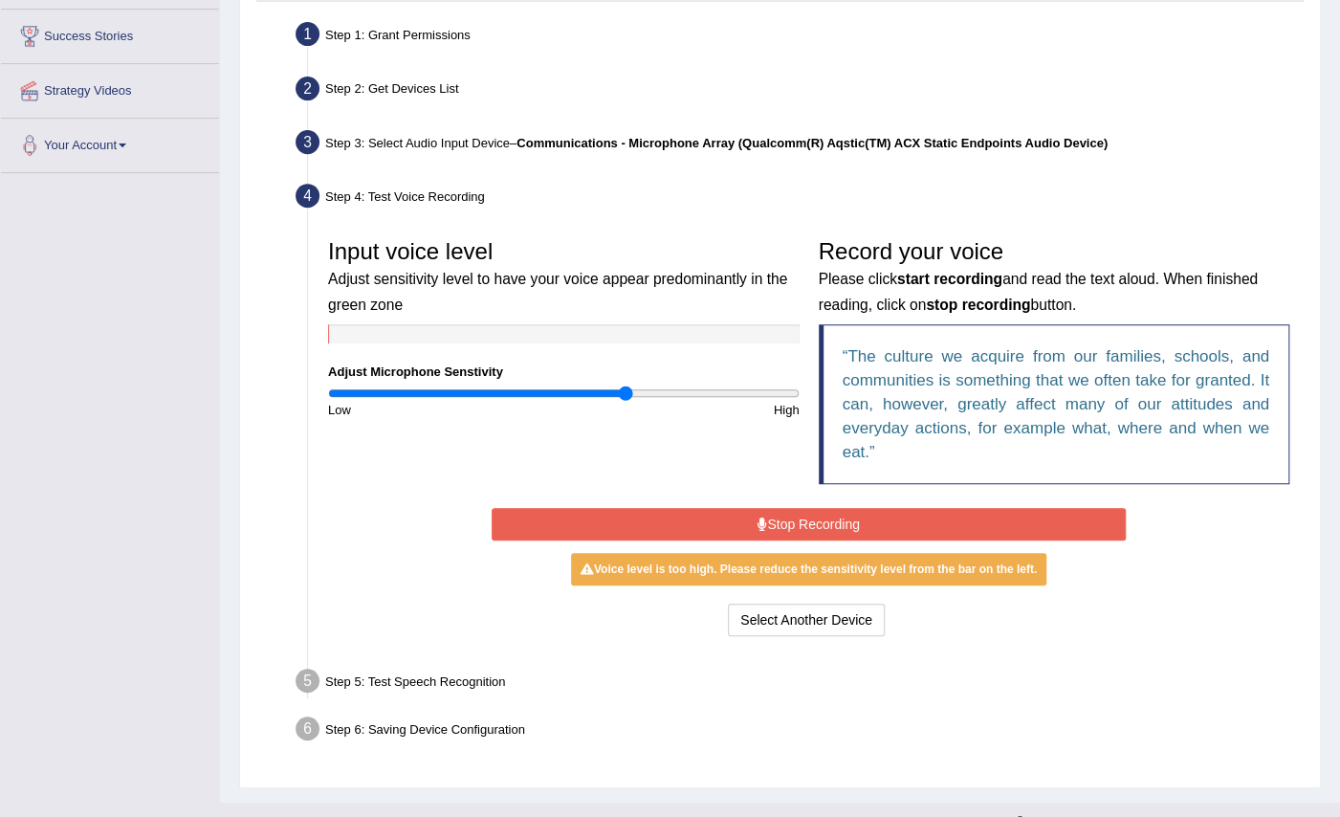
click at [879, 525] on button "Stop Recording" at bounding box center [809, 524] width 634 height 33
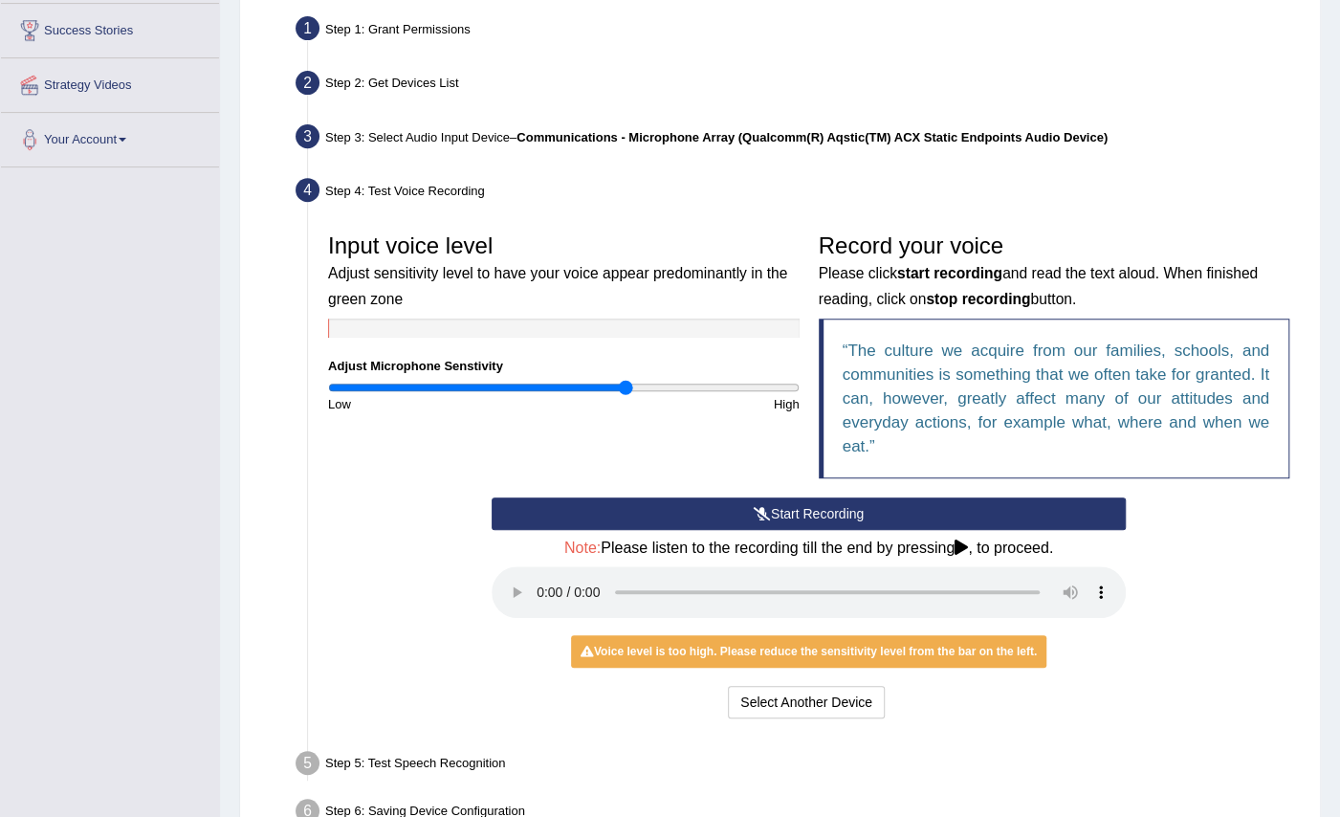
scroll to position [365, 0]
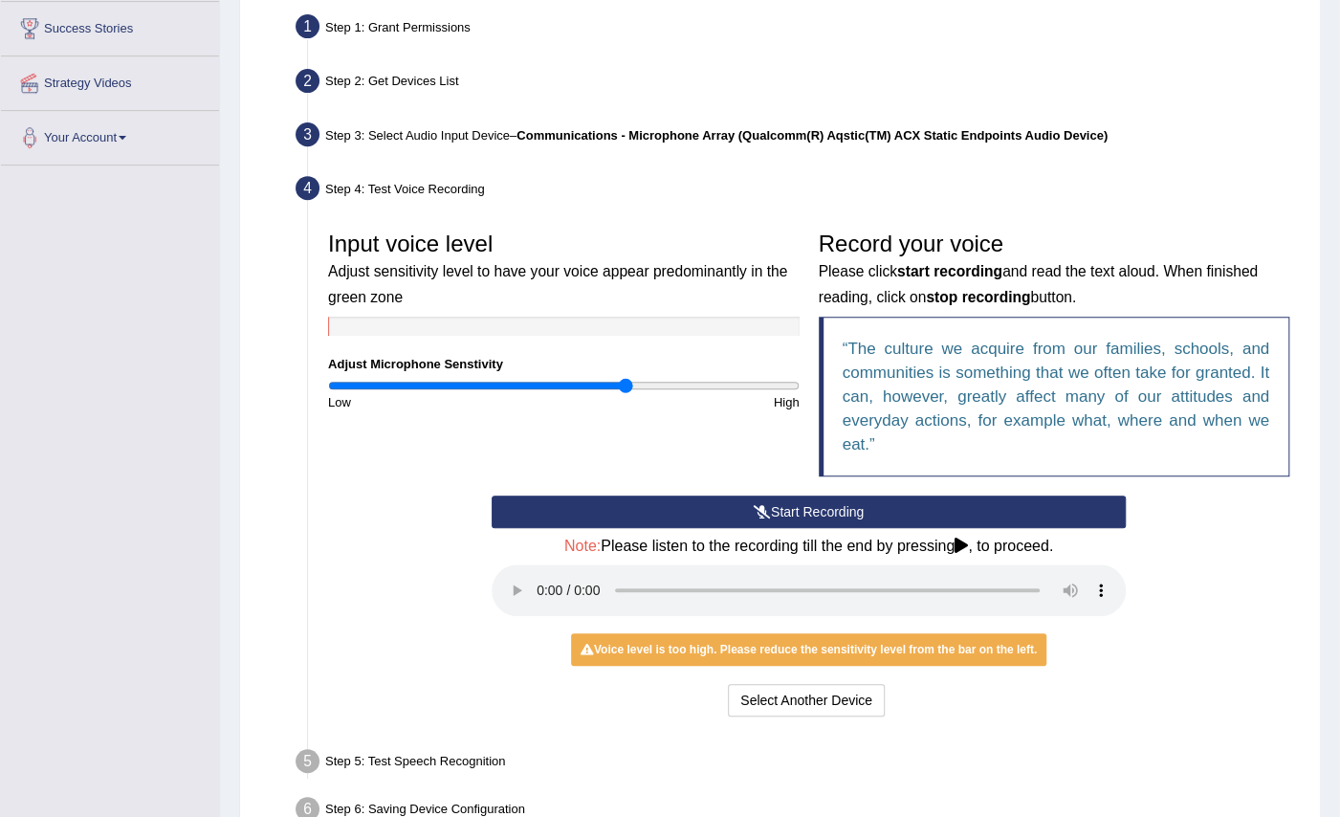
click at [901, 515] on button "Start Recording" at bounding box center [809, 511] width 634 height 33
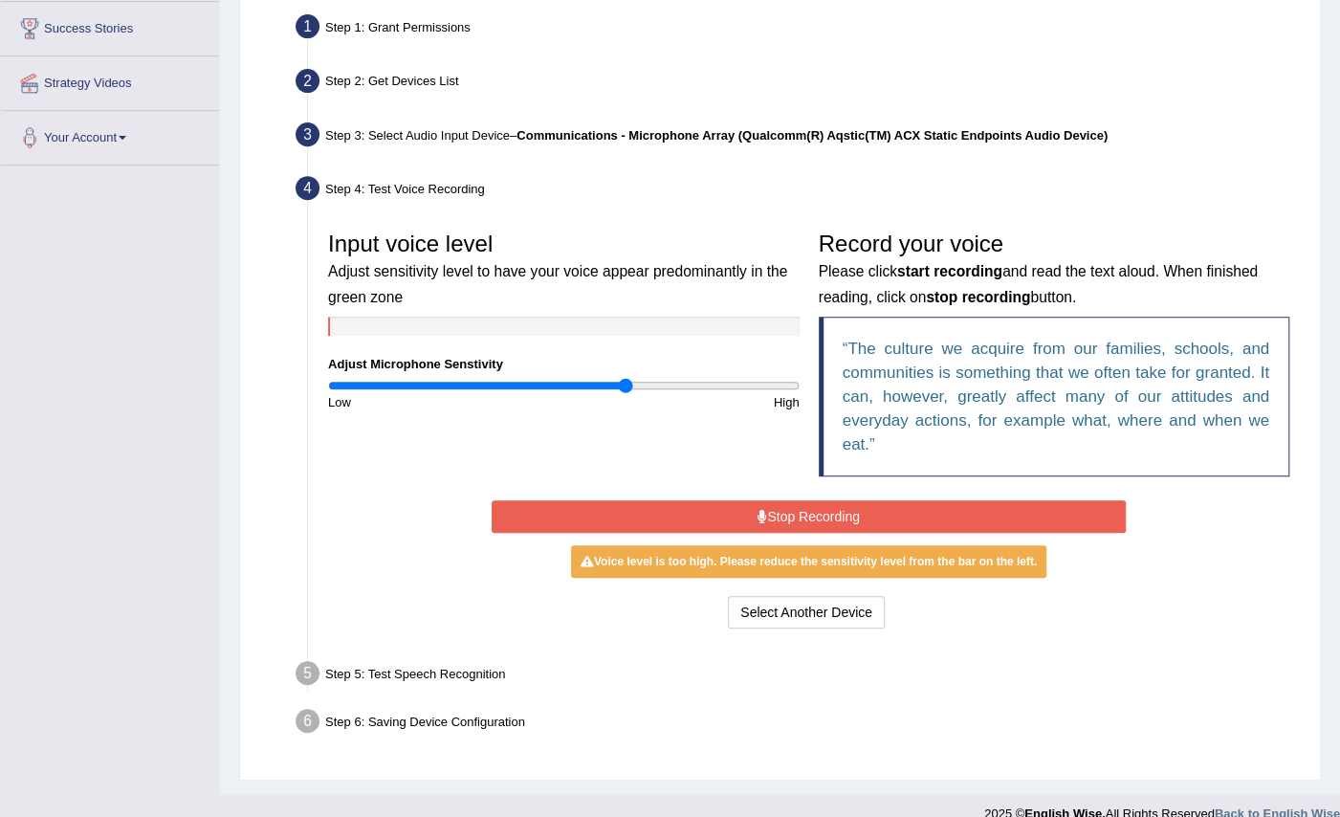
click at [856, 510] on button "Stop Recording" at bounding box center [809, 516] width 634 height 33
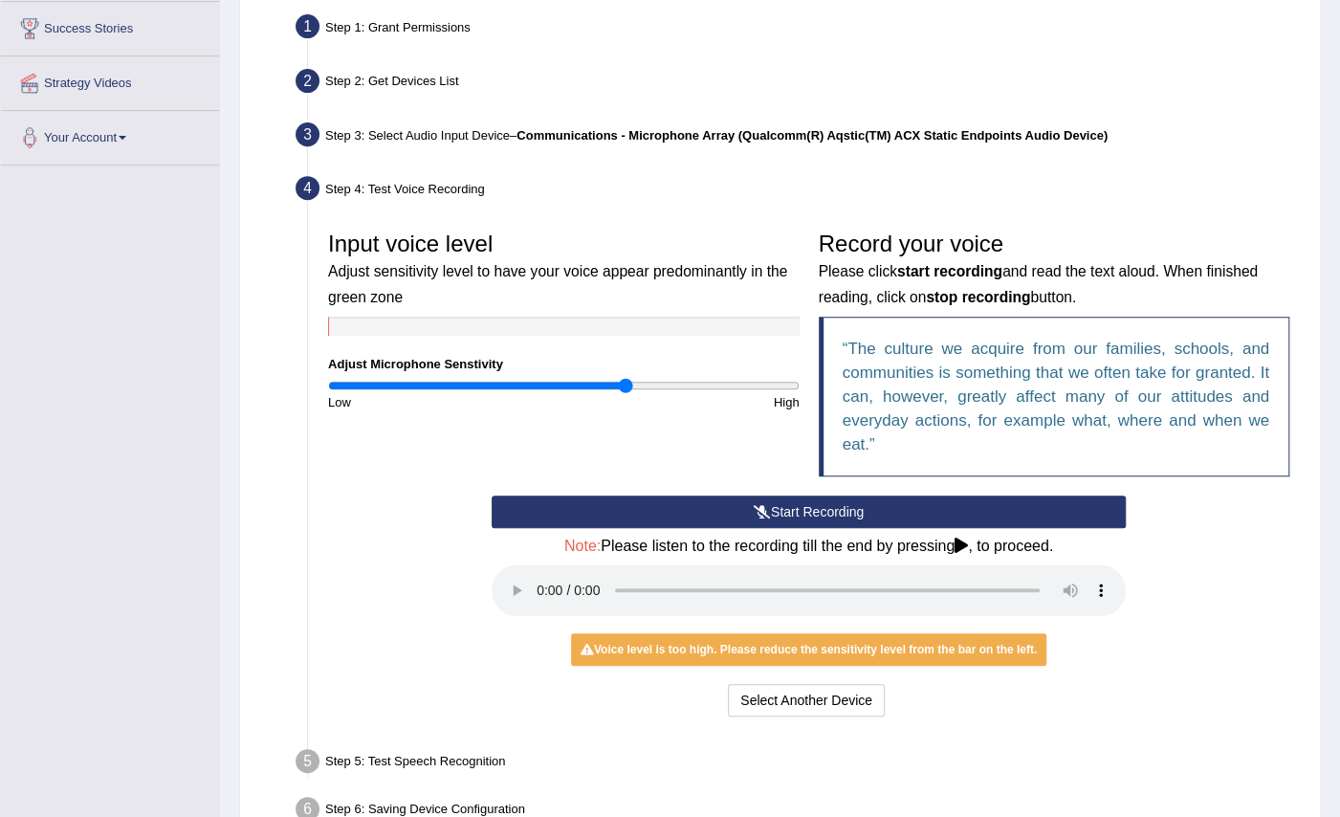
click at [827, 490] on div "Record your voice Please click start recording and read the text aloud. When fi…" at bounding box center [1054, 359] width 491 height 274
click at [861, 509] on button "Start Recording" at bounding box center [809, 511] width 634 height 33
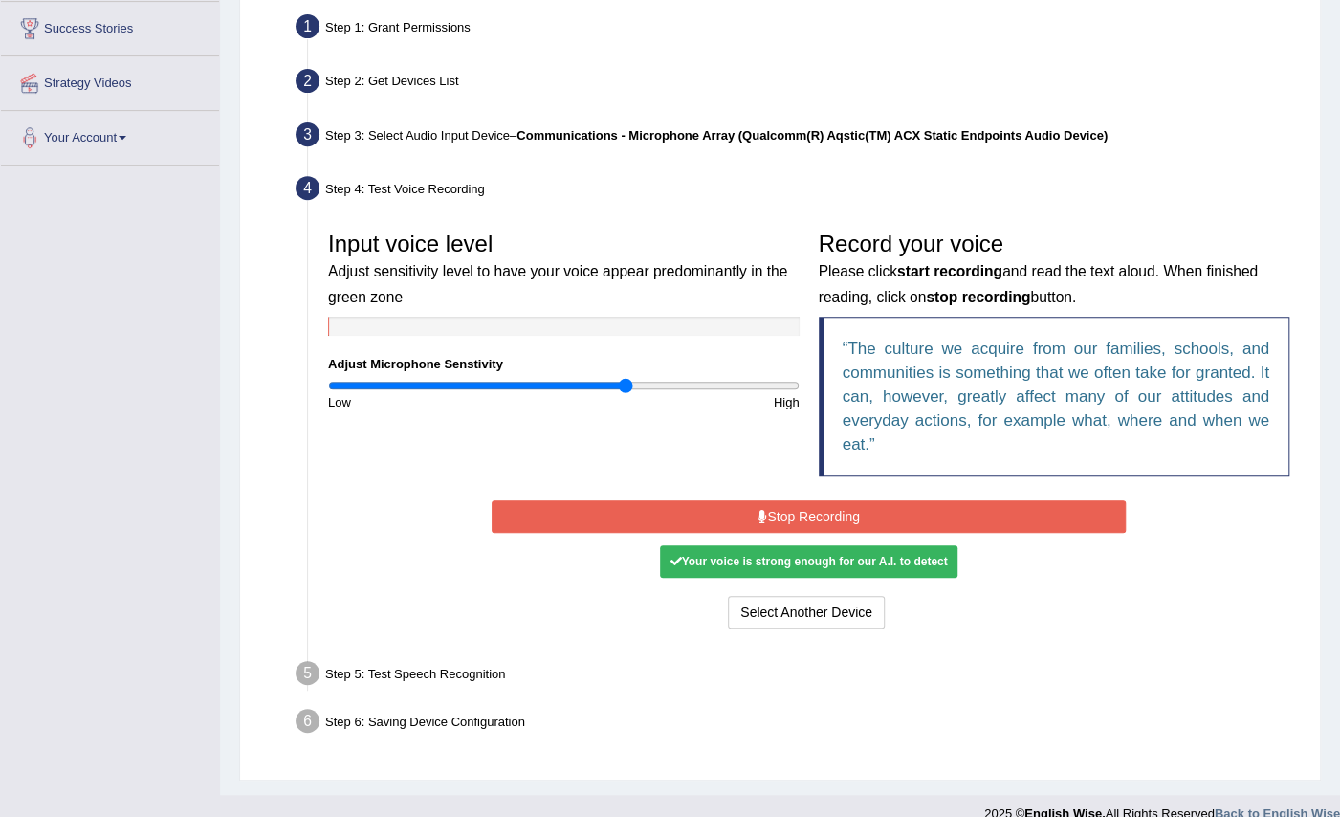
click at [898, 555] on div "Your voice is strong enough for our A.I. to detect" at bounding box center [808, 561] width 296 height 33
click at [858, 518] on button "Stop Recording" at bounding box center [809, 516] width 634 height 33
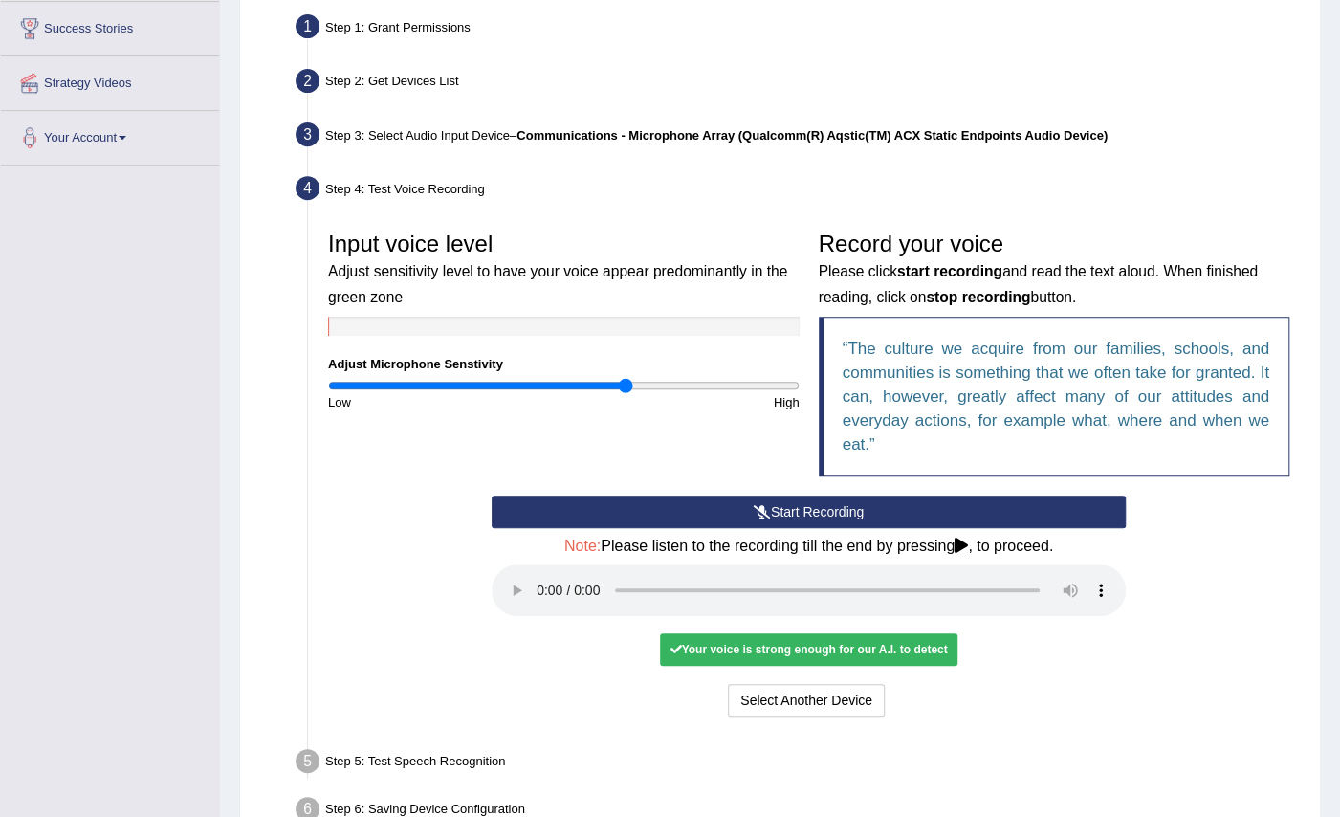
click at [845, 644] on div "Your voice is strong enough for our A.I. to detect" at bounding box center [808, 649] width 296 height 33
click at [920, 648] on div "Your voice is strong enough for our A.I. to detect" at bounding box center [808, 649] width 296 height 33
click at [850, 651] on div "Your voice is strong enough for our A.I. to detect" at bounding box center [808, 649] width 296 height 33
click at [782, 709] on button "Select Another Device" at bounding box center [806, 700] width 157 height 33
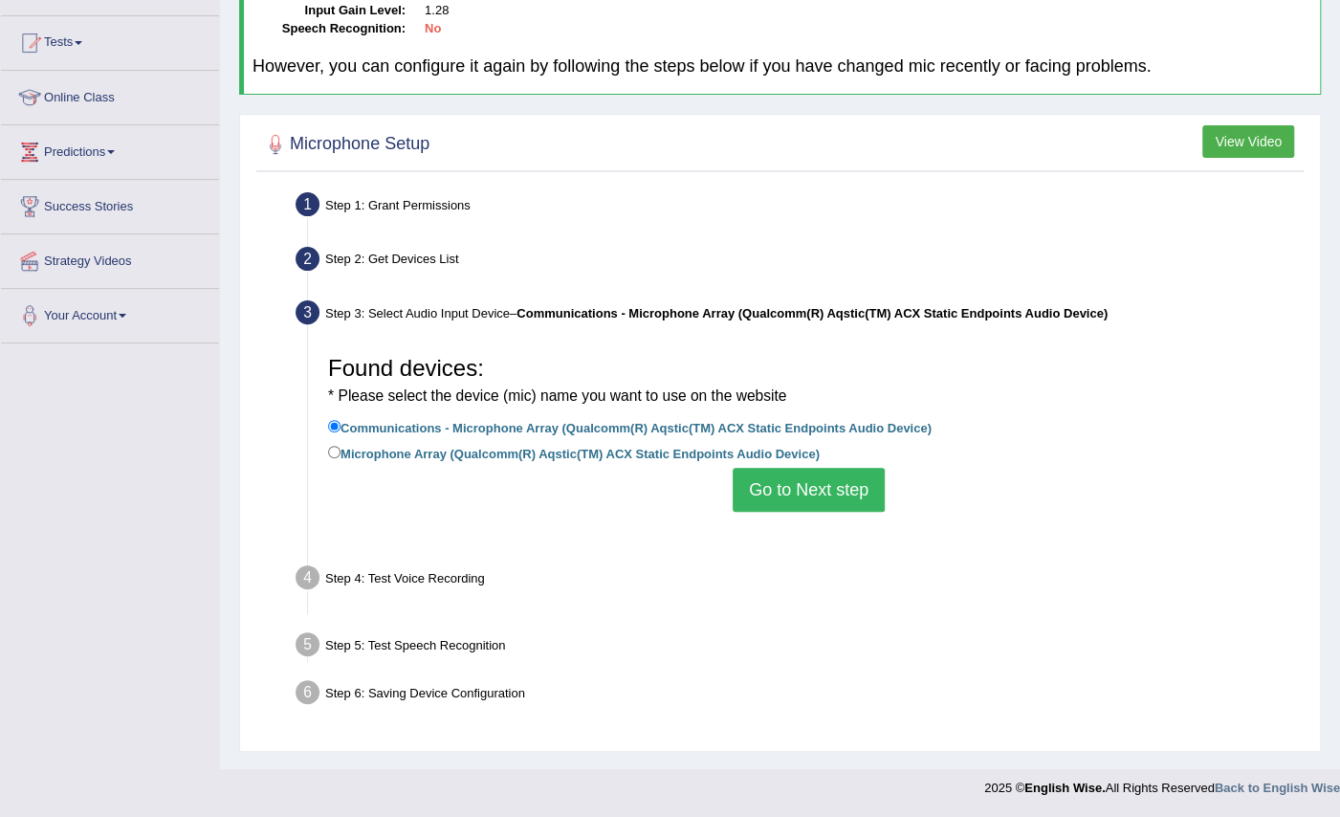
scroll to position [187, 0]
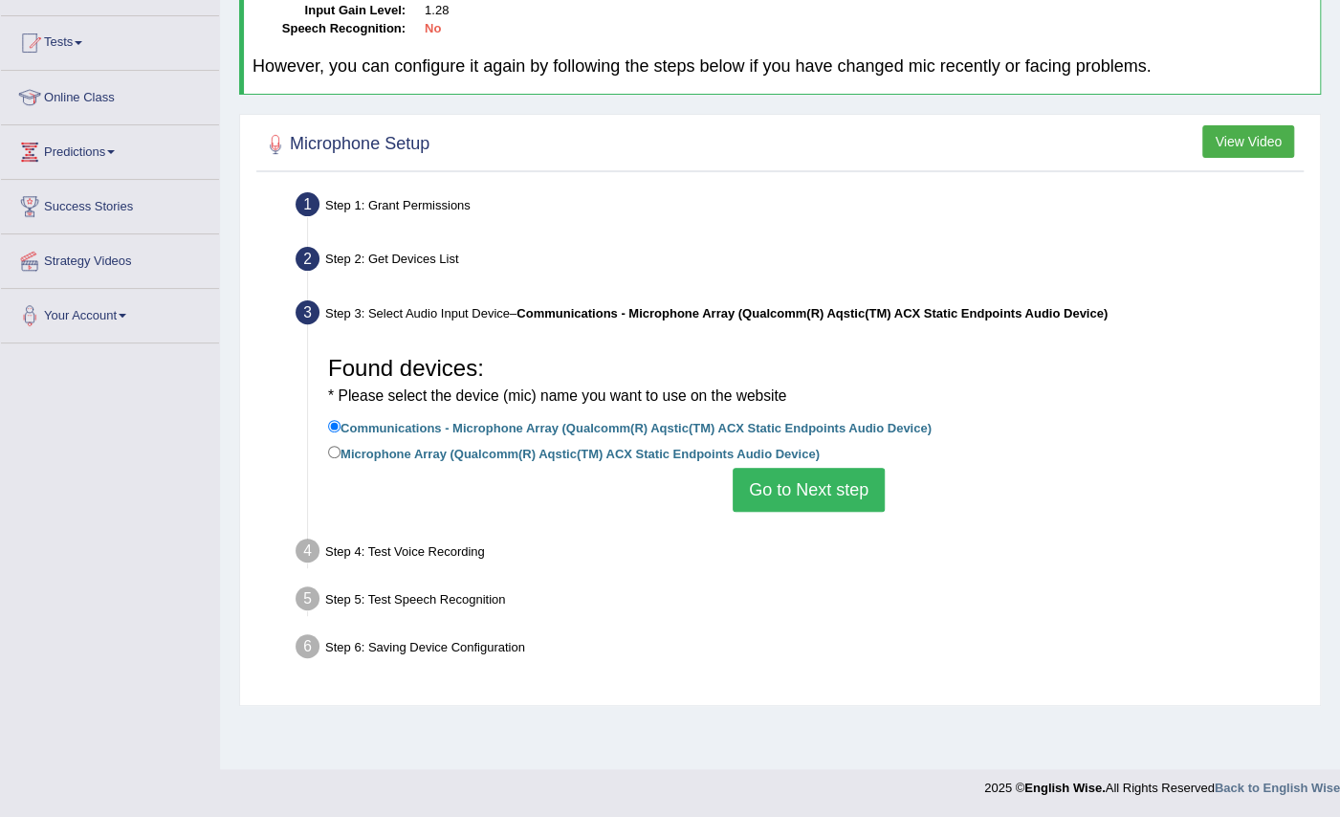
click at [820, 495] on button "Go to Next step" at bounding box center [809, 490] width 152 height 44
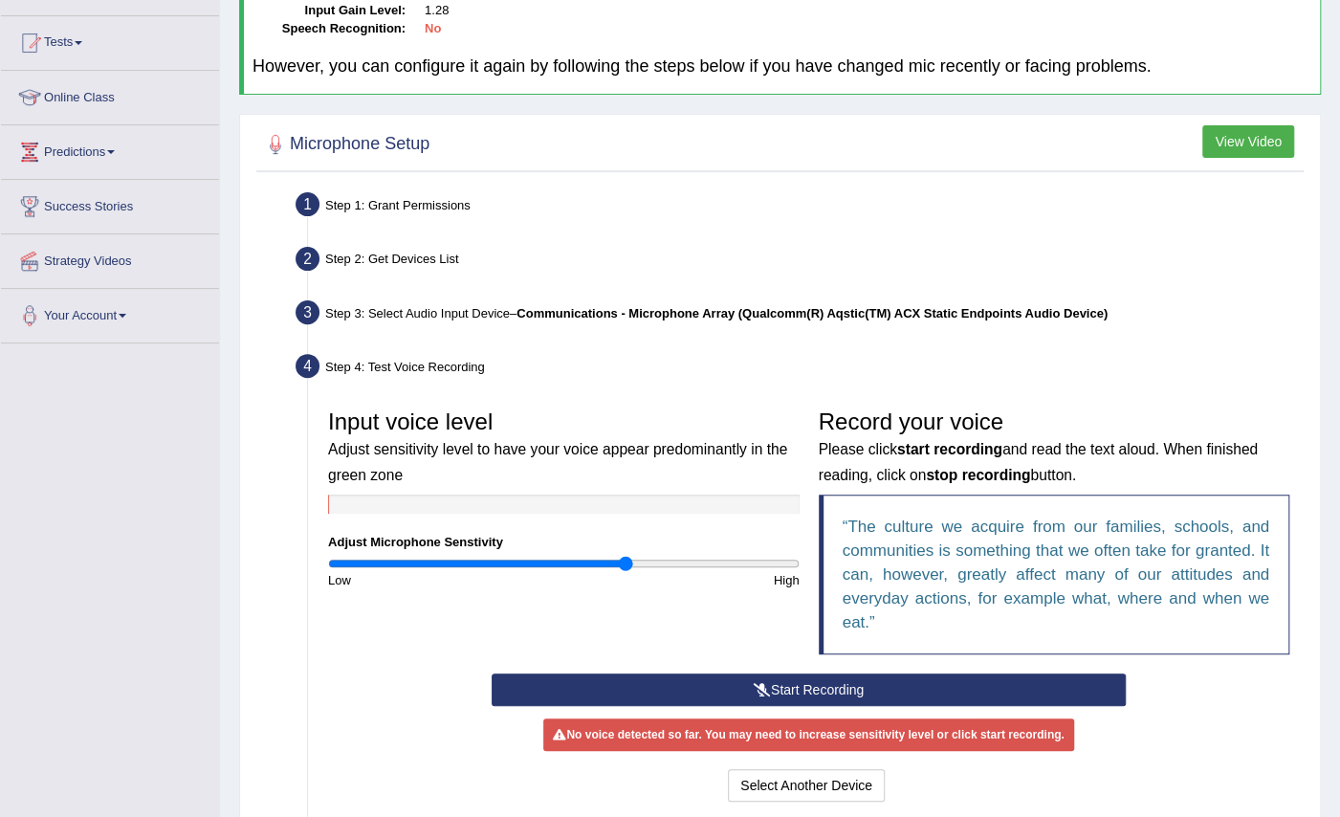
click at [840, 691] on button "Start Recording" at bounding box center [809, 689] width 634 height 33
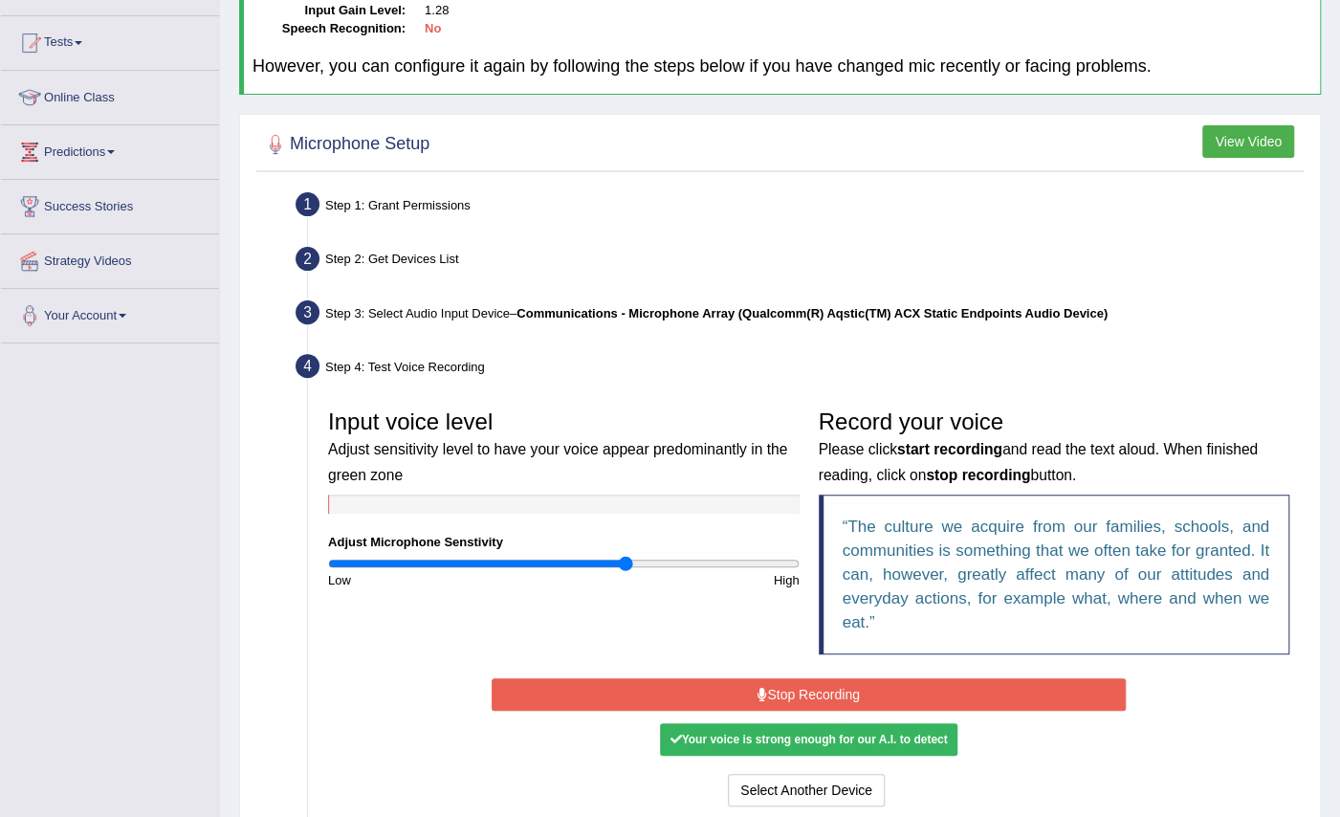
click at [887, 694] on button "Stop Recording" at bounding box center [809, 694] width 634 height 33
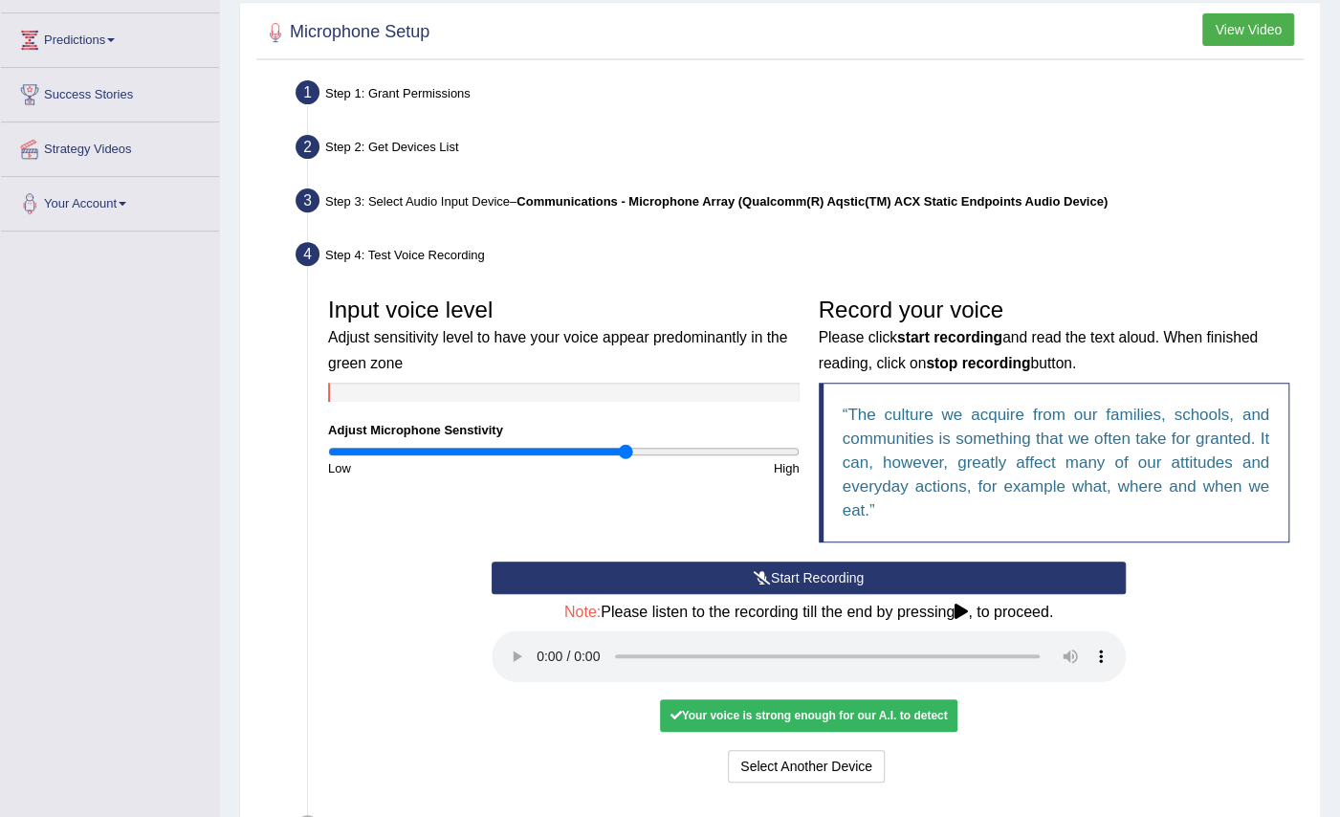
scroll to position [391, 0]
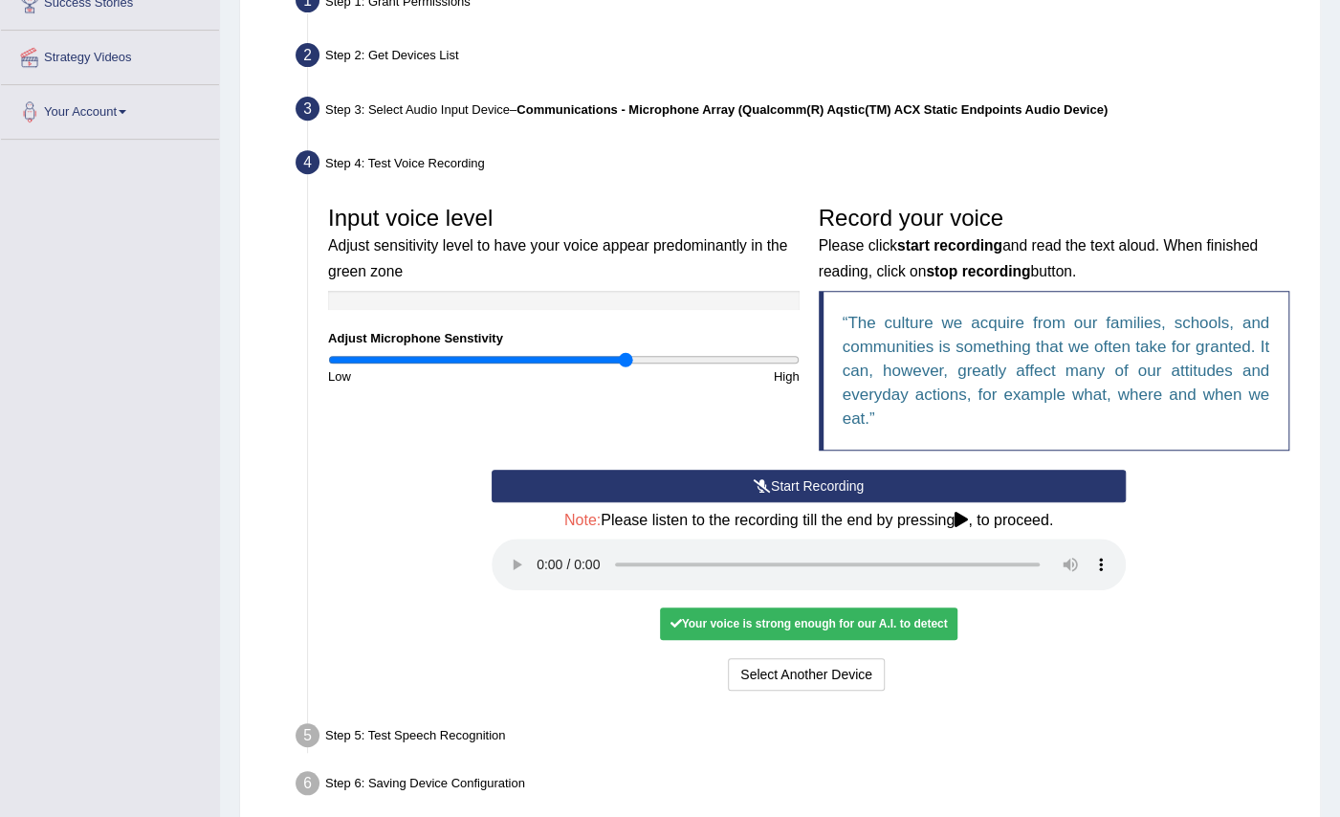
click at [922, 626] on div "Your voice is strong enough for our A.I. to detect" at bounding box center [808, 623] width 296 height 33
click at [932, 673] on button "Voice is ok. Go to Next step" at bounding box center [888, 674] width 189 height 33
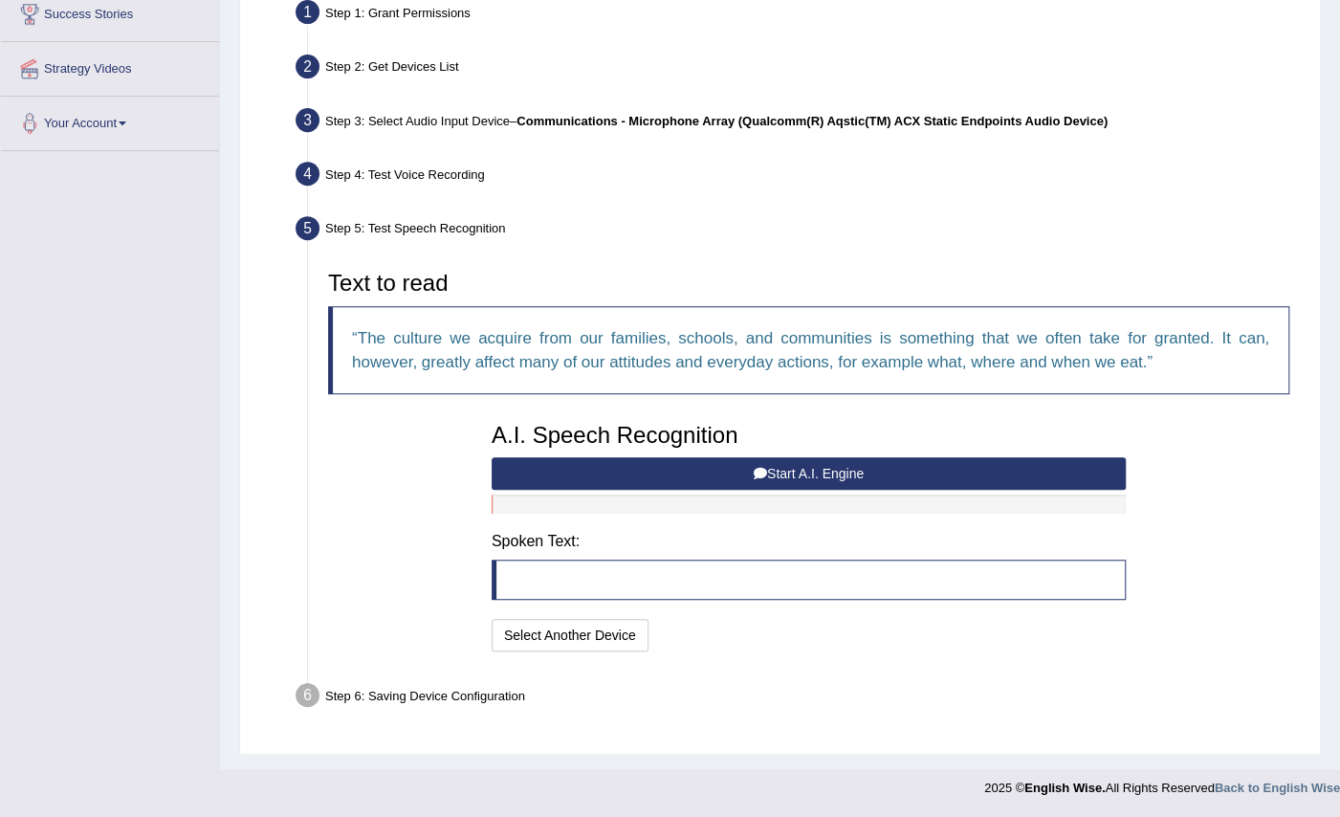
scroll to position [375, 0]
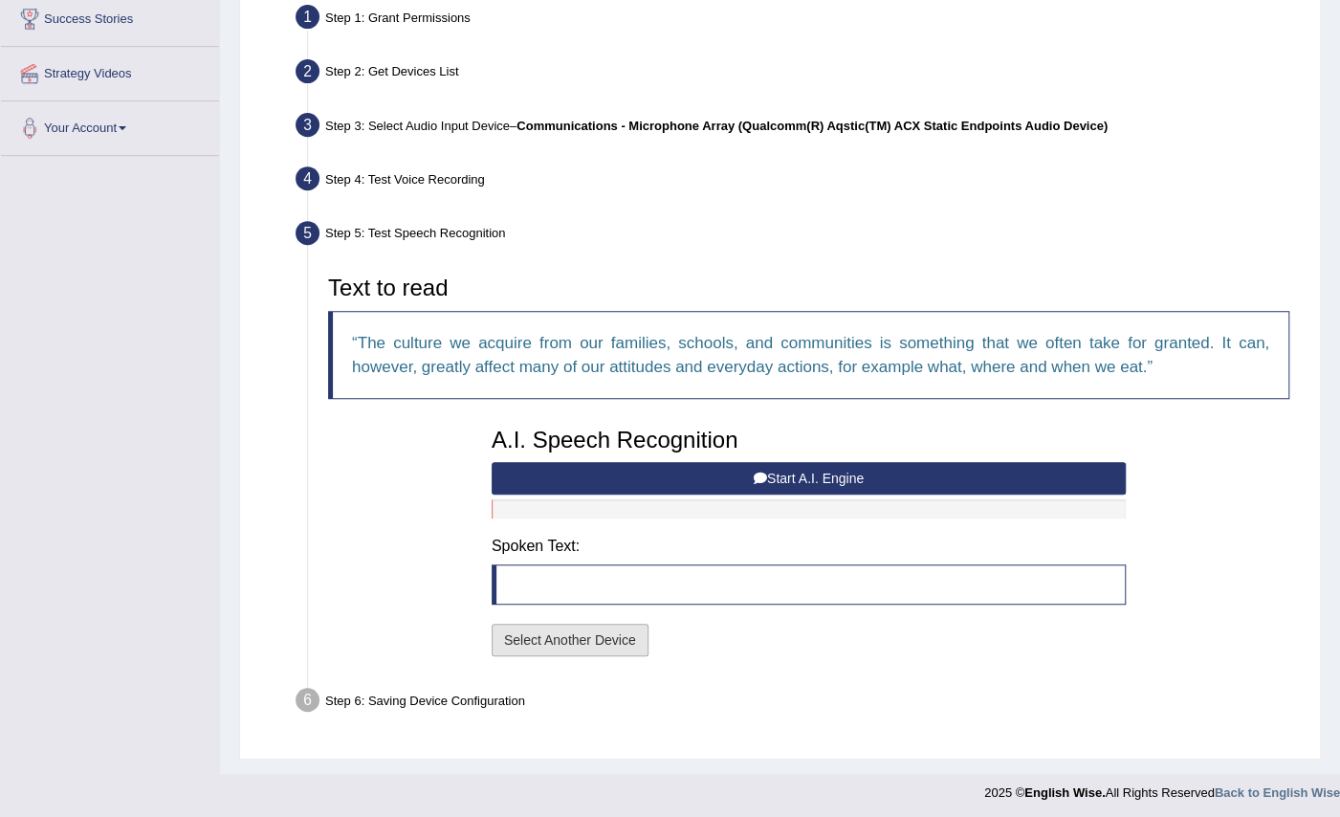
click at [597, 640] on button "Select Another Device" at bounding box center [570, 640] width 157 height 33
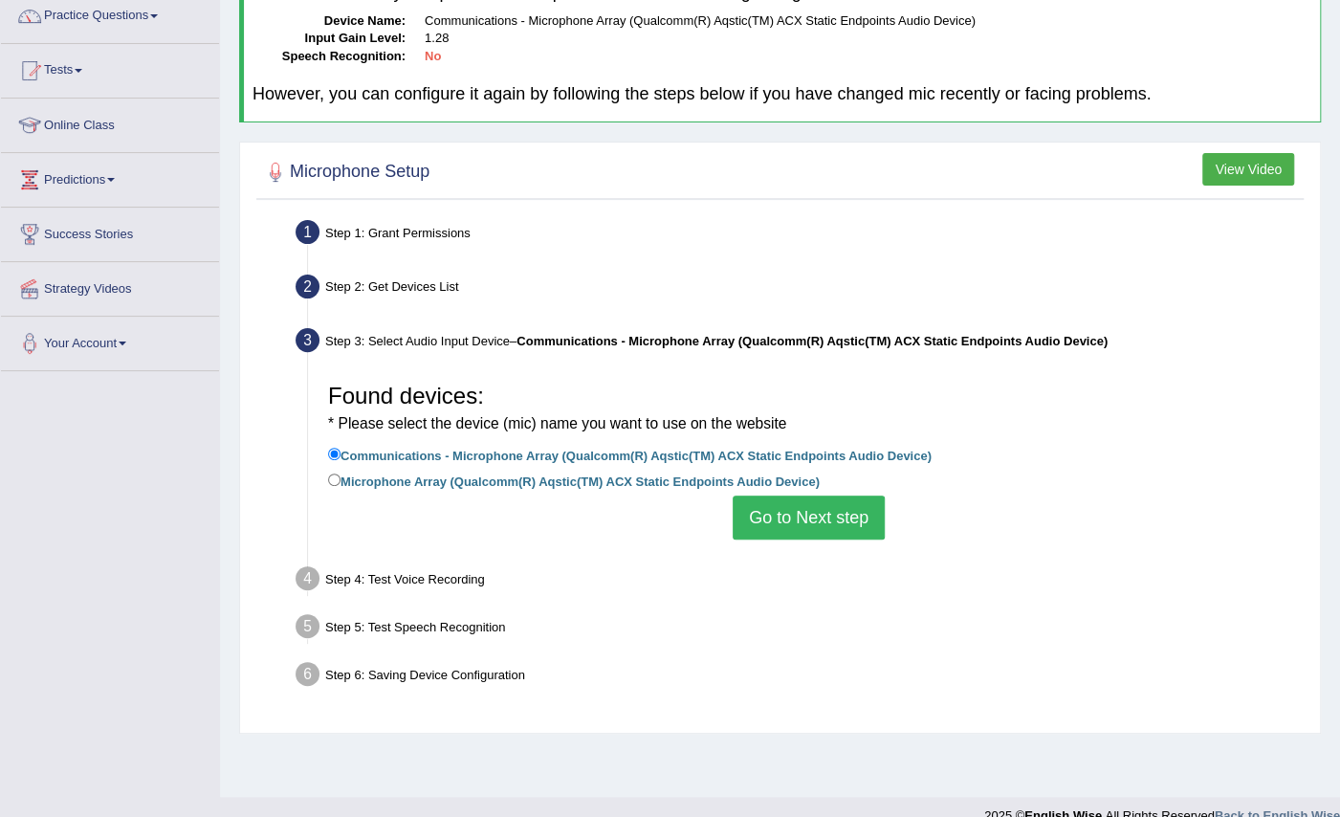
scroll to position [187, 0]
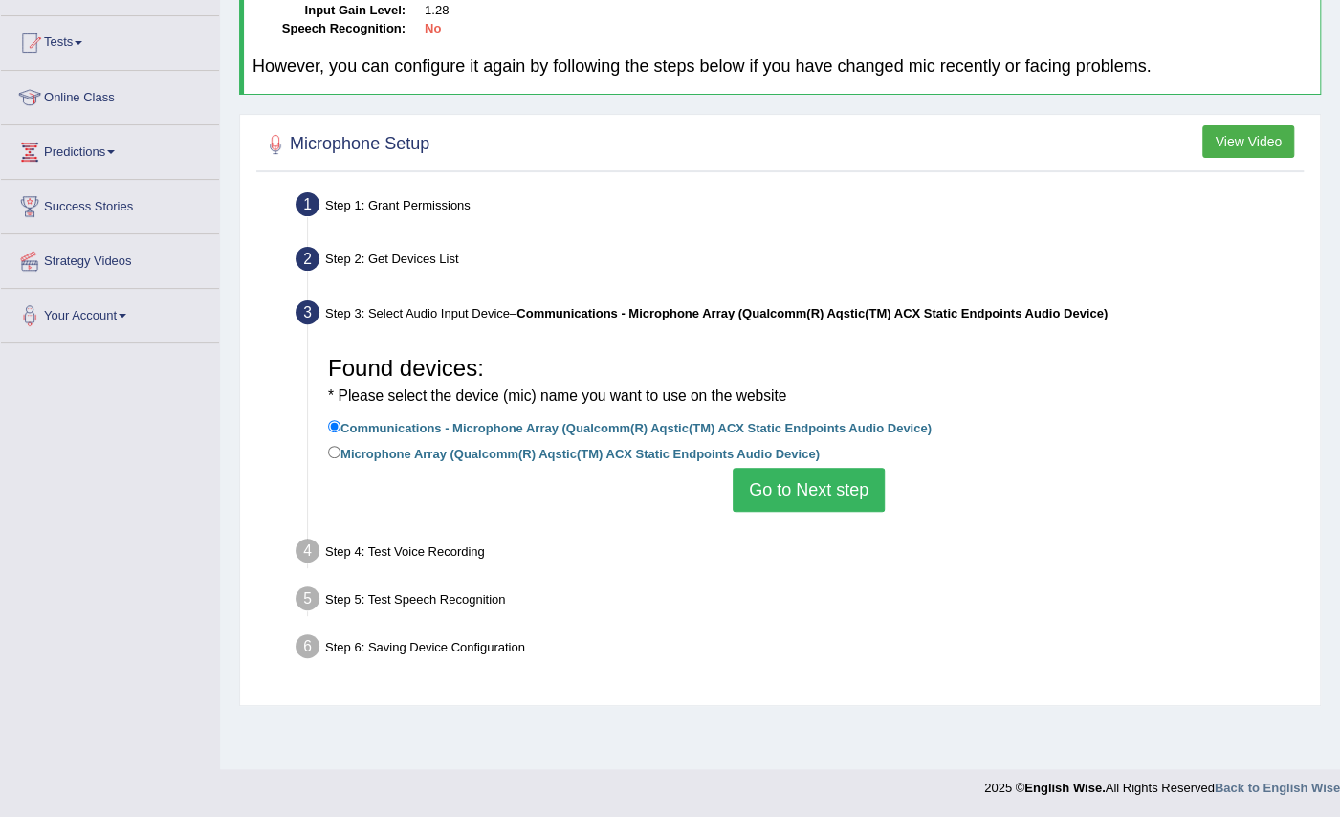
click at [829, 492] on button "Go to Next step" at bounding box center [809, 490] width 152 height 44
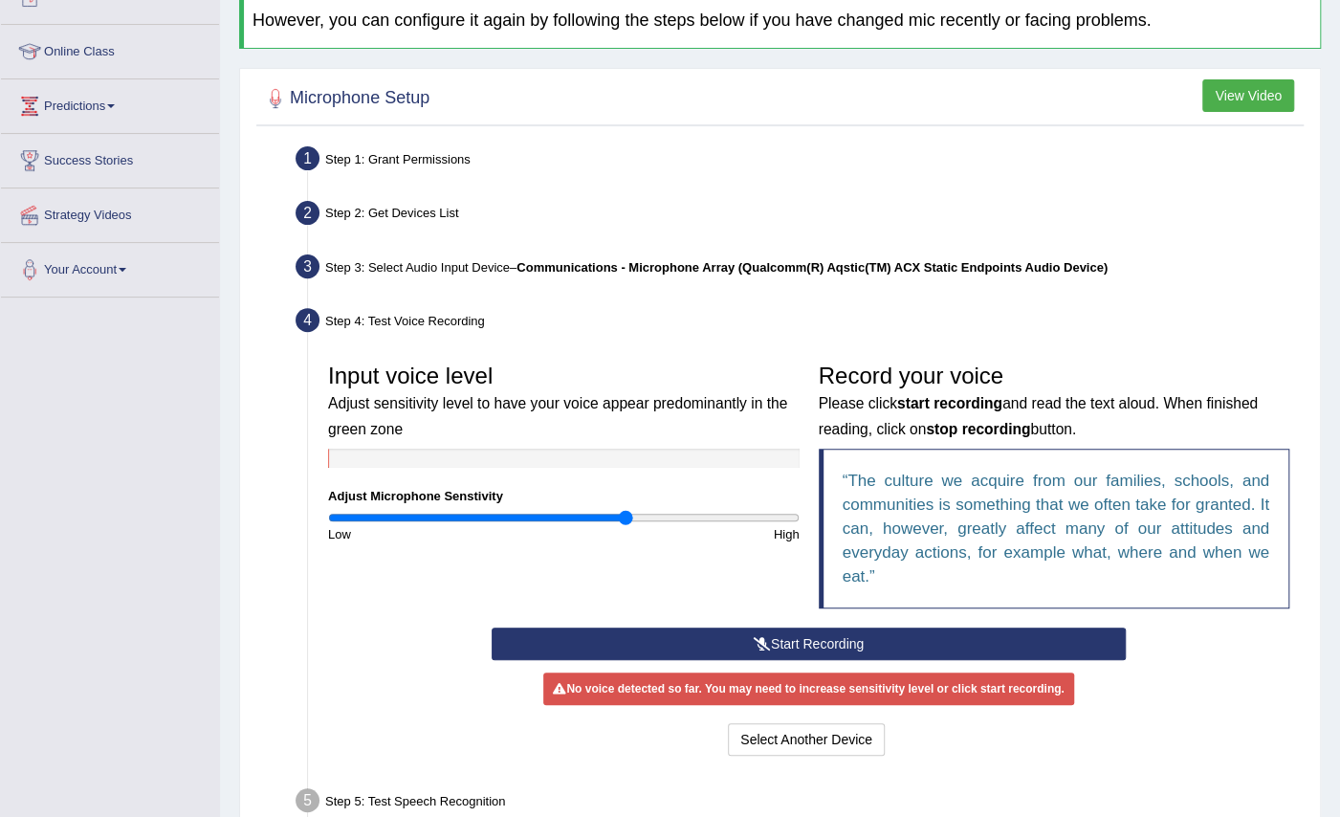
scroll to position [270, 0]
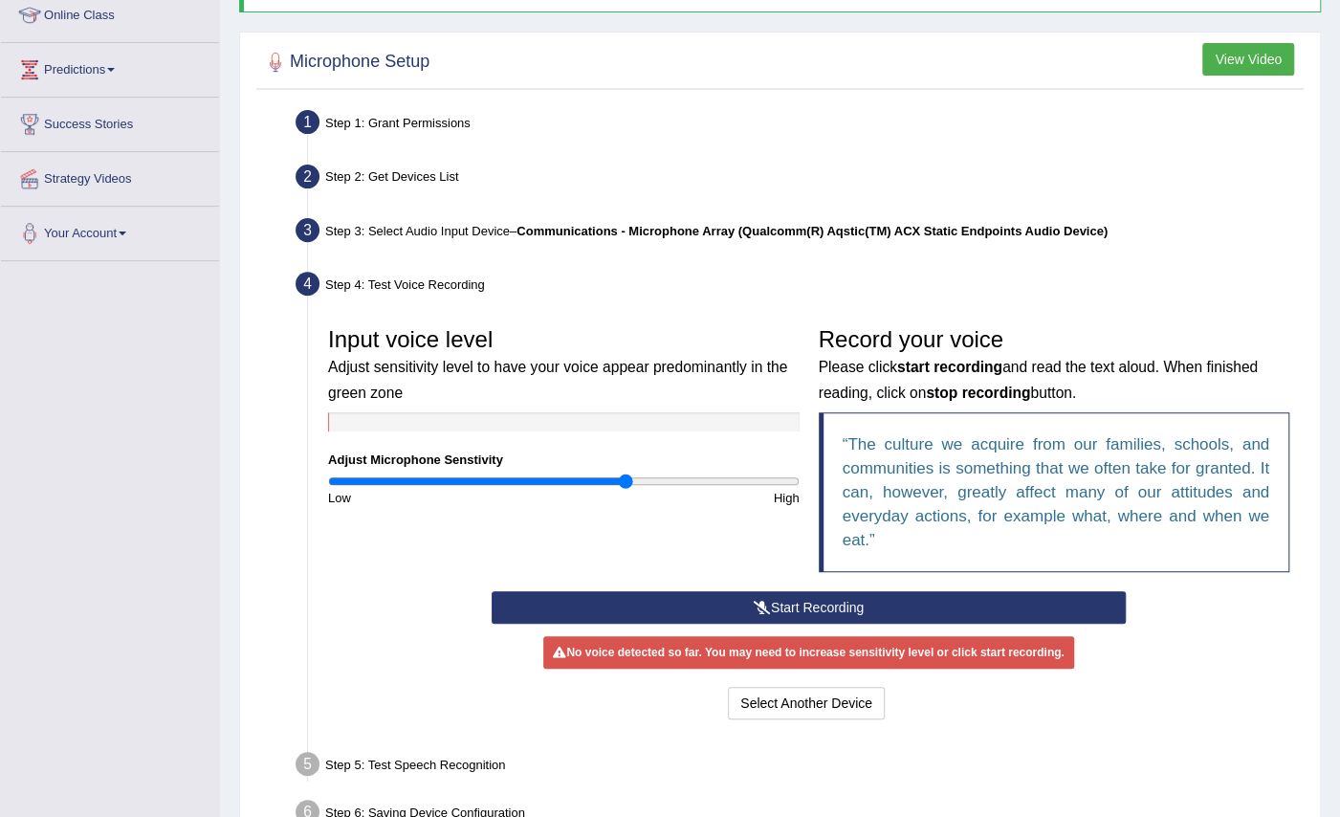
click at [850, 601] on button "Start Recording" at bounding box center [809, 607] width 634 height 33
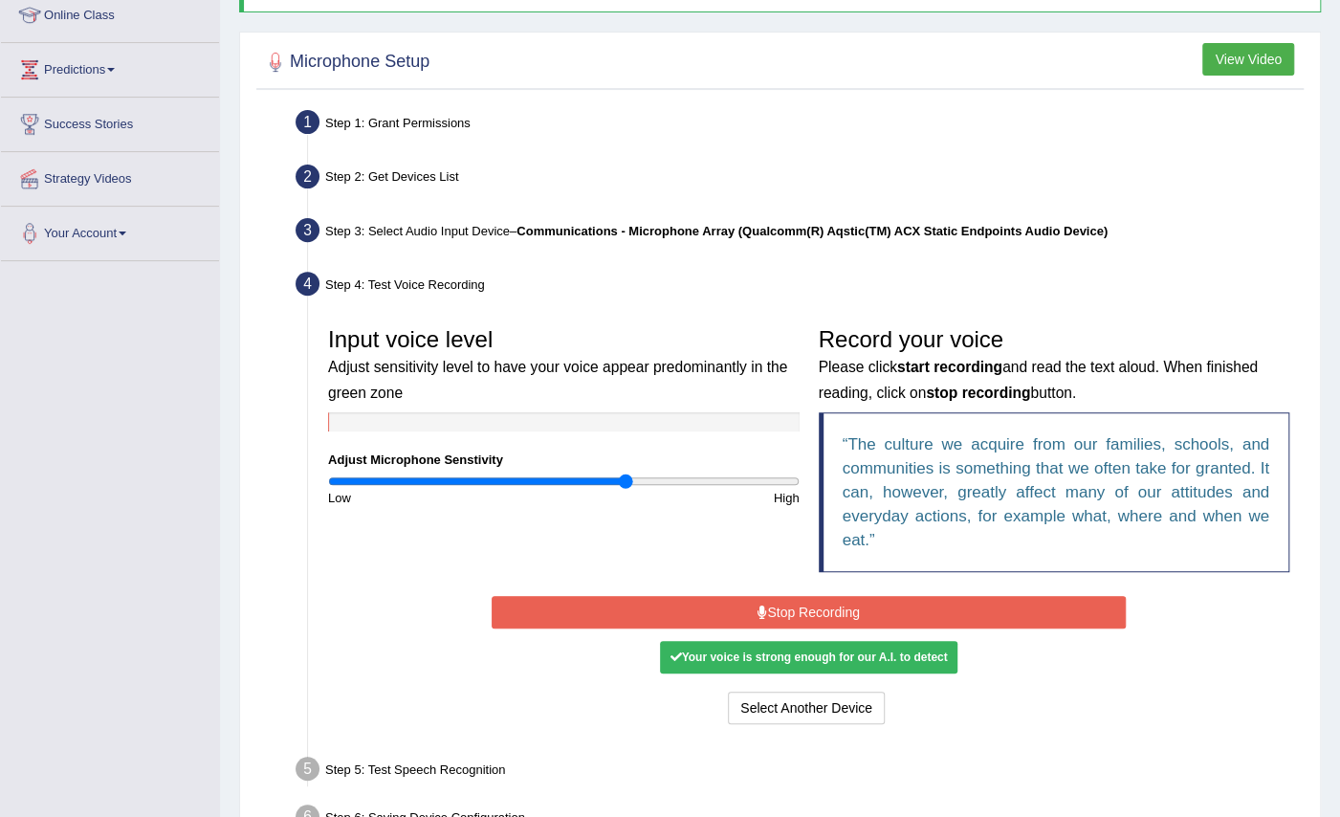
click at [876, 613] on button "Stop Recording" at bounding box center [809, 612] width 634 height 33
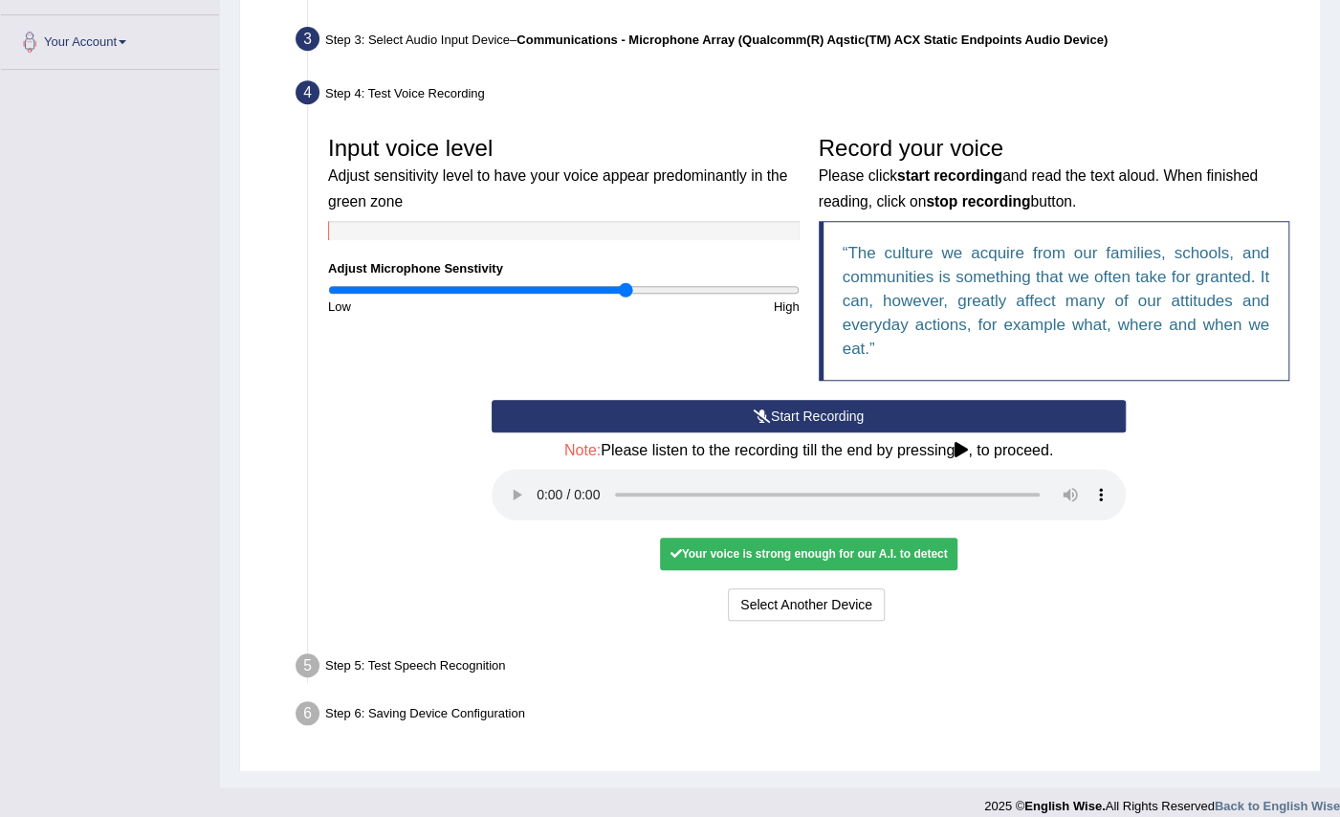
scroll to position [462, 0]
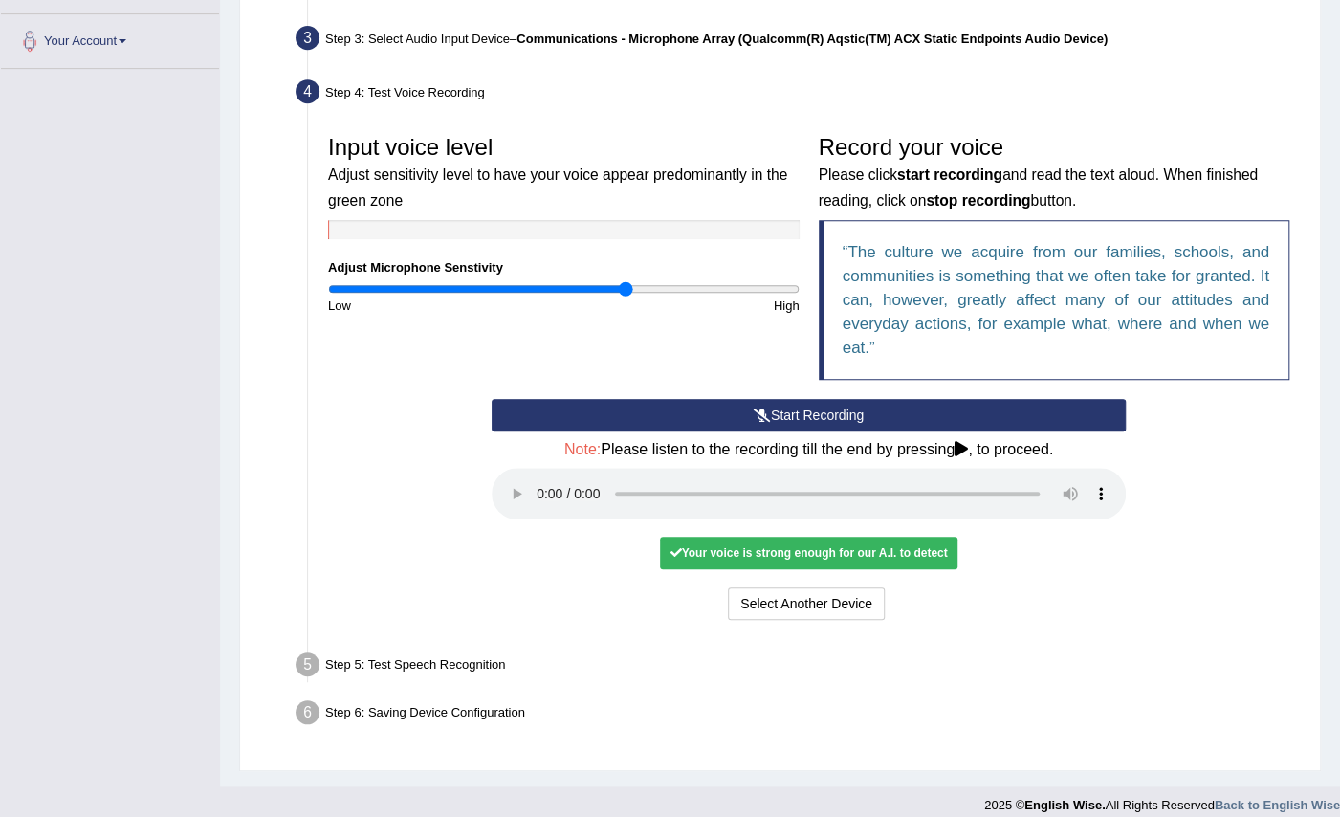
click at [915, 555] on div "Your voice is strong enough for our A.I. to detect" at bounding box center [808, 553] width 296 height 33
click at [905, 547] on div "Your voice is strong enough for our A.I. to detect" at bounding box center [808, 553] width 296 height 33
click at [895, 553] on div "Your voice is strong enough for our A.I. to detect" at bounding box center [808, 553] width 296 height 33
click at [928, 604] on button "Voice is ok. Go to Next step" at bounding box center [888, 603] width 189 height 33
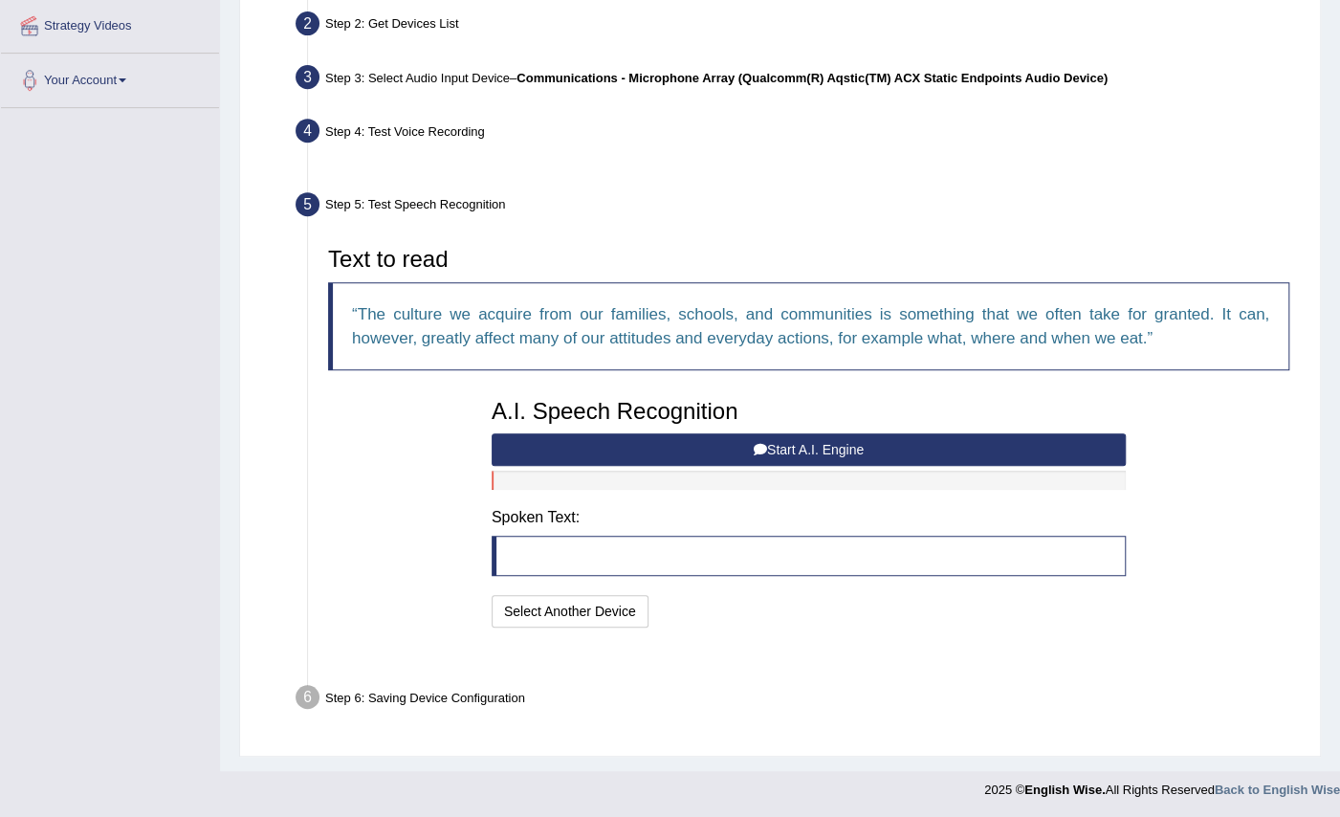
scroll to position [375, 0]
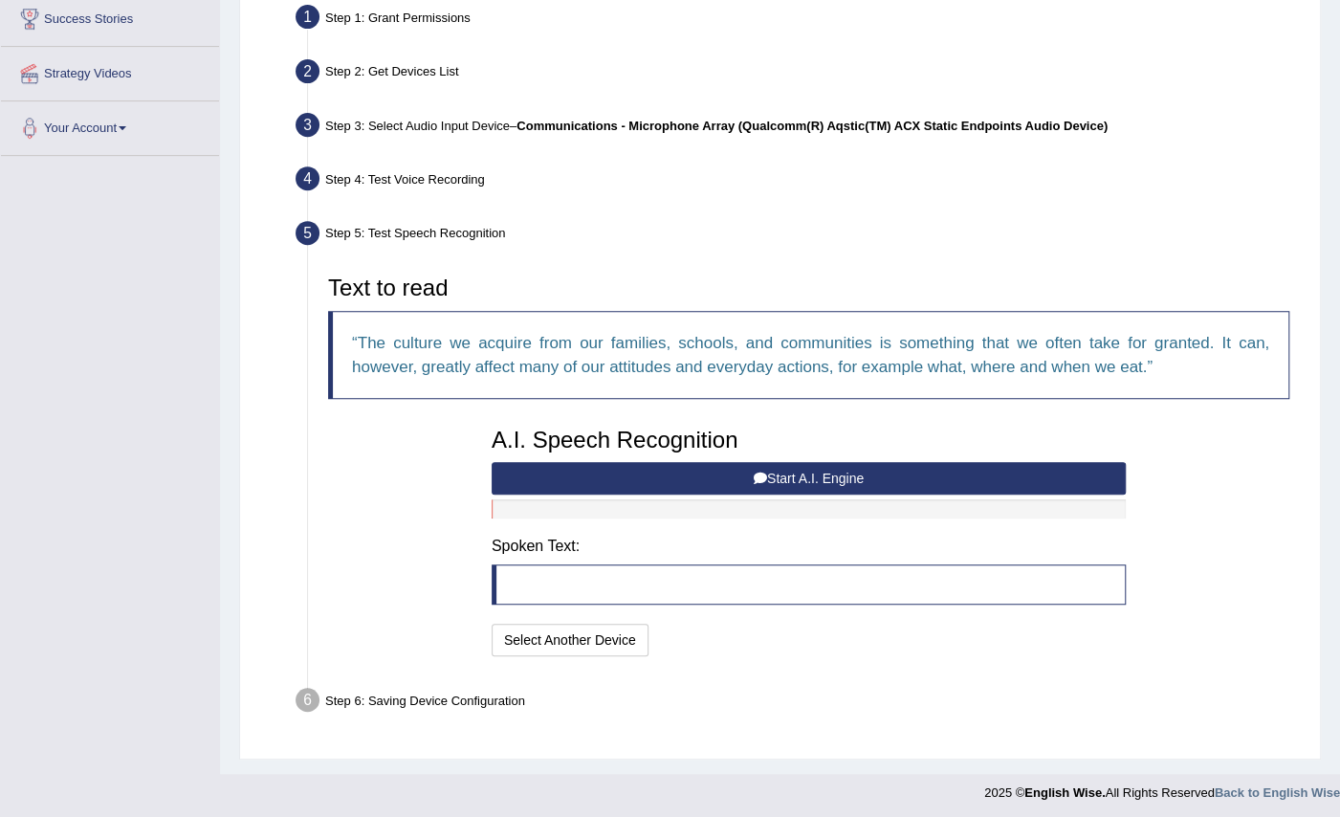
click at [826, 478] on button "Start A.I. Engine" at bounding box center [809, 478] width 634 height 33
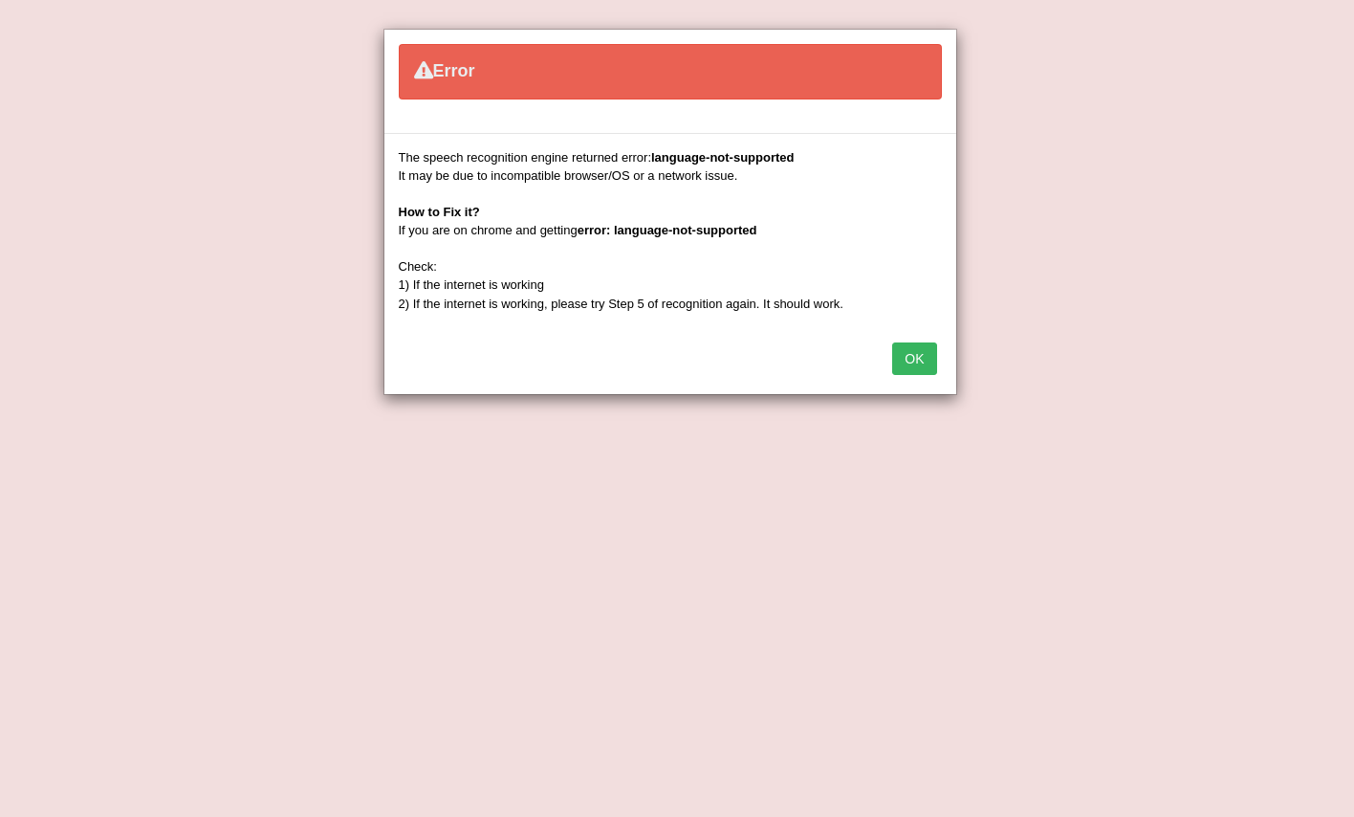
click at [916, 368] on button "OK" at bounding box center [914, 358] width 44 height 33
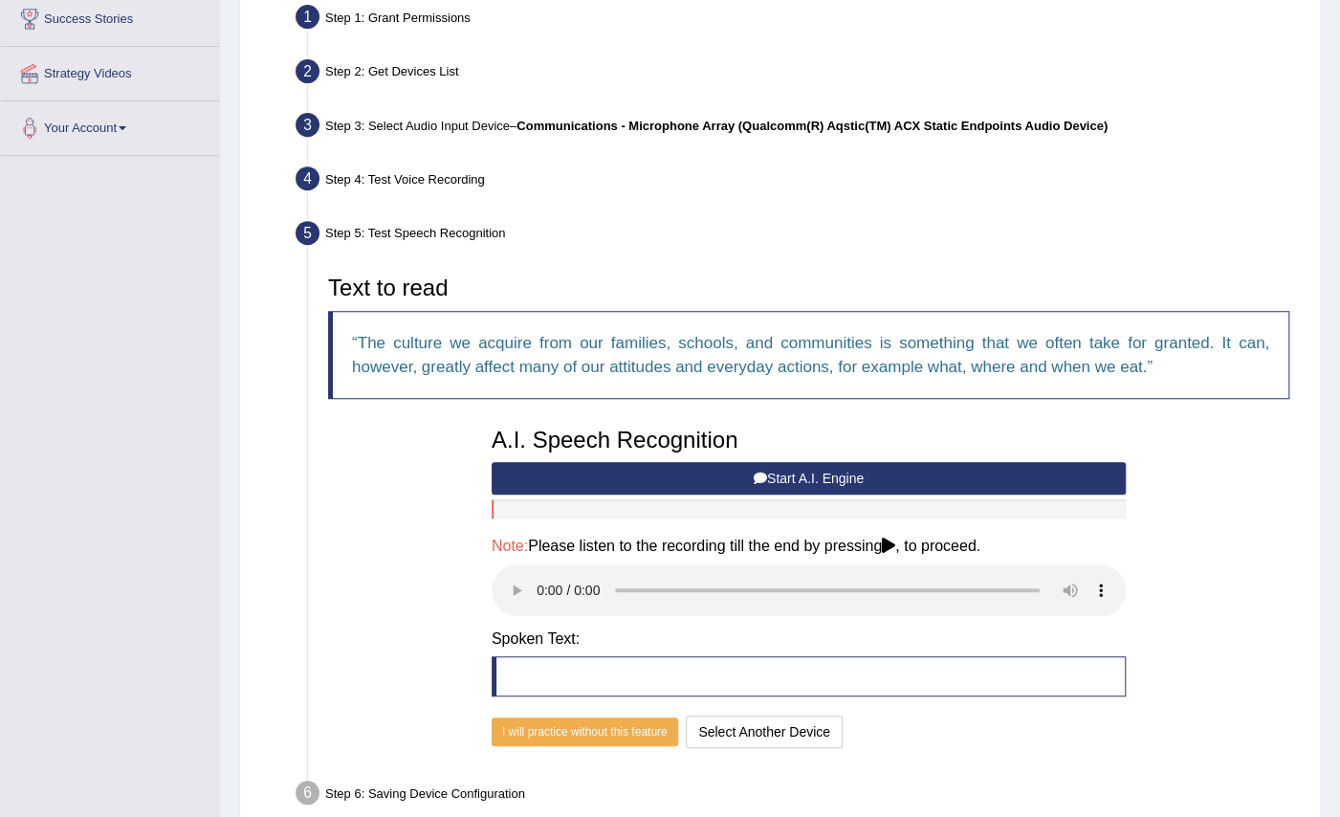
scroll to position [468, 0]
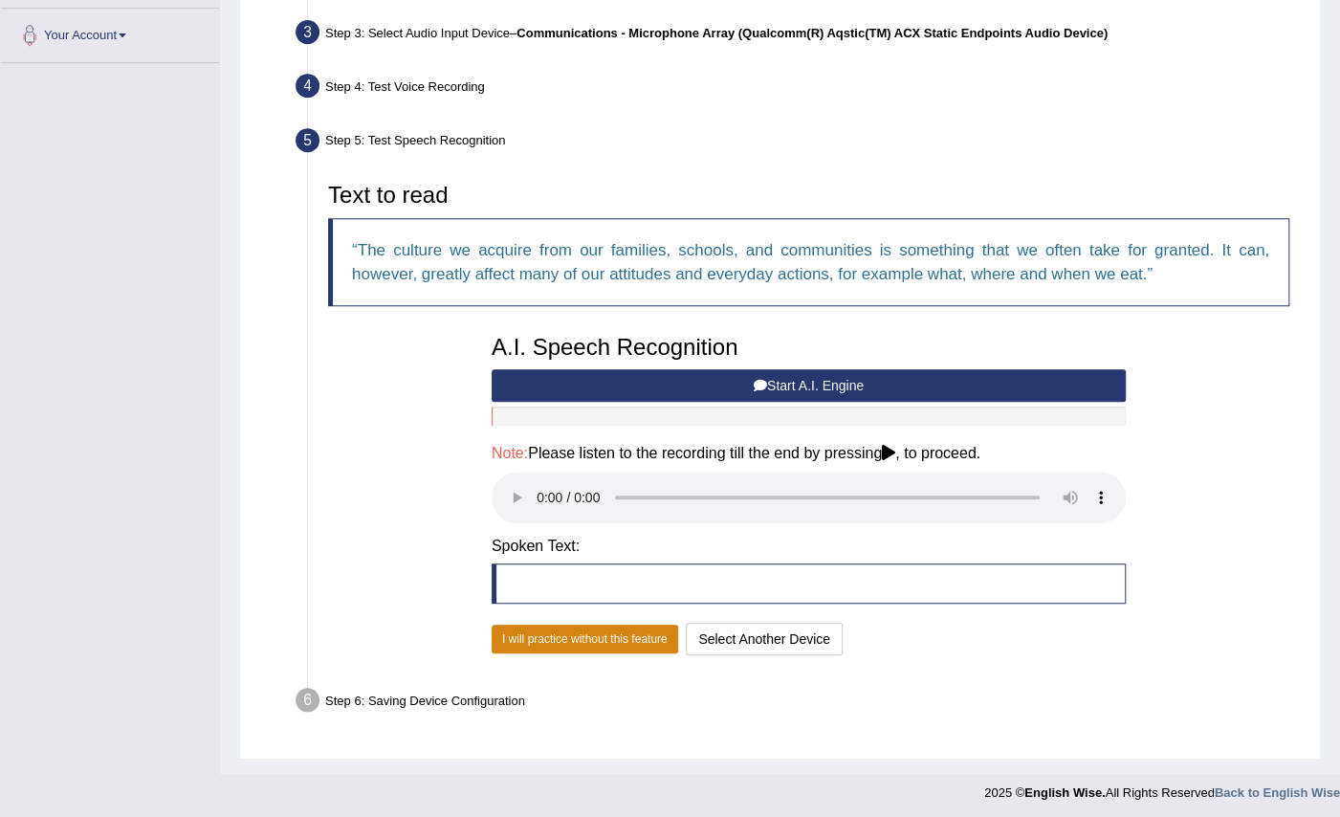
click at [616, 637] on button "I will practice without this feature" at bounding box center [585, 639] width 187 height 29
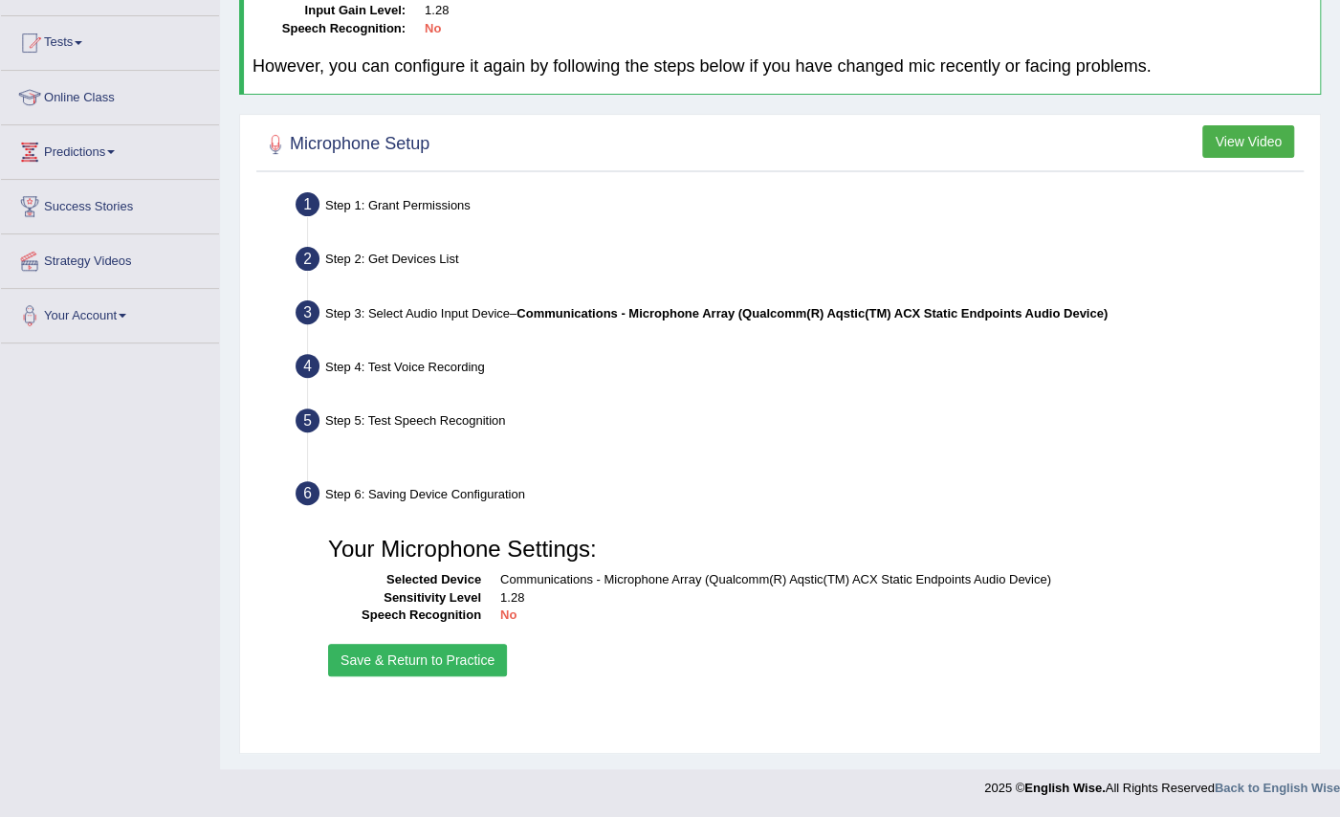
scroll to position [187, 0]
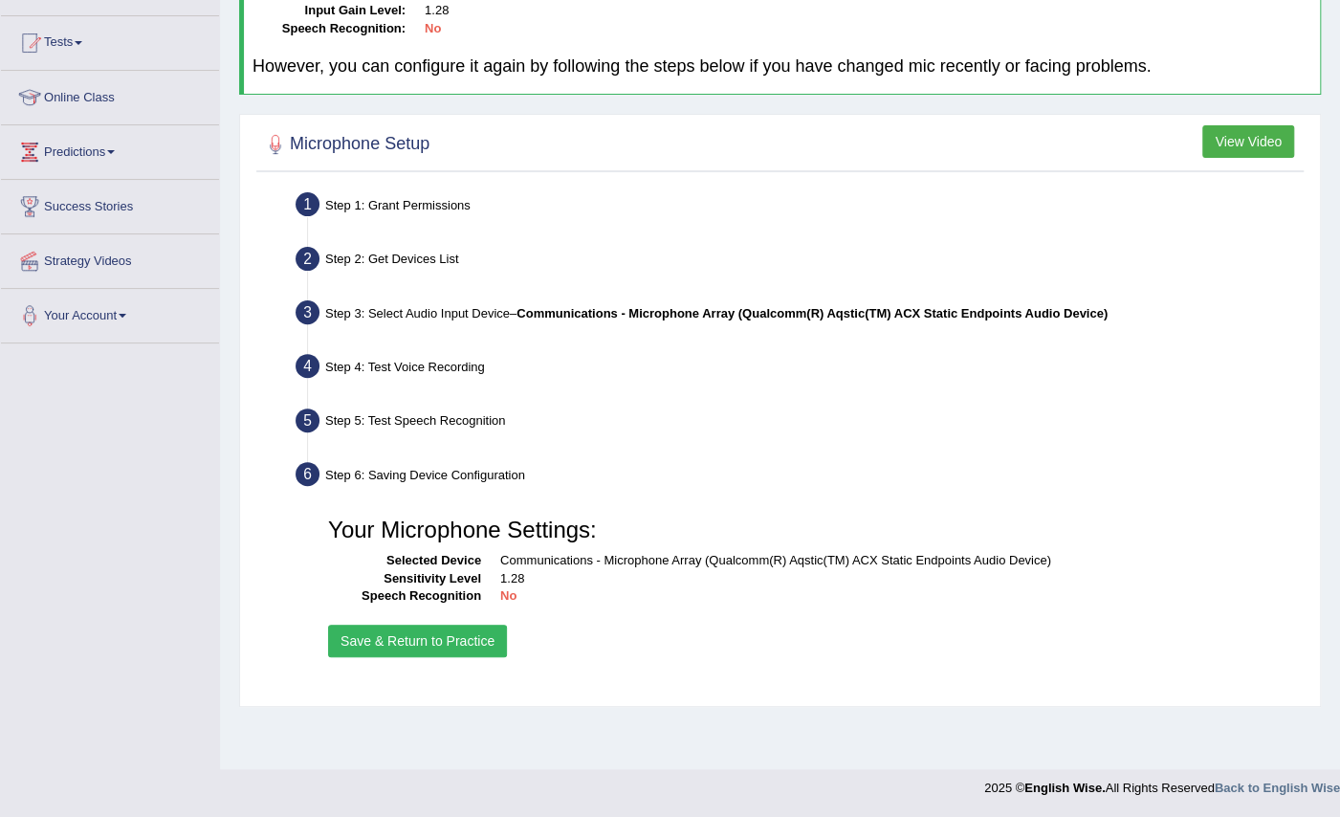
click at [442, 642] on button "Save & Return to Practice" at bounding box center [417, 641] width 179 height 33
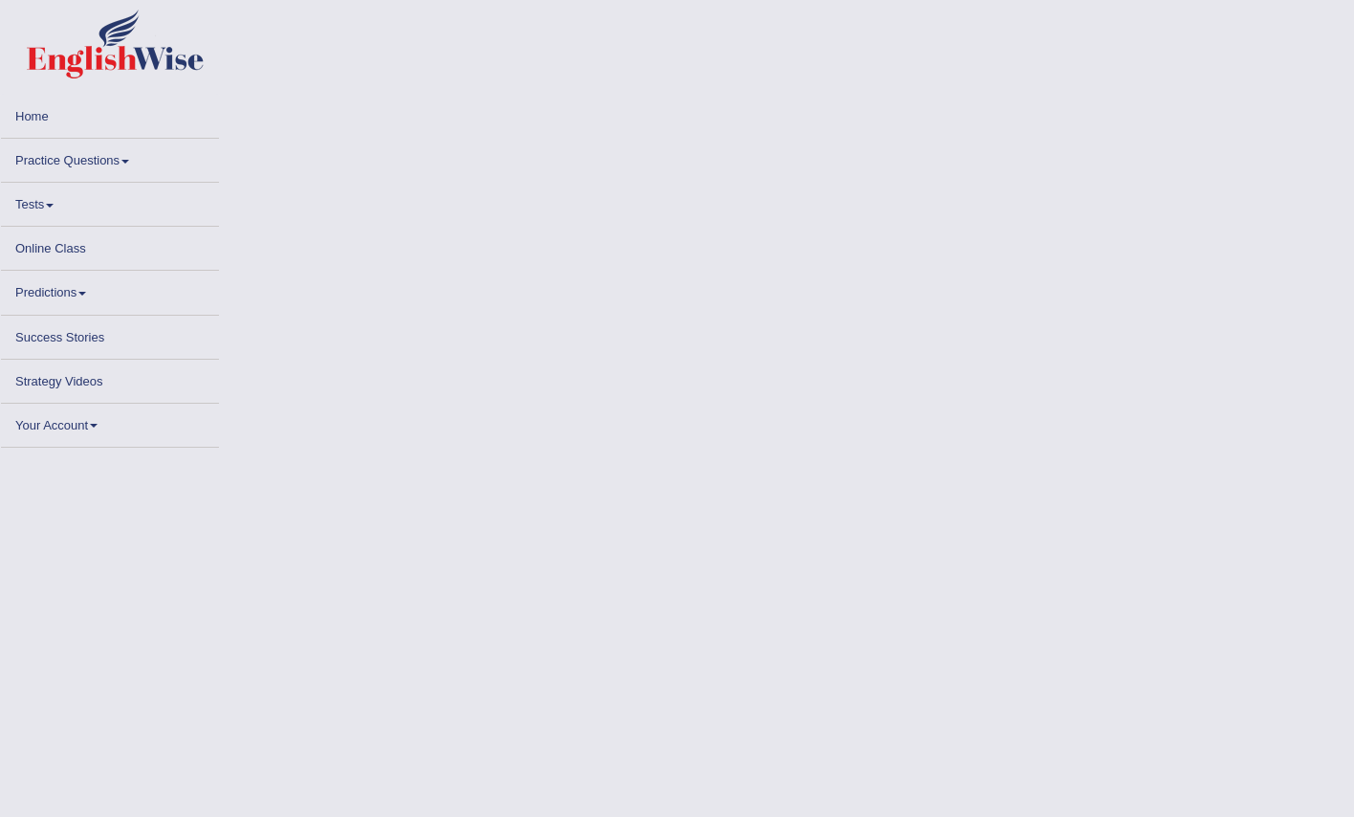
click at [129, 163] on span at bounding box center [125, 162] width 8 height 4
